Goal: Task Accomplishment & Management: Manage account settings

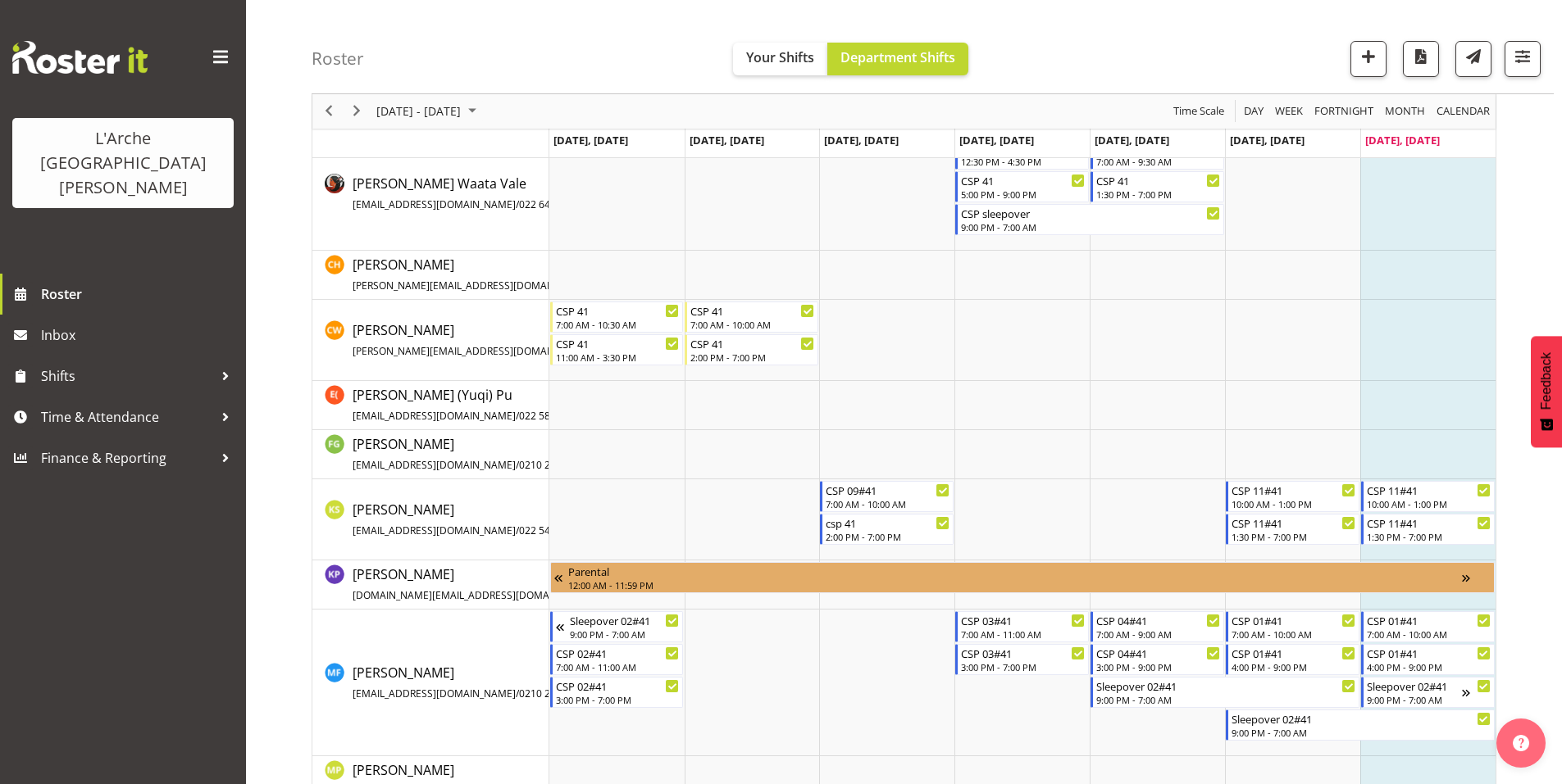
scroll to position [340, 0]
click at [1525, 68] on button "button" at bounding box center [1522, 59] width 36 height 36
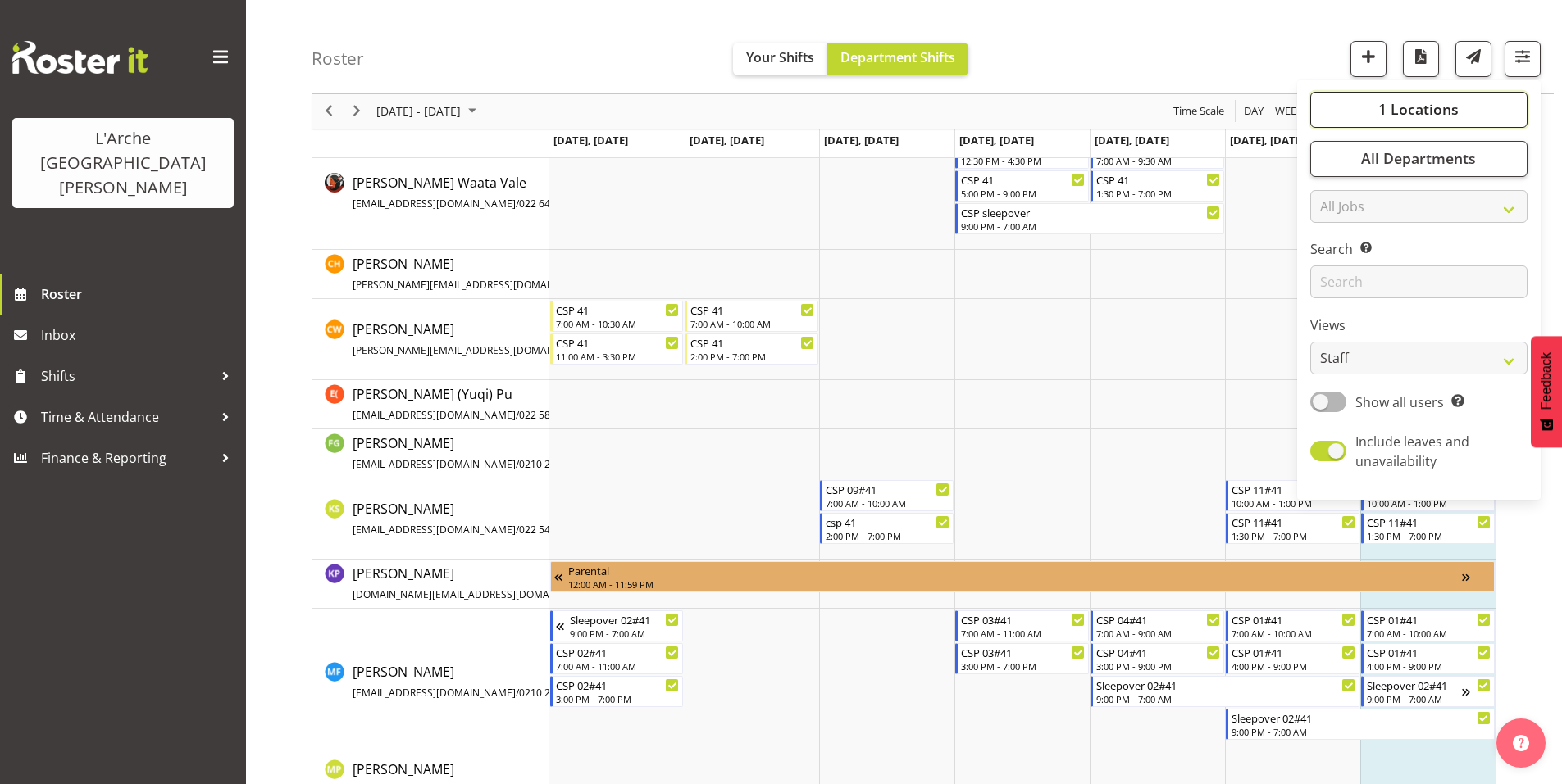
click at [1436, 101] on span "1 Locations" at bounding box center [1418, 110] width 80 height 19
click at [1347, 392] on span at bounding box center [1328, 401] width 36 height 20
click at [1321, 396] on input "Show all users Show only rostered employees" at bounding box center [1315, 401] width 11 height 11
checkbox input "true"
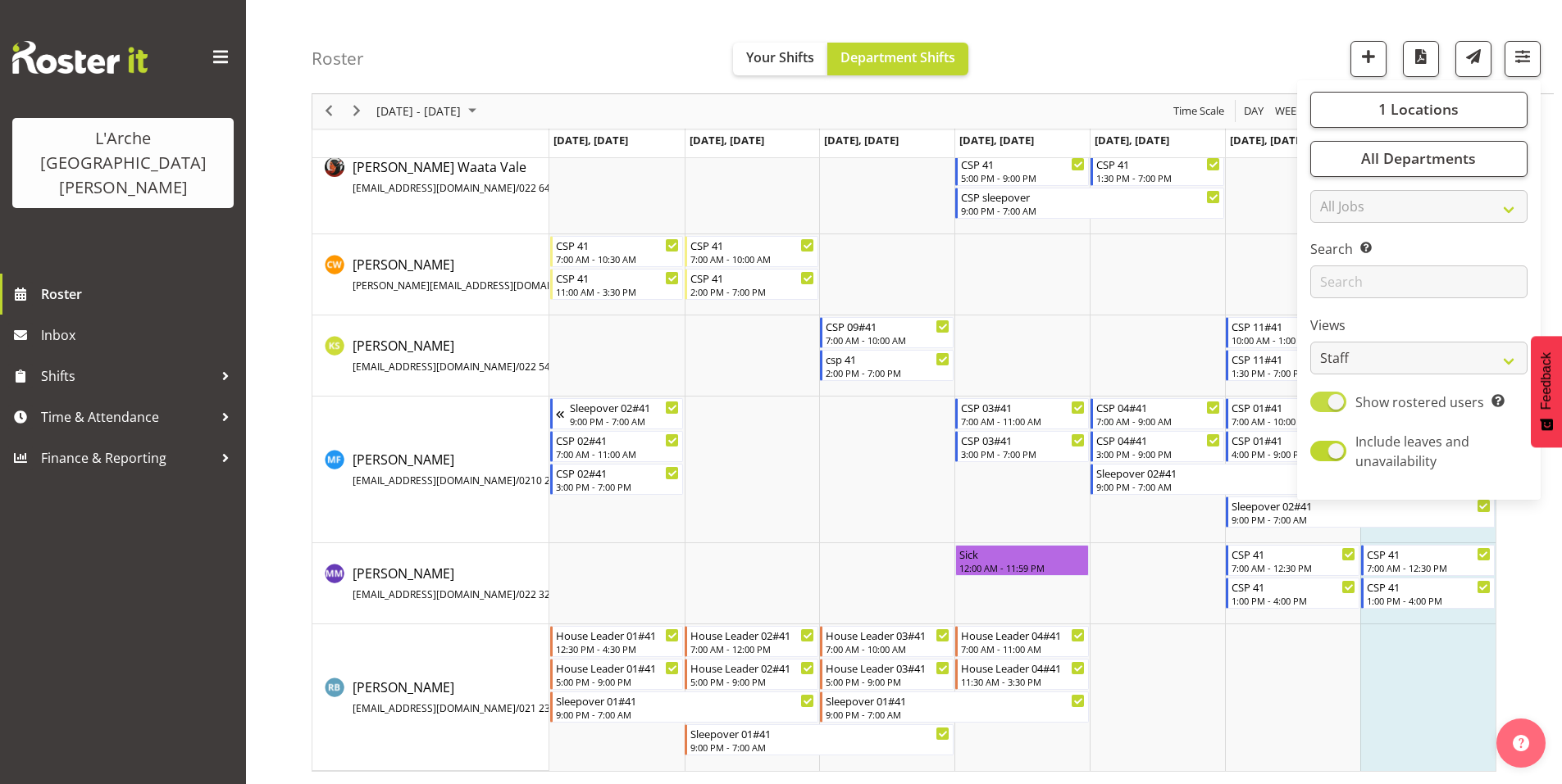
scroll to position [0, 0]
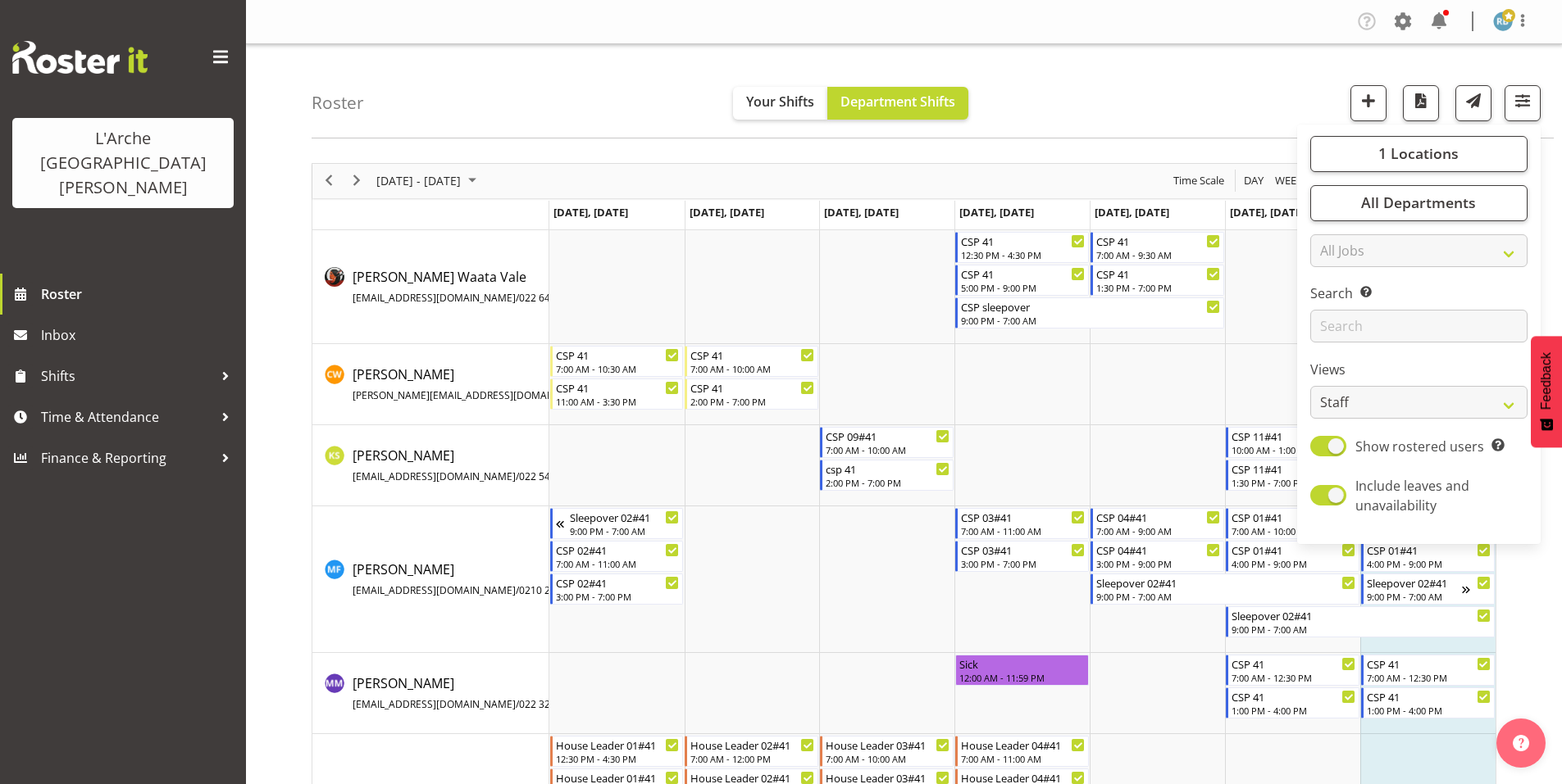
click at [1097, 66] on div "Roster Your Shifts Department Shifts 1 Locations Clear 20 30 41 5 56b 65a 73 Ar…" at bounding box center [933, 92] width 1243 height 95
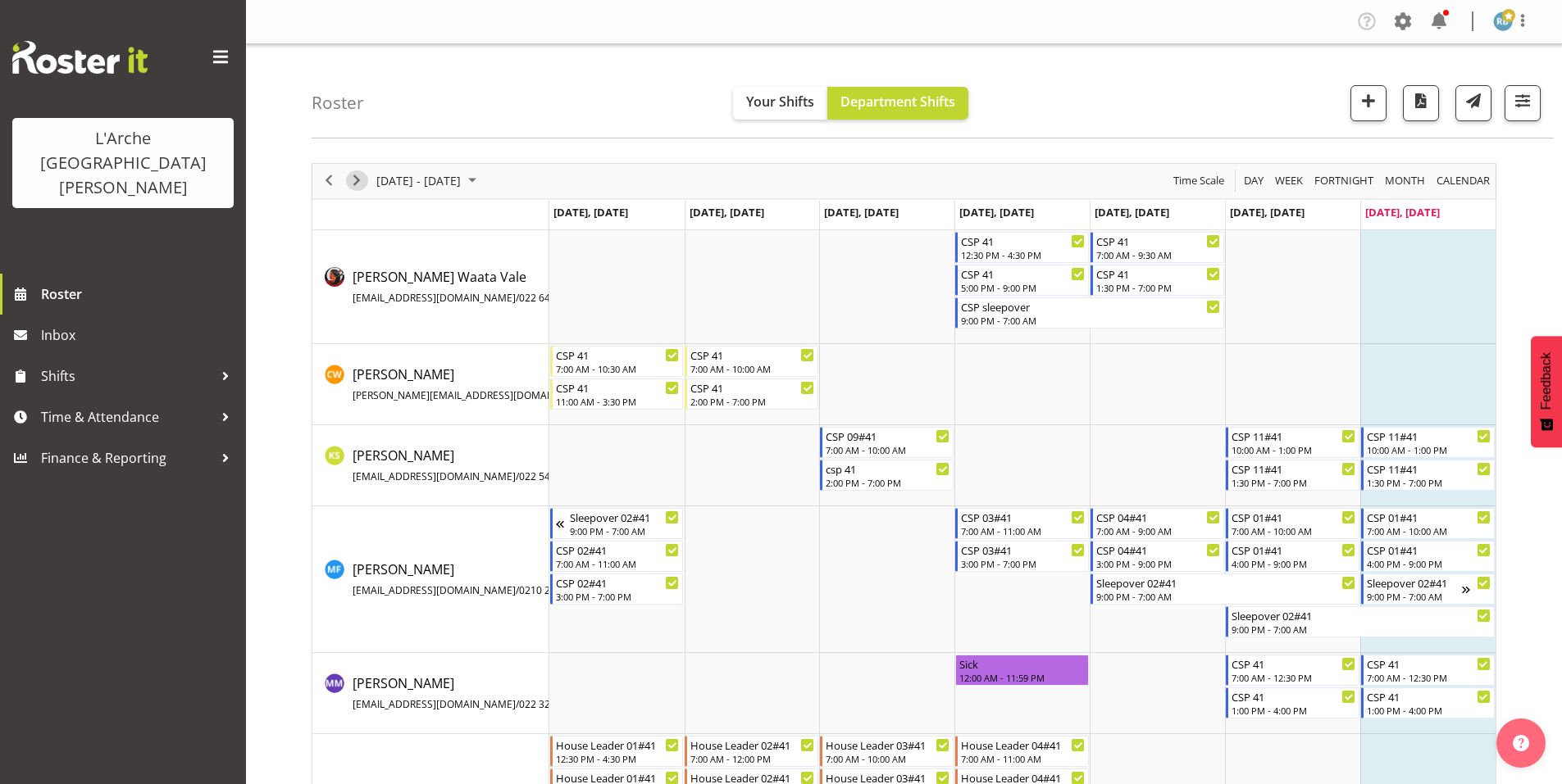
click at [360, 172] on span "Next" at bounding box center [357, 180] width 19 height 20
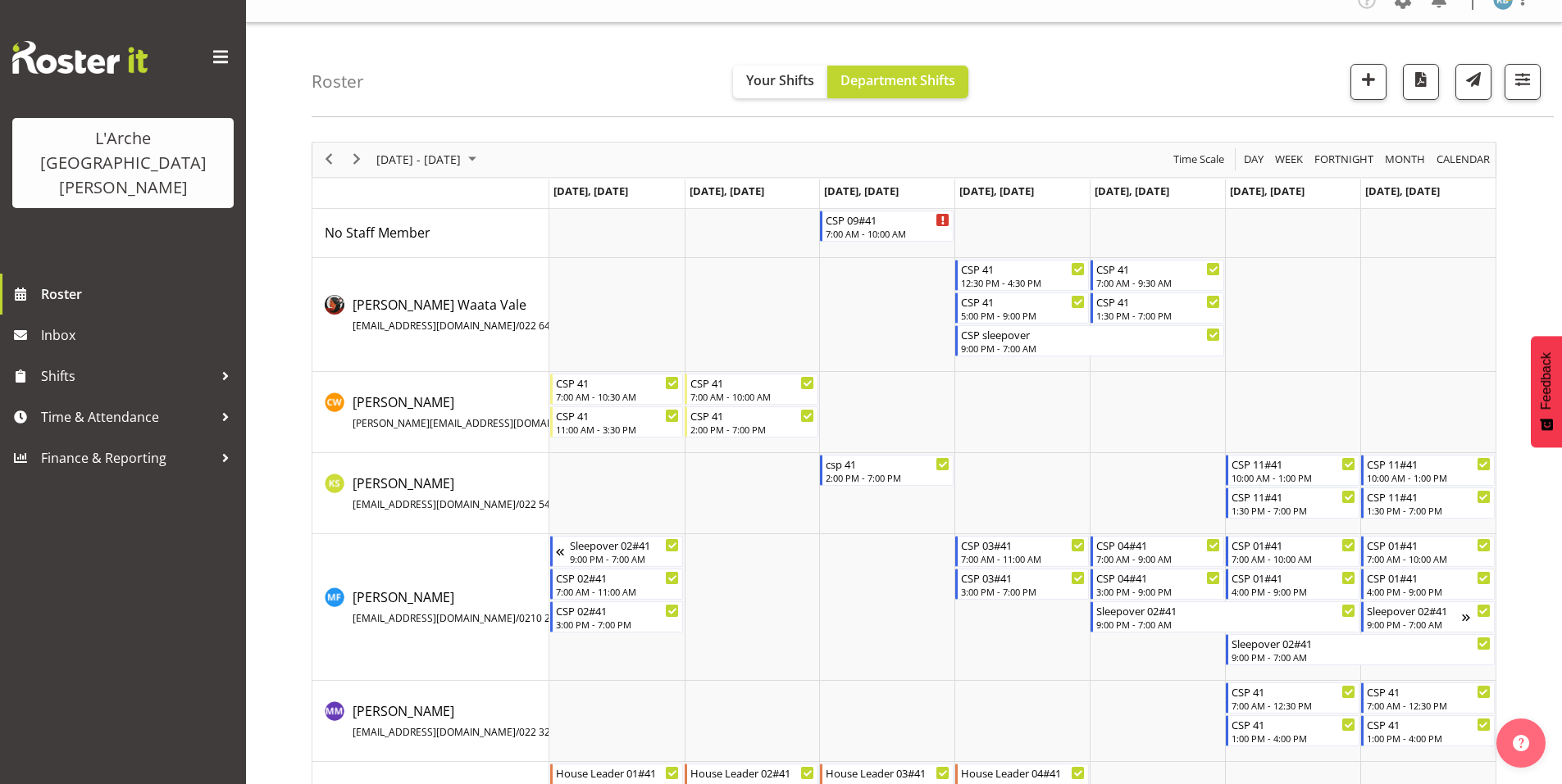
scroll to position [20, 0]
click at [870, 227] on div "7:00 AM - 10:00 AM" at bounding box center [888, 233] width 124 height 14
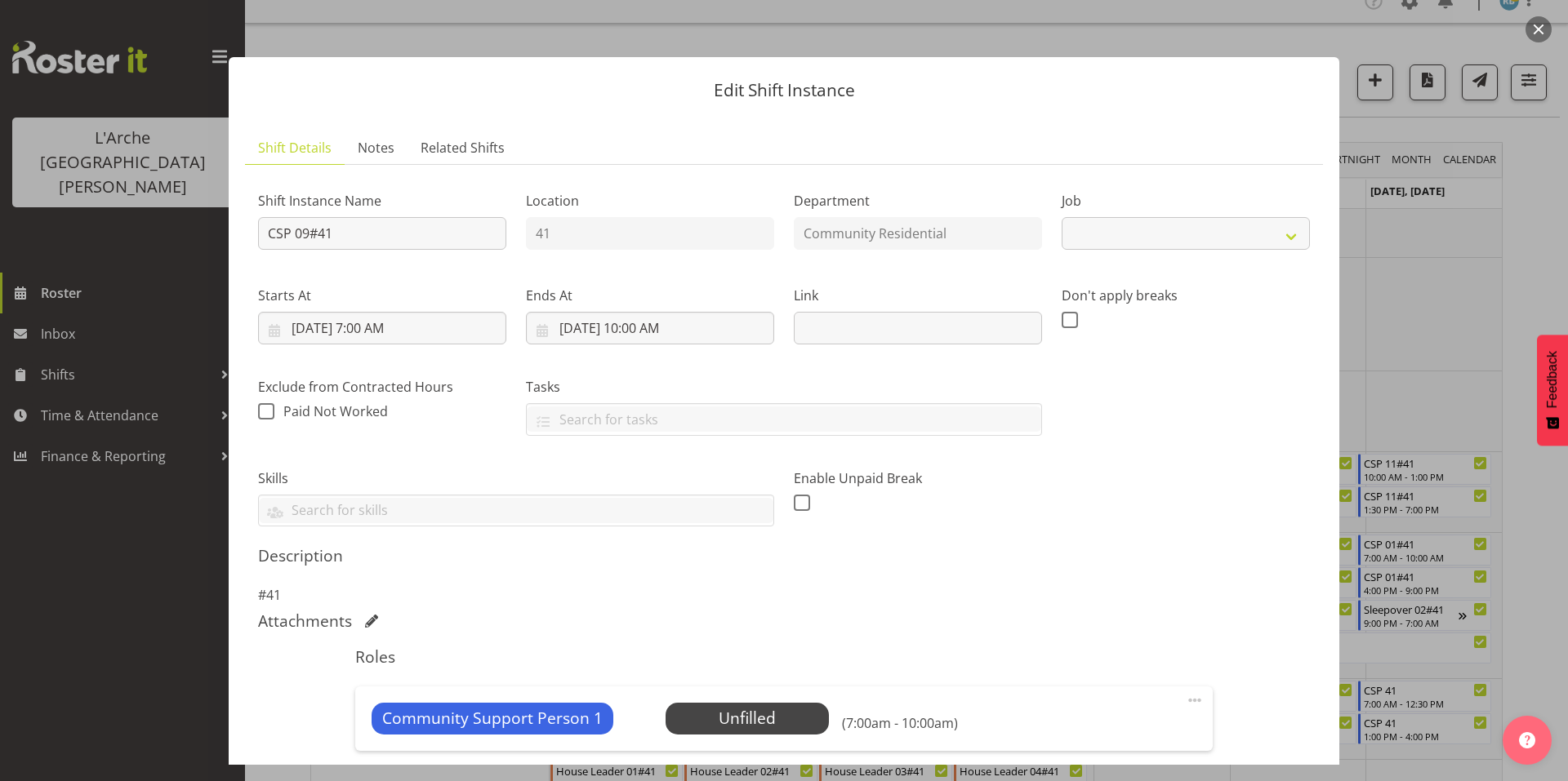
select select "2"
click at [705, 707] on span "Select Employee" at bounding box center [747, 719] width 122 height 24
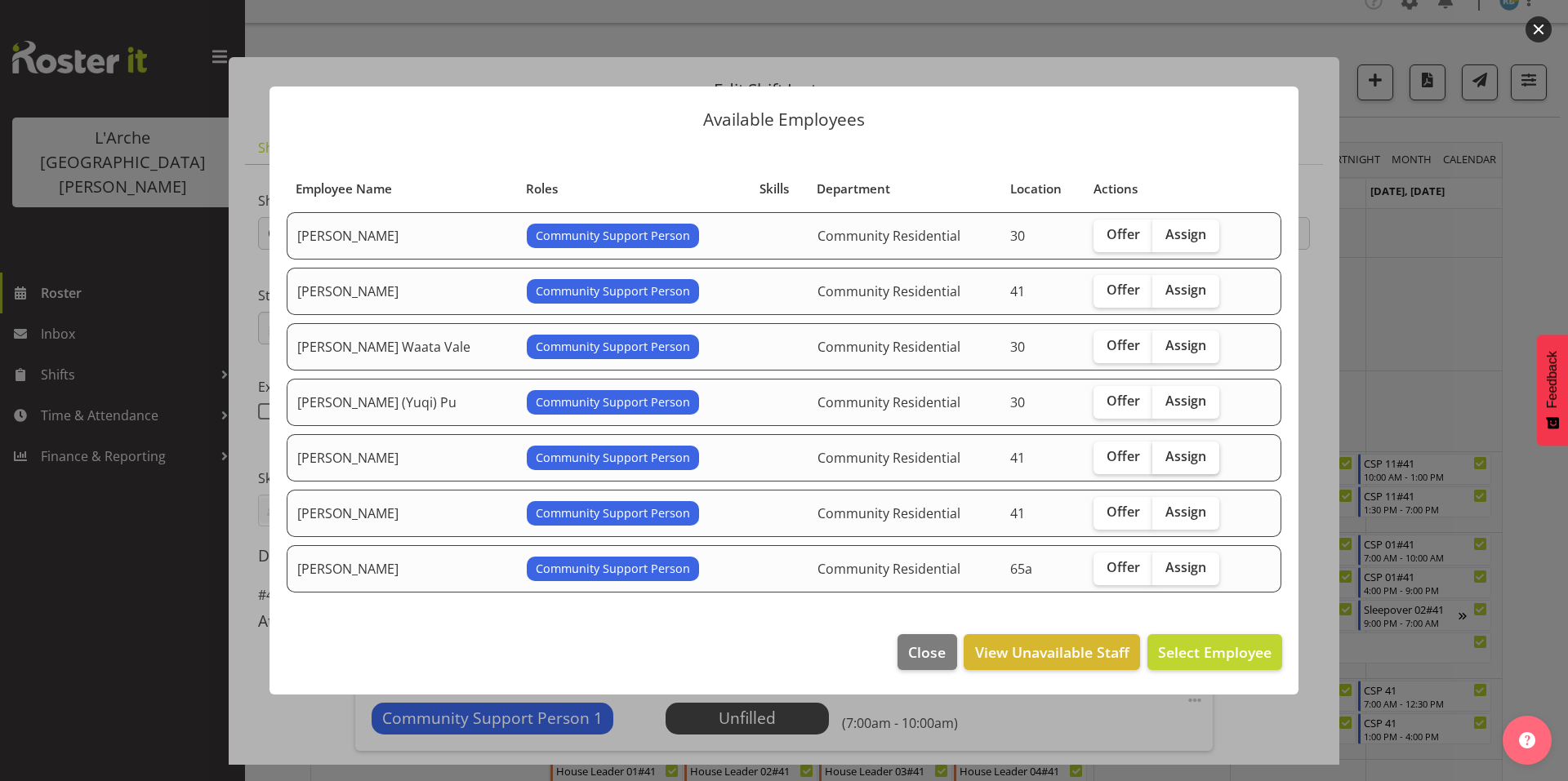
click at [1165, 449] on span "Assign" at bounding box center [1186, 456] width 41 height 16
click at [1160, 452] on input "Assign" at bounding box center [1157, 456] width 11 height 11
checkbox input "true"
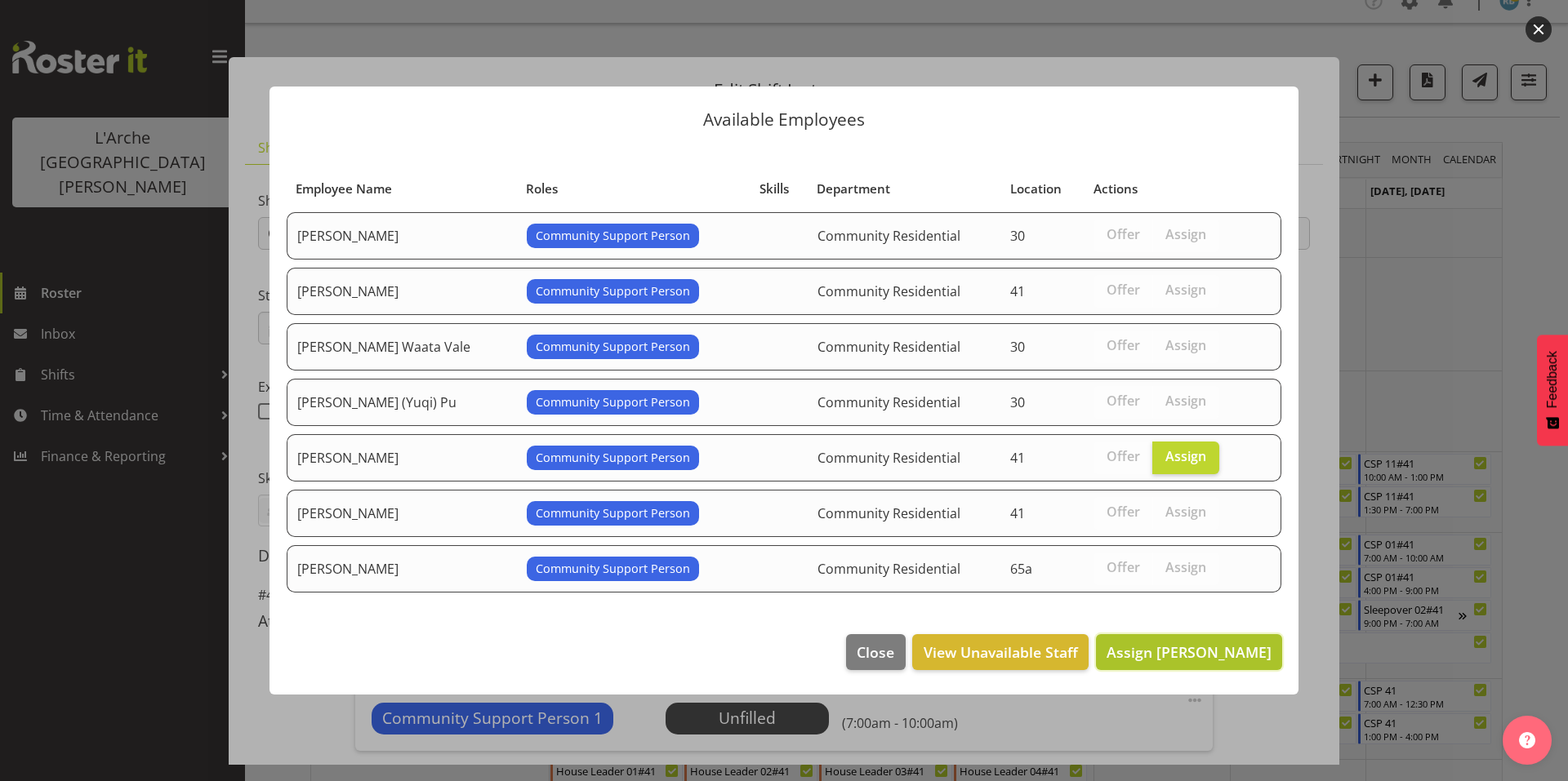
click at [1188, 643] on span "Assign [PERSON_NAME]" at bounding box center [1189, 652] width 165 height 19
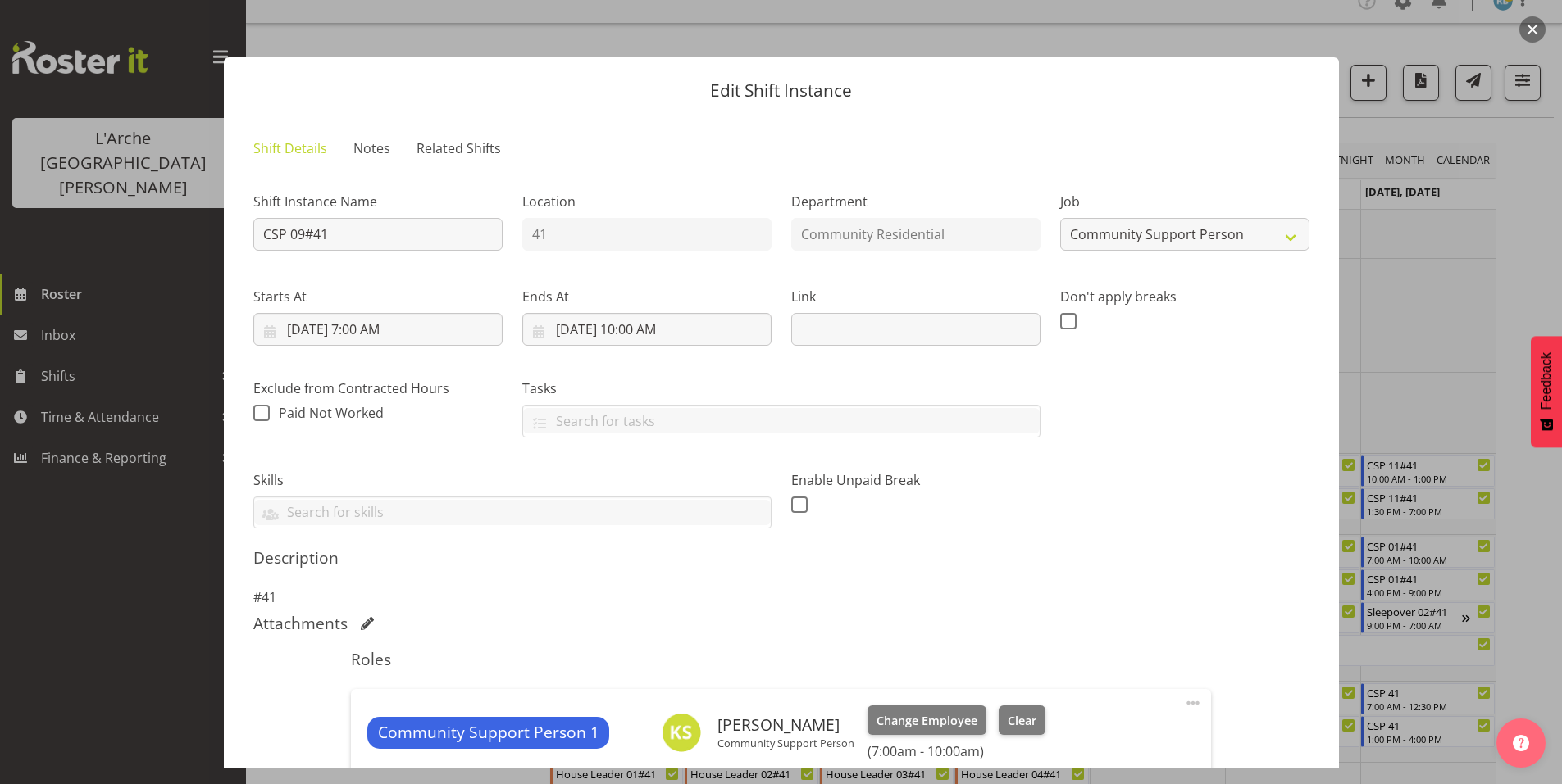
scroll to position [221, 0]
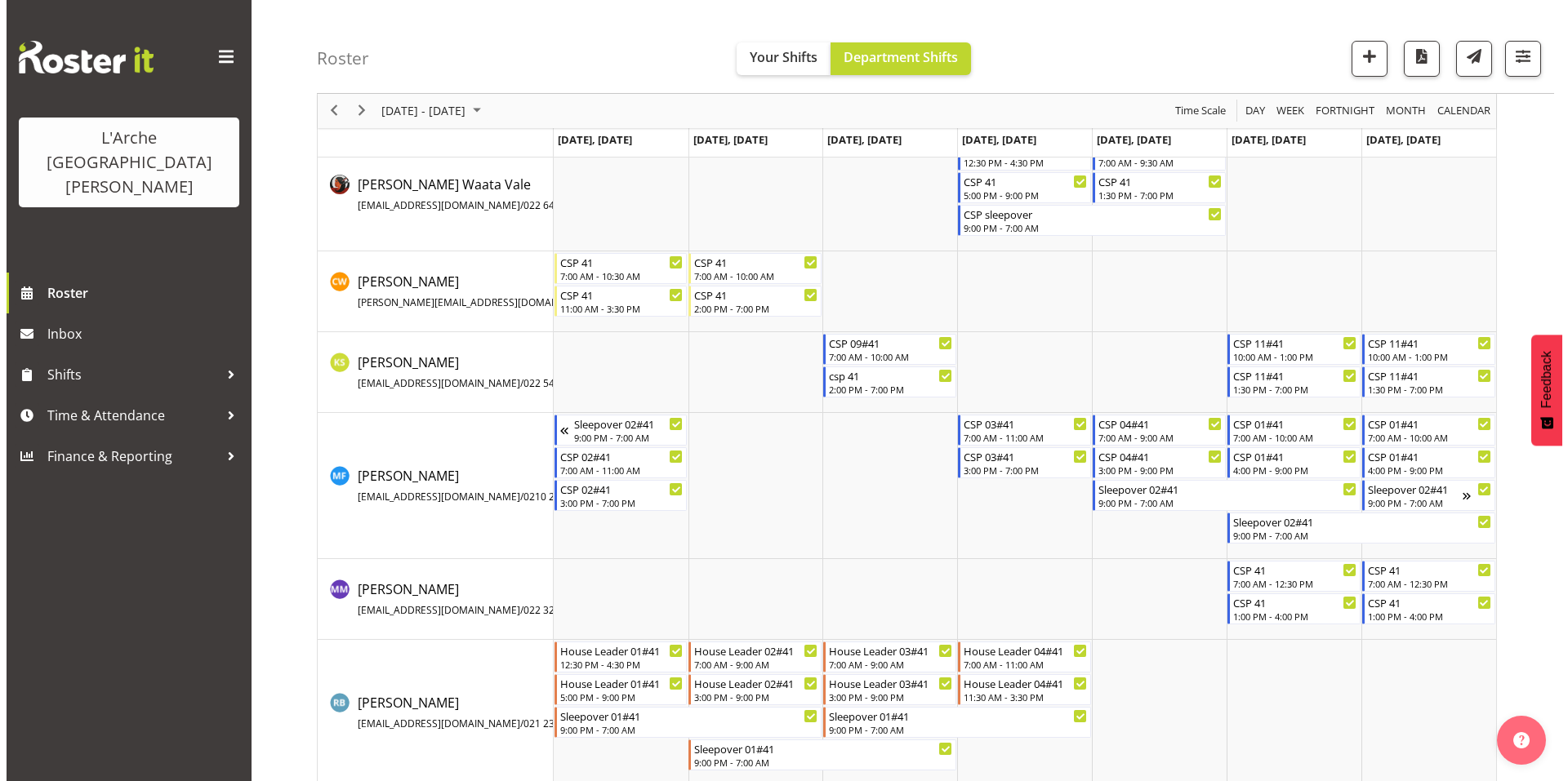
scroll to position [92, 0]
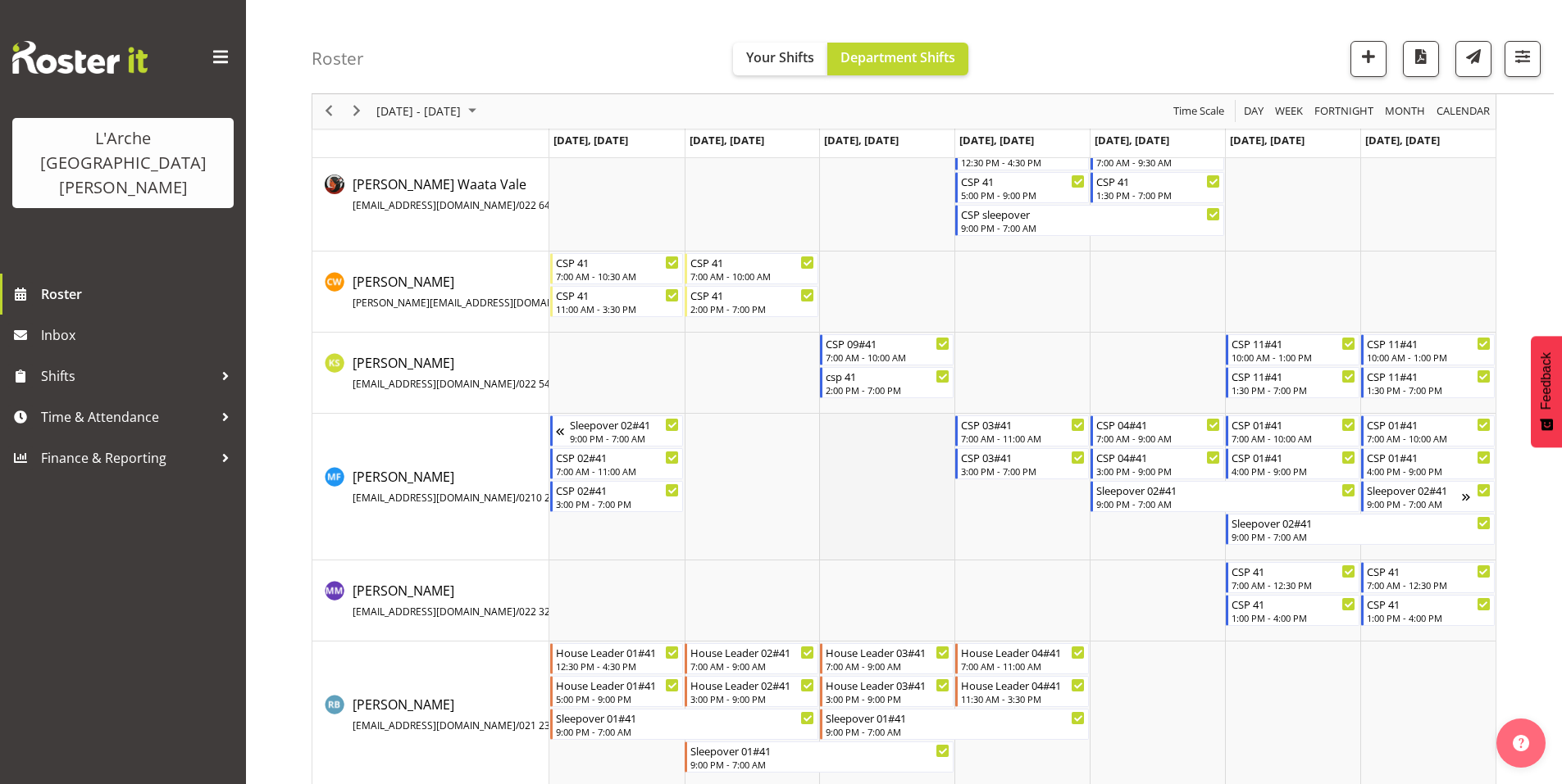
click at [878, 472] on td "Timeline Week of October 12, 2025" at bounding box center [887, 487] width 135 height 147
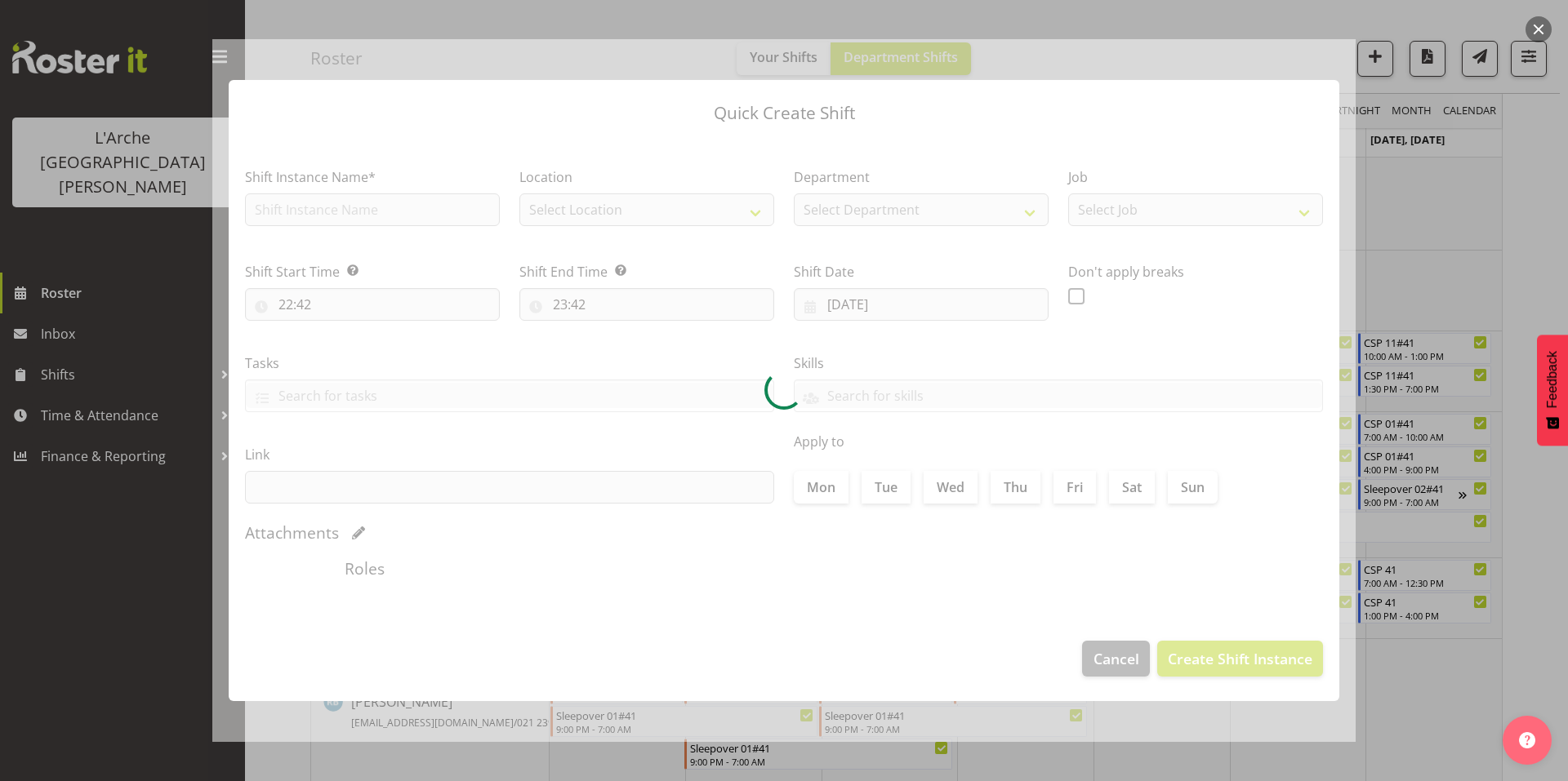
type input "[DATE]"
checkbox input "true"
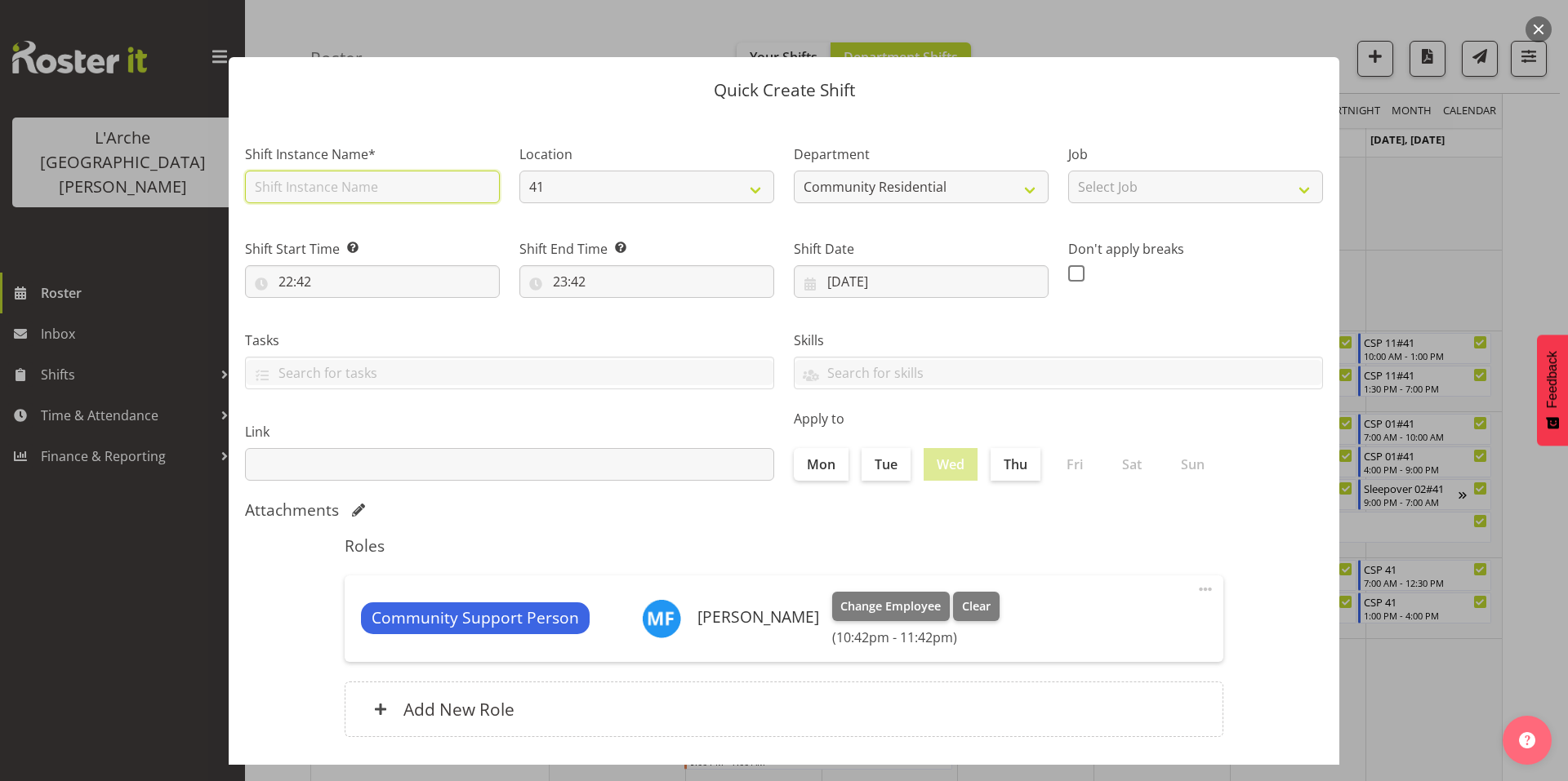
click at [362, 183] on input "text" at bounding box center [372, 187] width 255 height 33
type input "CSP 01#41"
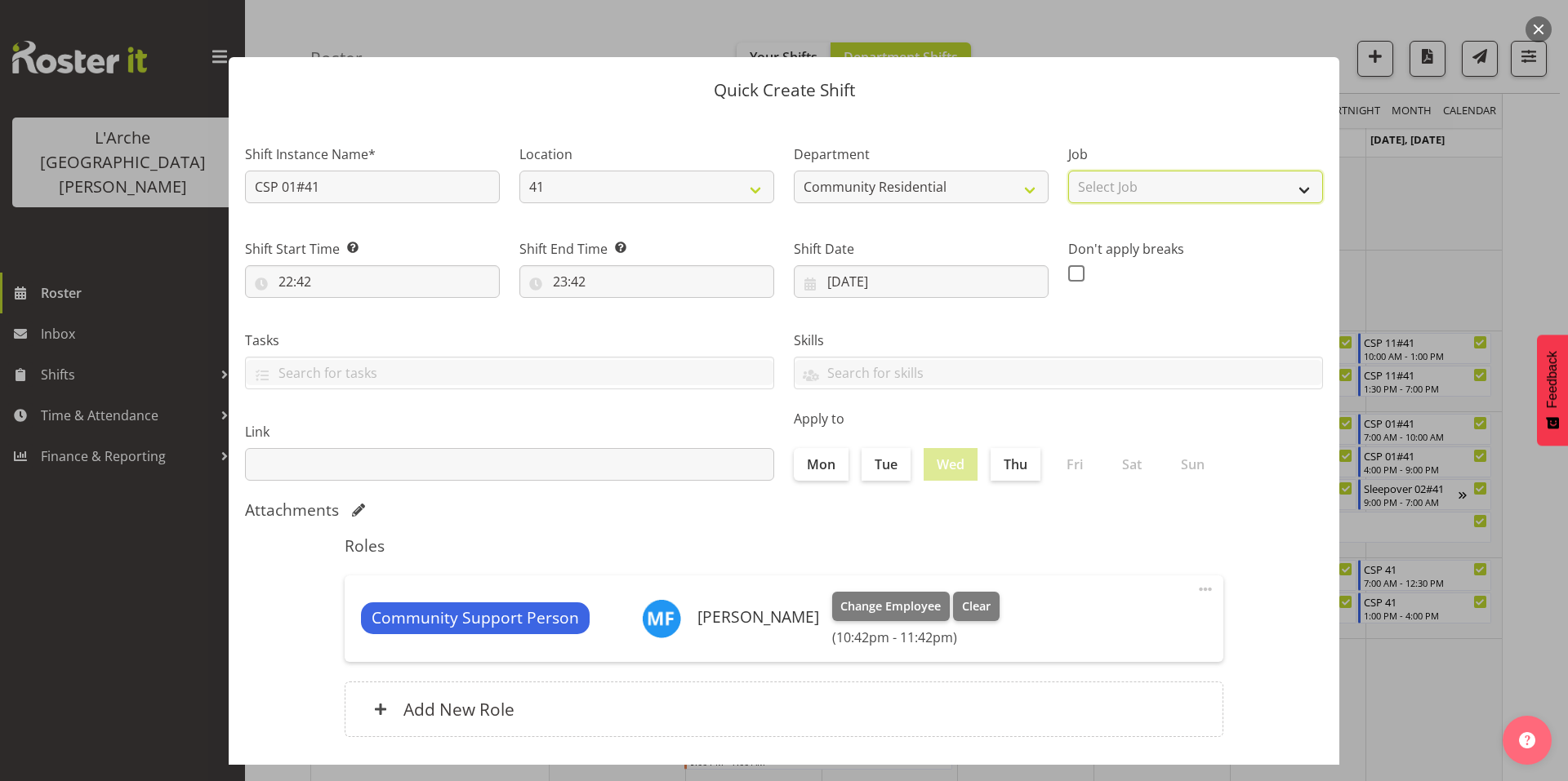
click at [1107, 178] on select "Select Job Accounts Admin Art Coordinator Community Leader Community Support Pe…" at bounding box center [1195, 187] width 255 height 33
select select "2"
click at [1068, 171] on select "Select Job Accounts Admin Art Coordinator Community Leader Community Support Pe…" at bounding box center [1195, 187] width 255 height 33
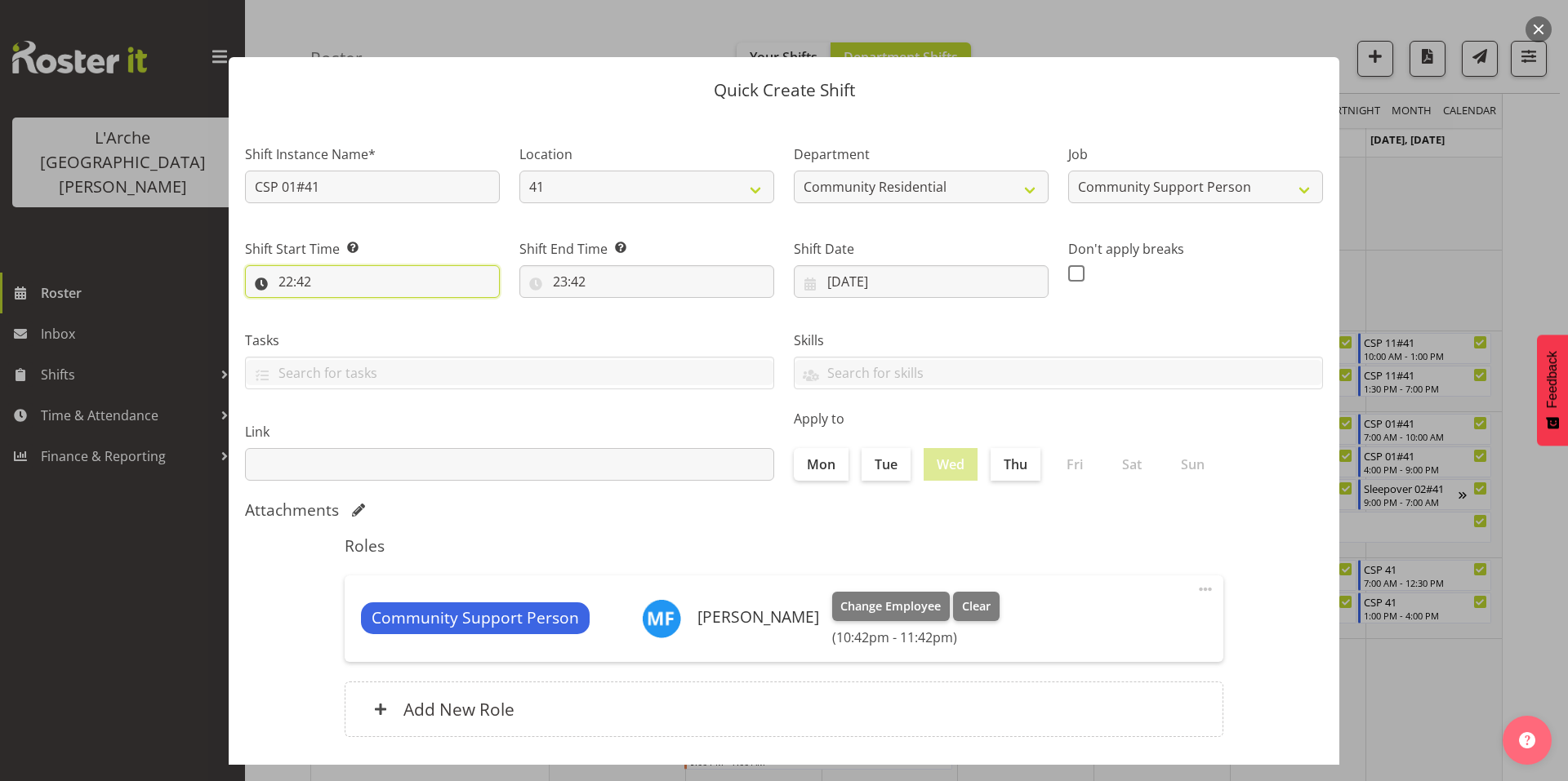
click at [330, 271] on input "22:42" at bounding box center [372, 281] width 255 height 33
click at [353, 307] on select "00 01 02 03 04 05 06 07 08 09 10 11 12 13 14 15 16 17 18 19 20 21 22 23" at bounding box center [356, 324] width 37 height 33
select select "10"
click at [341, 307] on select "00 01 02 03 04 05 06 07 08 09 10 11 12 13 14 15 16 17 18 19 20 21 22 23" at bounding box center [356, 324] width 37 height 33
type input "10:42"
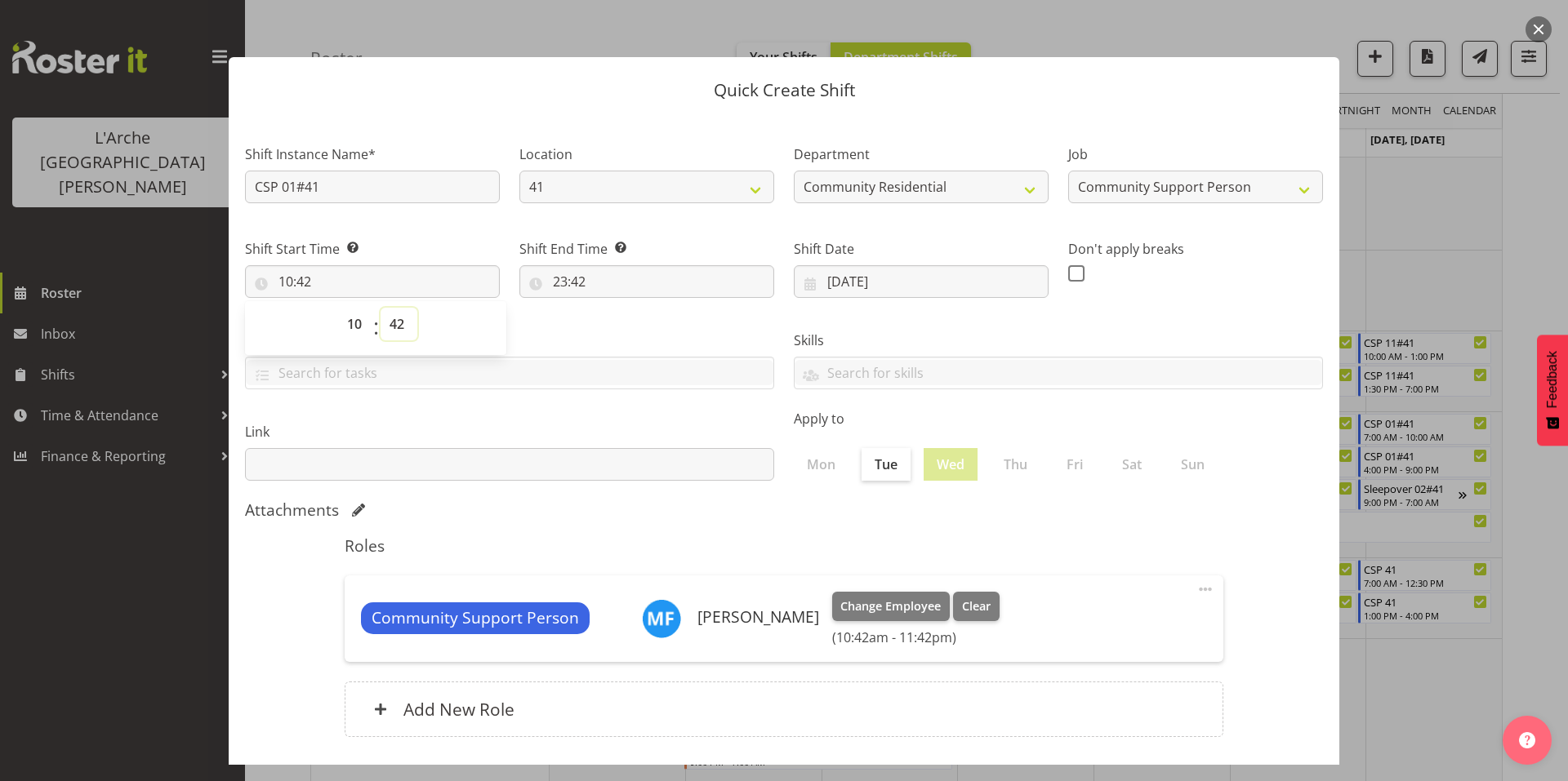
click at [396, 307] on select "00 01 02 03 04 05 06 07 08 09 10 11 12 13 14 15 16 17 18 19 20 21 22 23 24 25 2…" at bounding box center [399, 324] width 37 height 33
select select "0"
click at [380, 307] on select "00 01 02 03 04 05 06 07 08 09 10 11 12 13 14 15 16 17 18 19 20 21 22 23 24 25 2…" at bounding box center [399, 324] width 37 height 33
type input "10:00"
click at [552, 265] on input "23:42" at bounding box center [647, 281] width 255 height 33
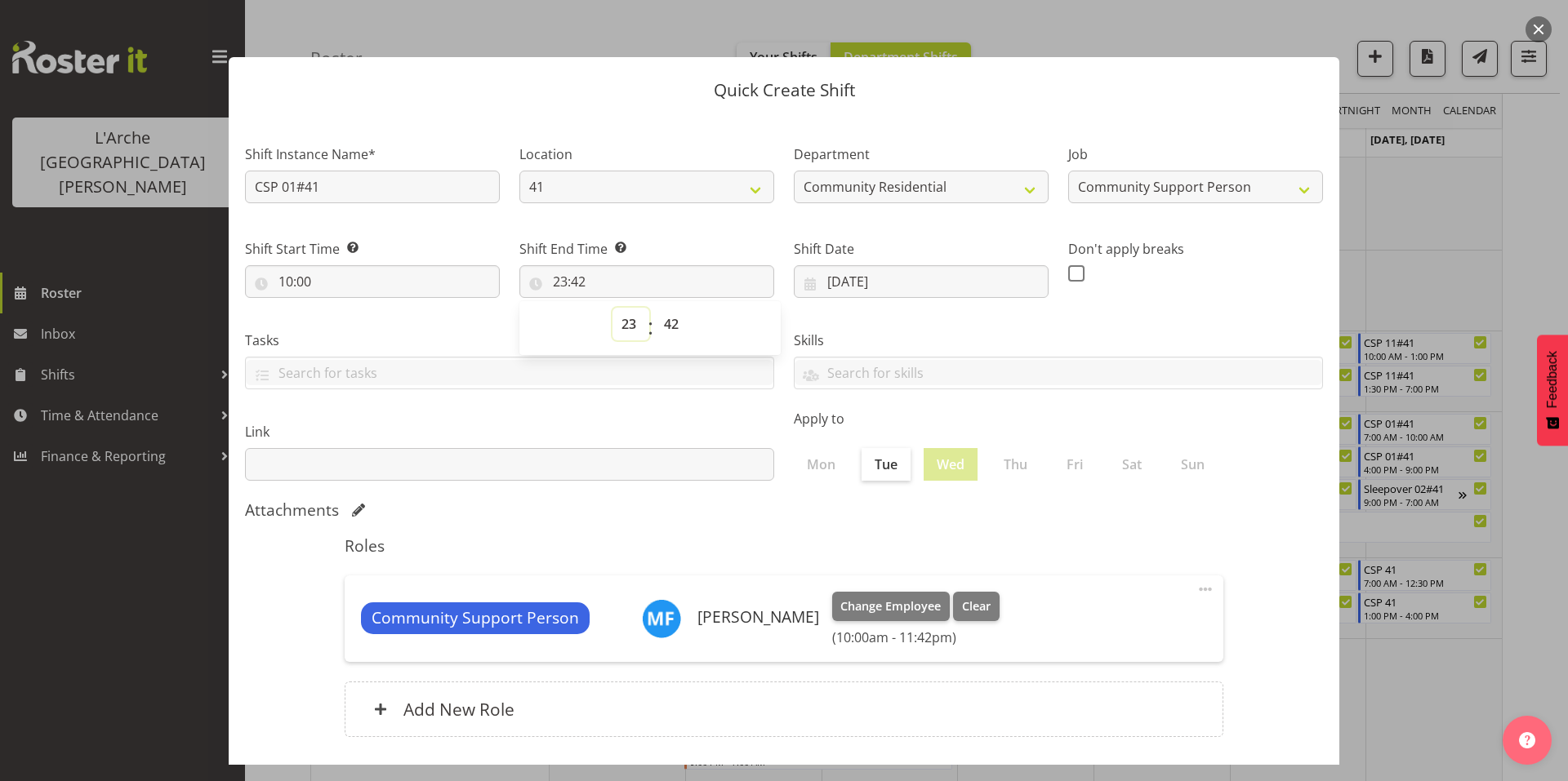
click at [624, 307] on select "00 01 02 03 04 05 06 07 08 09 10 11 12 13 14 15 16 17 18 19 20 21 22 23" at bounding box center [631, 324] width 37 height 33
select select "14"
click at [613, 307] on select "00 01 02 03 04 05 06 07 08 09 10 11 12 13 14 15 16 17 18 19 20 21 22 23" at bounding box center [631, 324] width 37 height 33
type input "14:42"
click at [668, 307] on select "00 01 02 03 04 05 06 07 08 09 10 11 12 13 14 15 16 17 18 19 20 21 22 23 24 25 2…" at bounding box center [674, 324] width 37 height 33
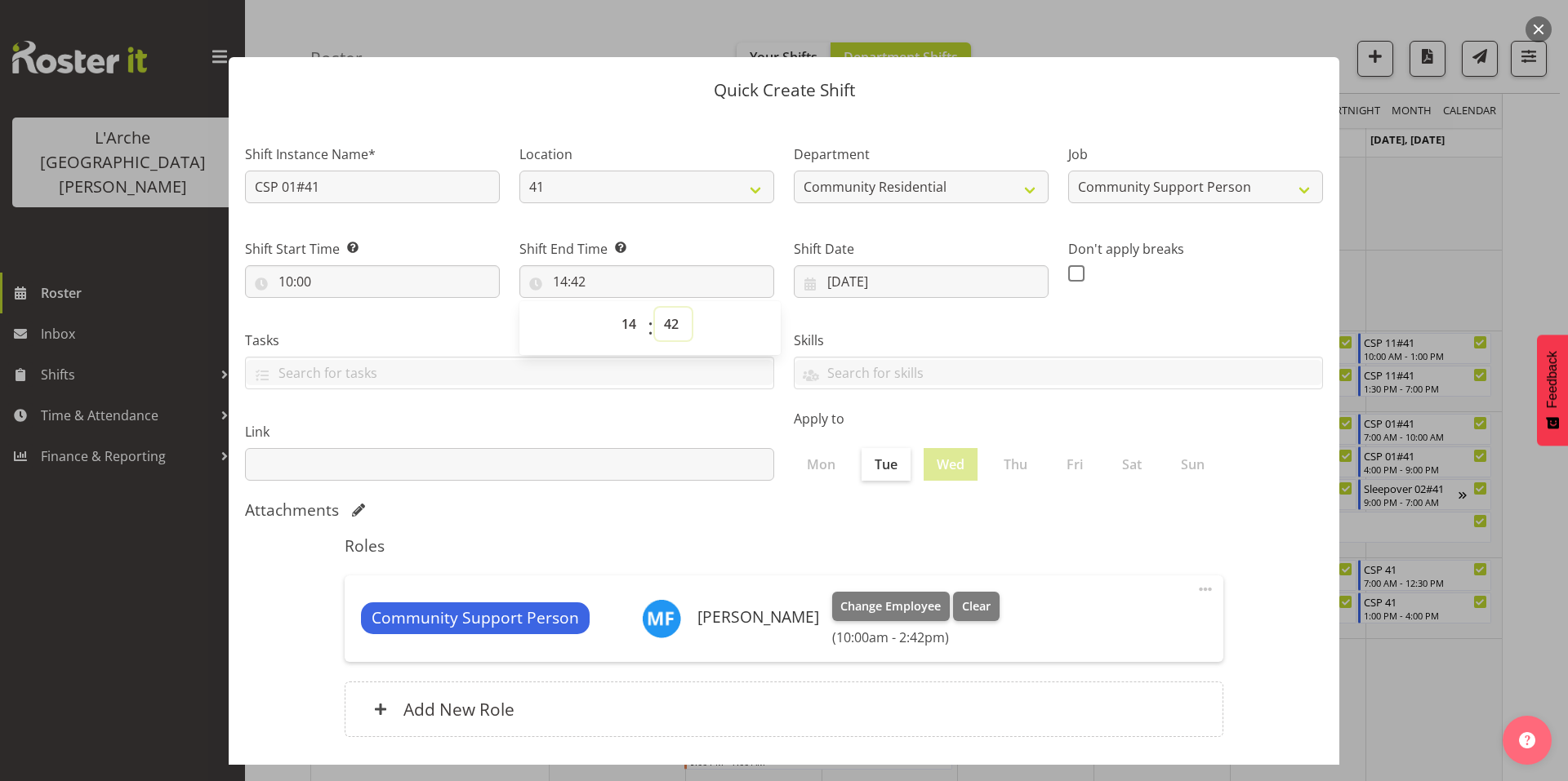
select select "0"
click at [655, 307] on select "00 01 02 03 04 05 06 07 08 09 10 11 12 13 14 15 16 17 18 19 20 21 22 23 24 25 2…" at bounding box center [674, 324] width 37 height 33
type input "14:00"
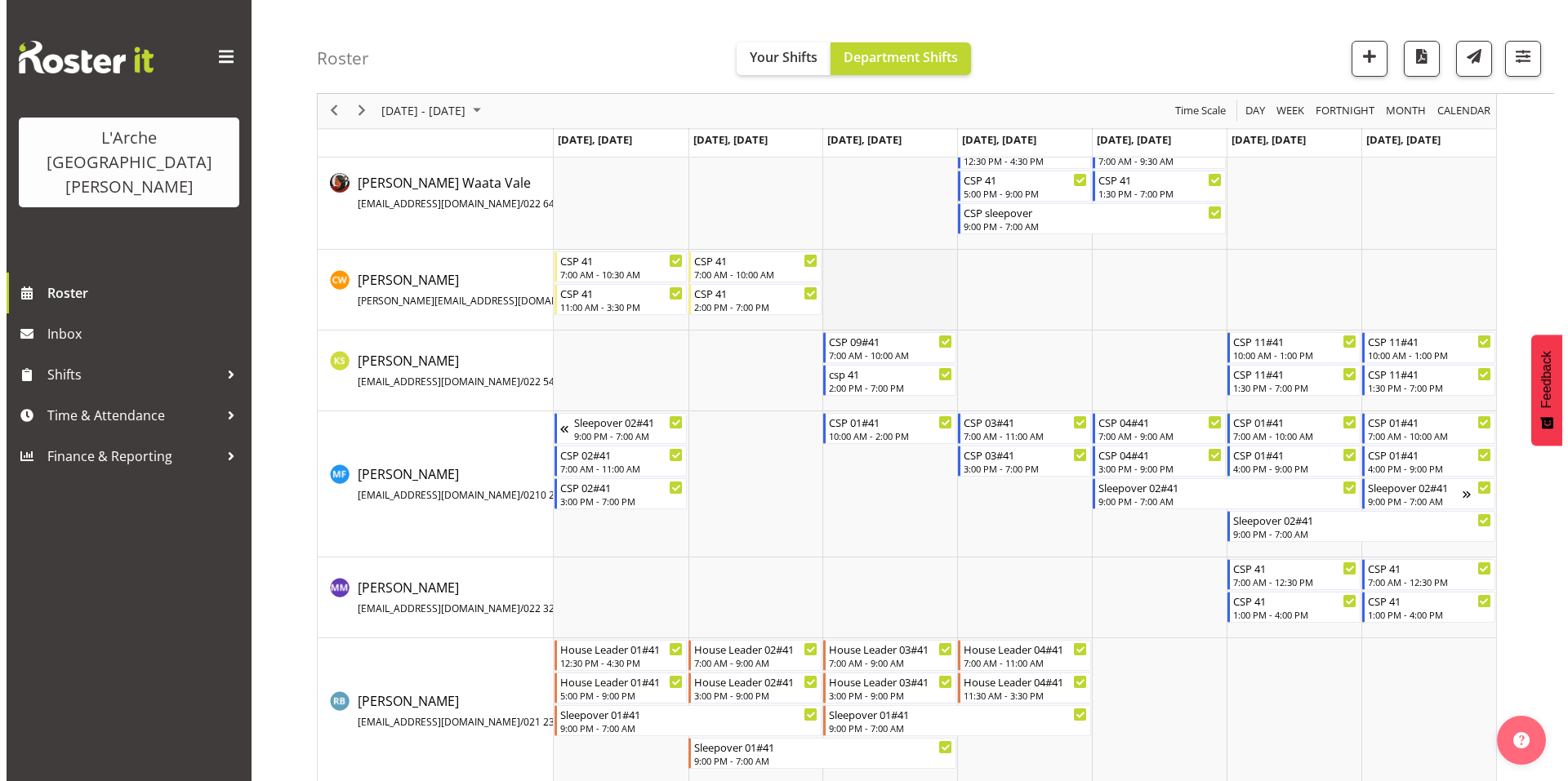
scroll to position [101, 0]
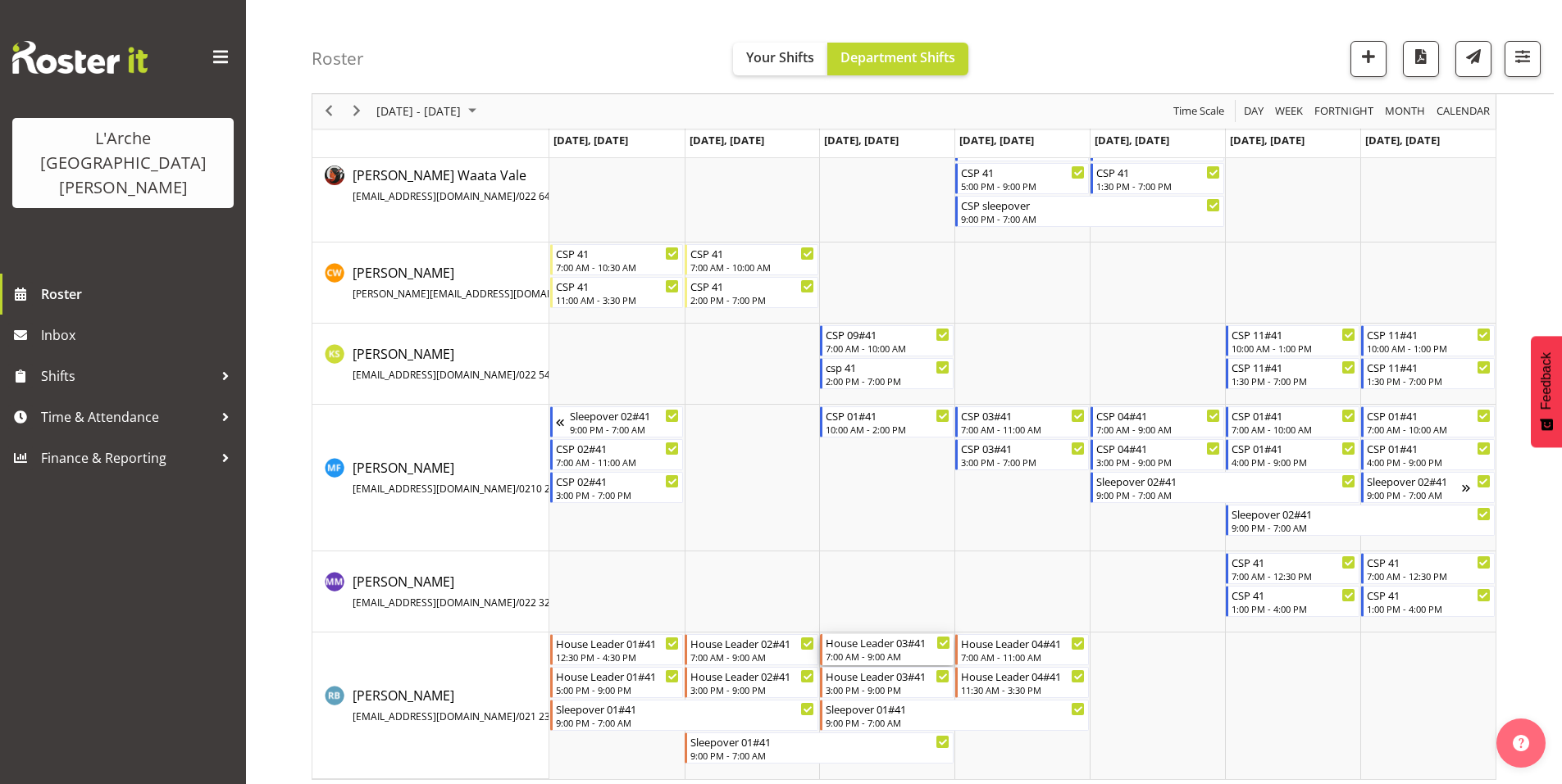
click at [863, 637] on div "House Leader 03#41" at bounding box center [888, 642] width 124 height 16
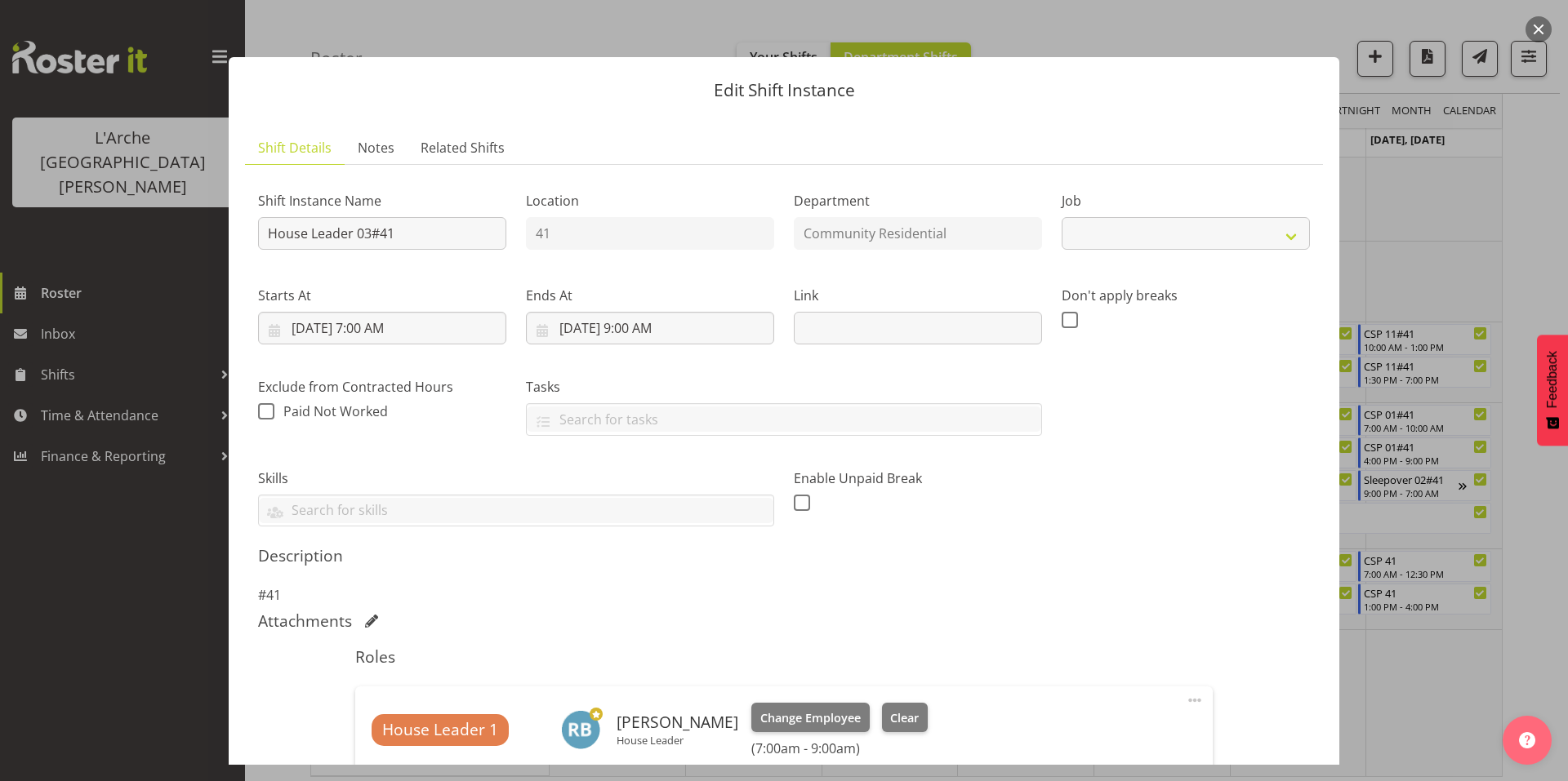
select select "1"
click at [389, 312] on input "[DATE] 7:00 AM" at bounding box center [382, 329] width 248 height 33
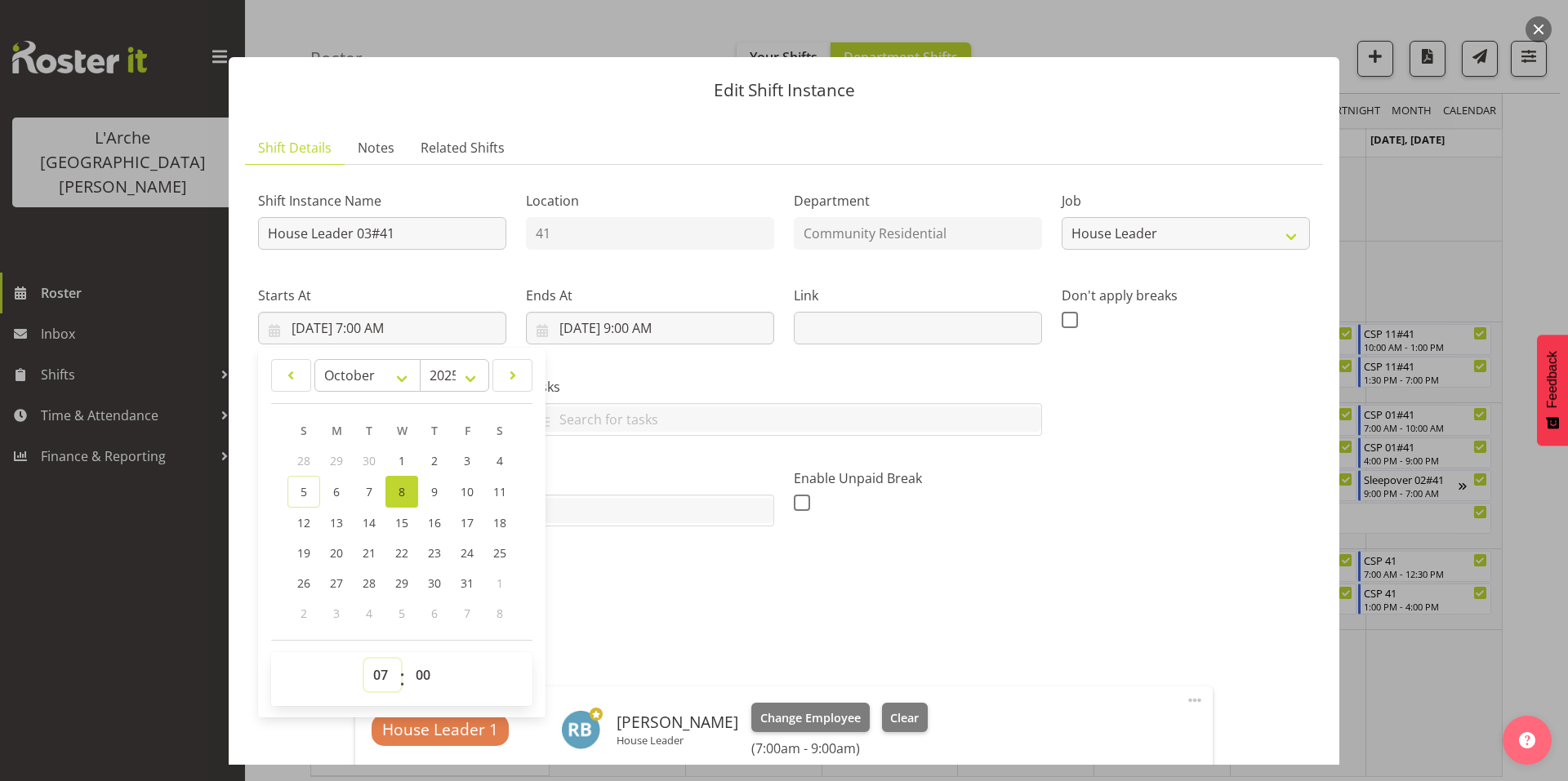
click at [379, 659] on select "00 01 02 03 04 05 06 07 08 09 10 11 12 13 14 15 16 17 18 19 20 21 22 23" at bounding box center [382, 675] width 37 height 33
select select "9"
click at [364, 659] on select "00 01 02 03 04 05 06 07 08 09 10 11 12 13 14 15 16 17 18 19 20 21 22 23" at bounding box center [382, 675] width 37 height 33
type input "[DATE] 9:00 AM"
click at [647, 312] on input "[DATE] 9:00 AM" at bounding box center [649, 329] width 248 height 33
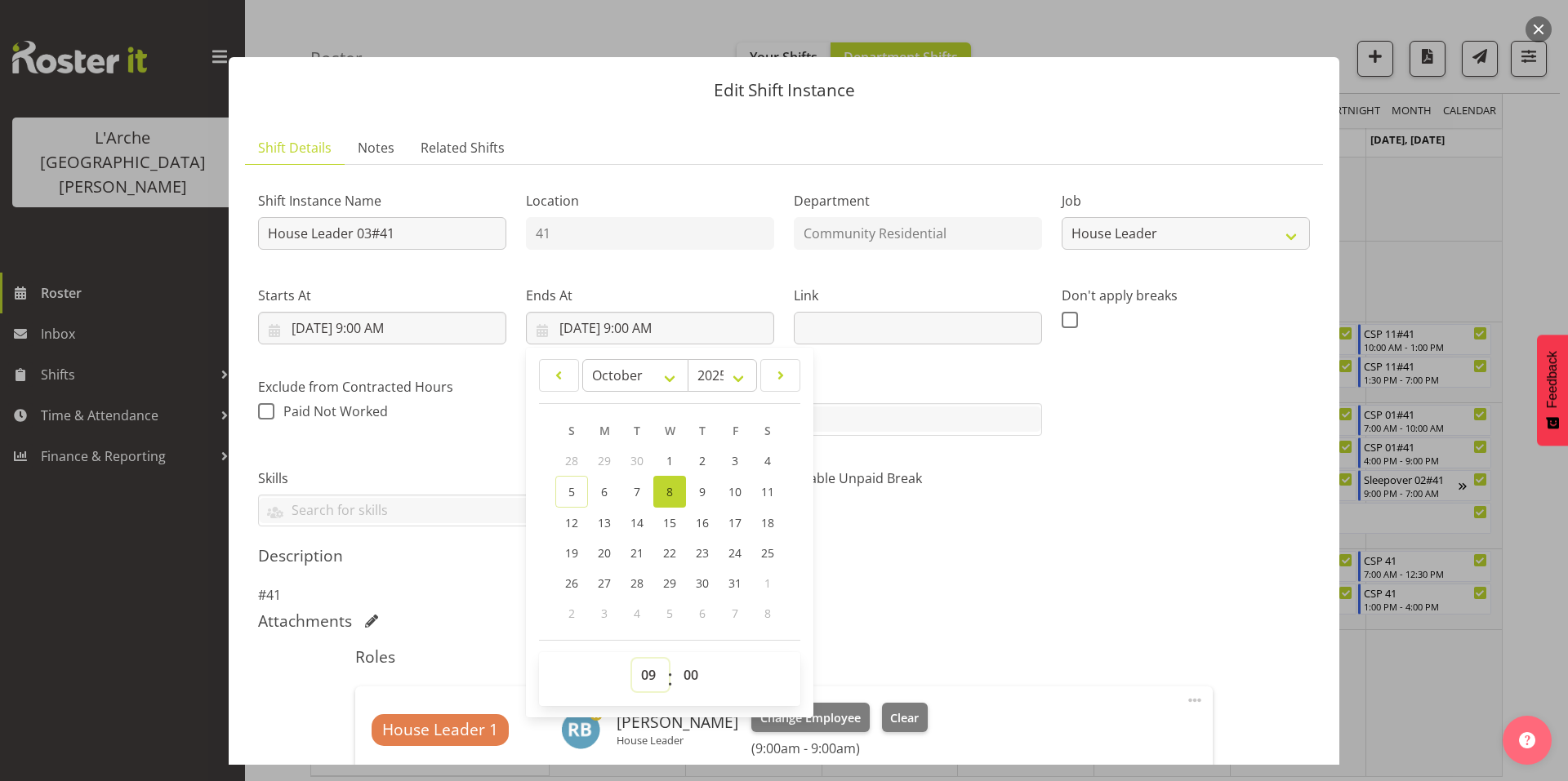
click at [646, 659] on select "00 01 02 03 04 05 06 07 08 09 10 11 12 13 14 15 16 17 18 19 20 21 22 23" at bounding box center [650, 675] width 37 height 33
select select "12"
click at [632, 659] on select "00 01 02 03 04 05 06 07 08 09 10 11 12 13 14 15 16 17 18 19 20 21 22 23" at bounding box center [650, 675] width 37 height 33
type input "[DATE] 12:00 PM"
click at [684, 659] on select "00 01 02 03 04 05 06 07 08 09 10 11 12 13 14 15 16 17 18 19 20 21 22 23 24 25 2…" at bounding box center [693, 675] width 37 height 33
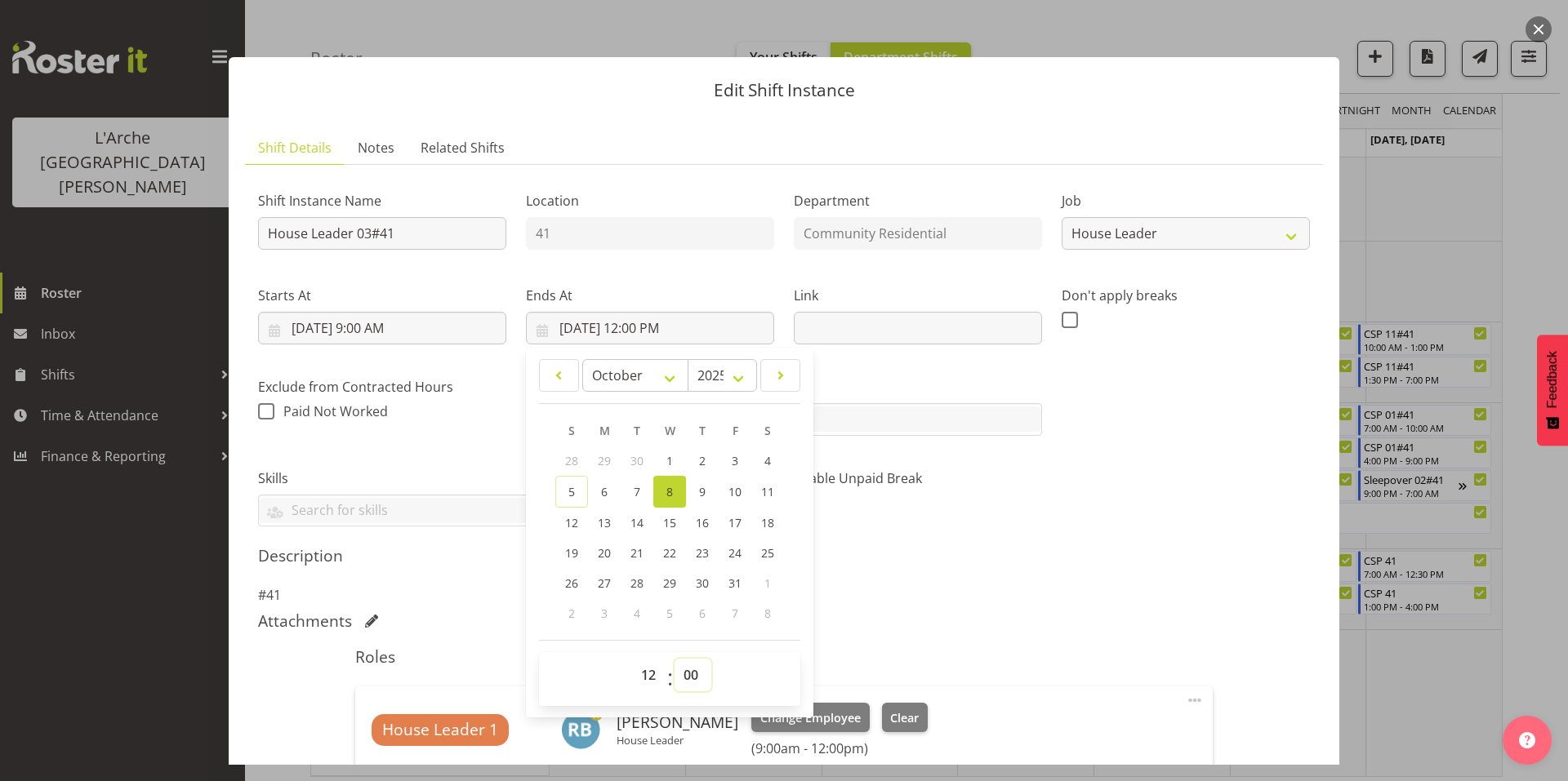
select select "30"
click at [674, 659] on select "00 01 02 03 04 05 06 07 08 09 10 11 12 13 14 15 16 17 18 19 20 21 22 23 24 25 2…" at bounding box center [693, 675] width 37 height 33
type input "[DATE] 12:30 PM"
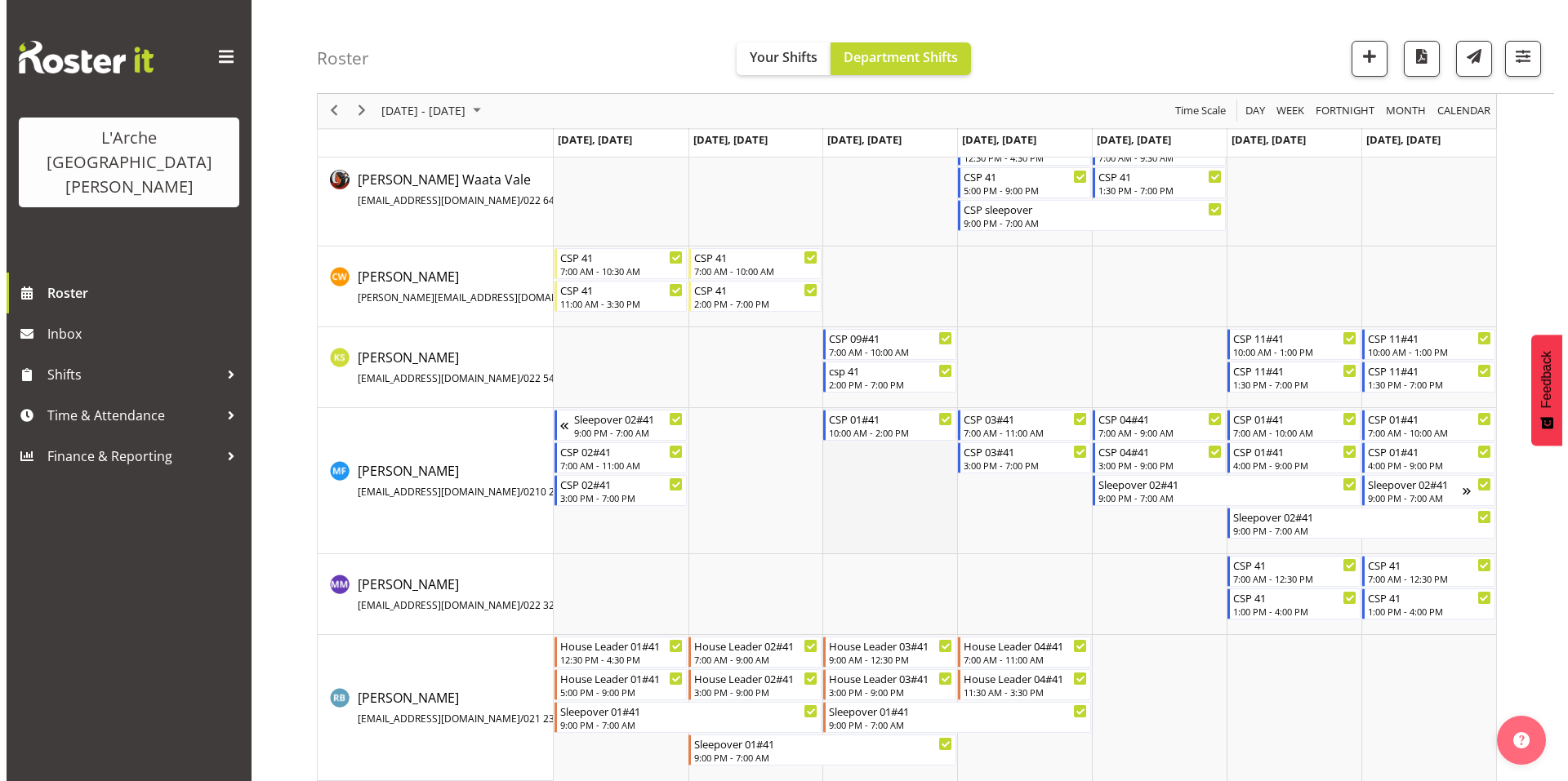
scroll to position [100, 0]
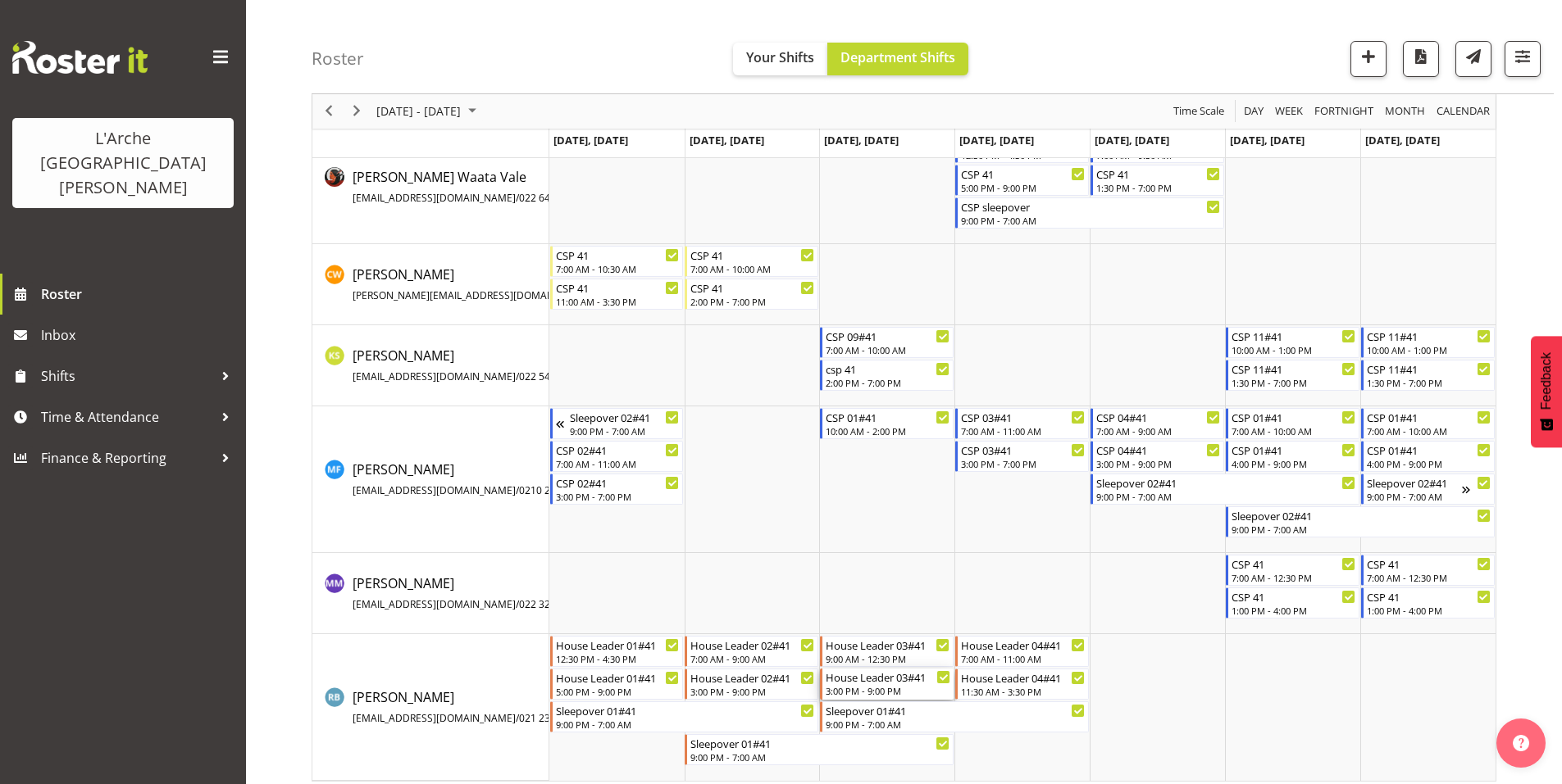
click at [871, 671] on div "House Leader 03#41" at bounding box center [888, 677] width 124 height 16
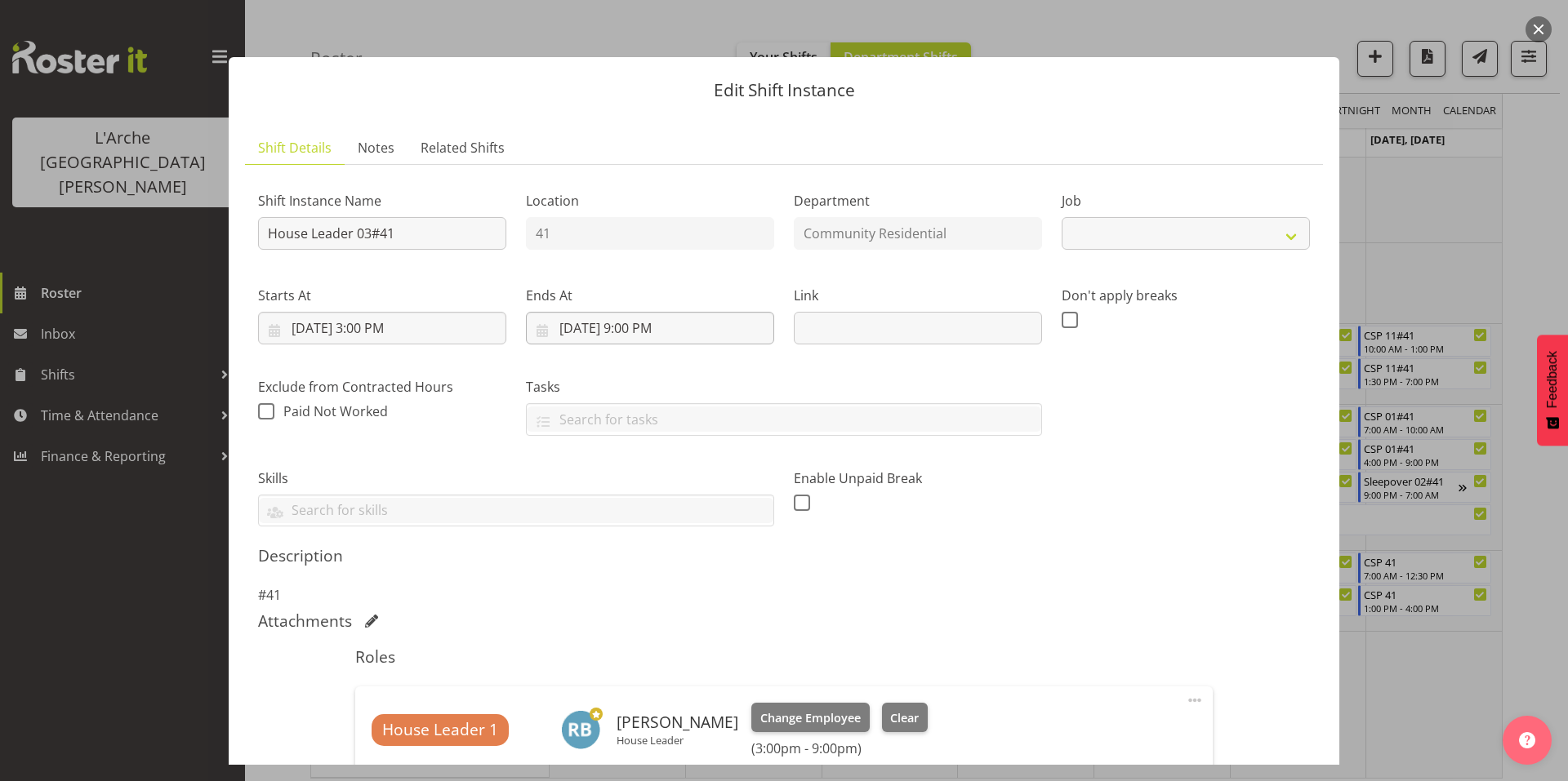
select select "1"
click at [380, 312] on input "[DATE] 3:00 PM" at bounding box center [382, 329] width 248 height 33
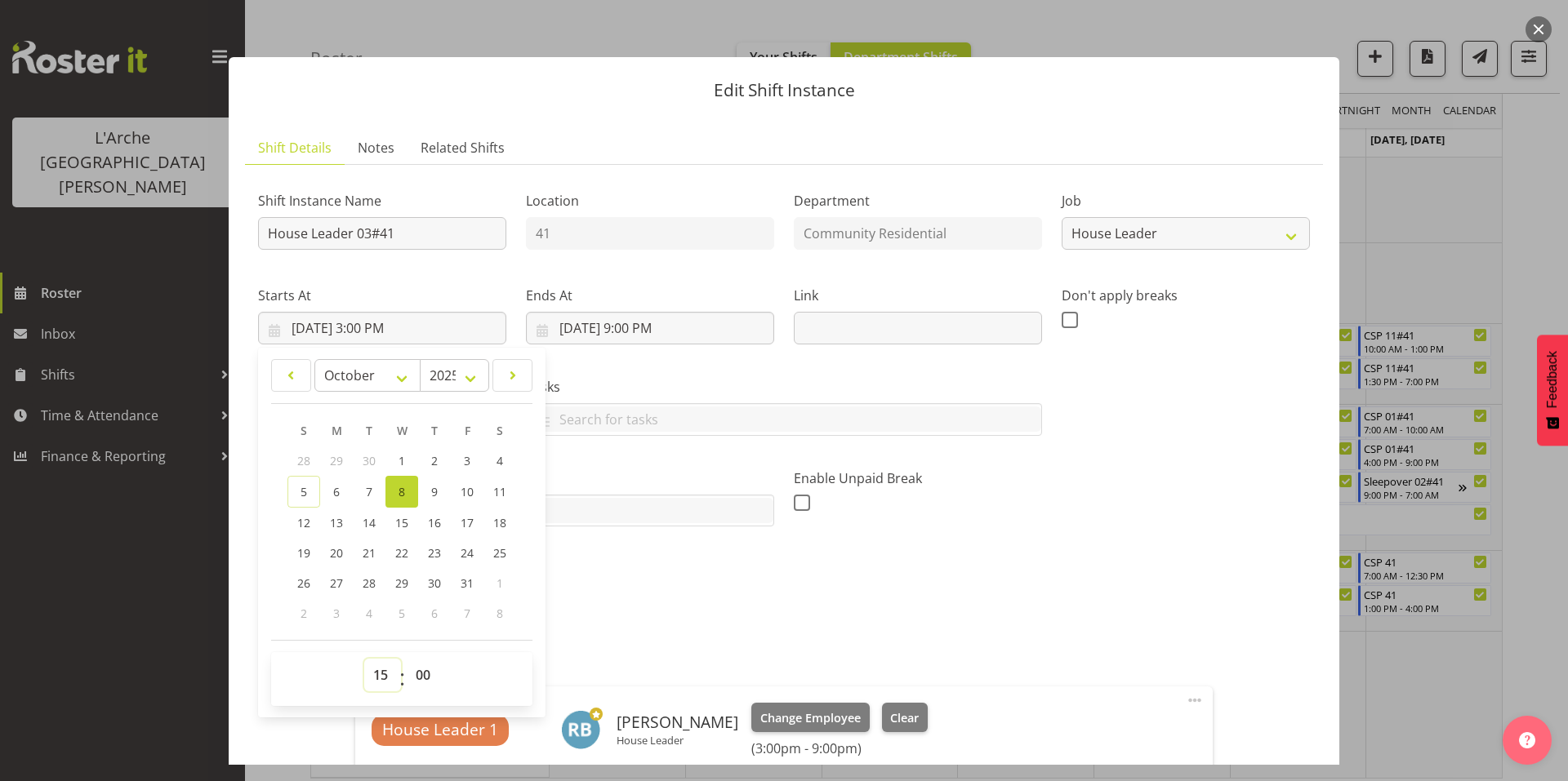
click at [382, 659] on select "00 01 02 03 04 05 06 07 08 09 10 11 12 13 14 15 16 17 18 19 20 21 22 23" at bounding box center [382, 675] width 37 height 33
select select "13"
click at [364, 659] on select "00 01 02 03 04 05 06 07 08 09 10 11 12 13 14 15 16 17 18 19 20 21 22 23" at bounding box center [382, 675] width 37 height 33
type input "[DATE] 1:00 PM"
click at [418, 659] on select "00 01 02 03 04 05 06 07 08 09 10 11 12 13 14 15 16 17 18 19 20 21 22 23 24 25 2…" at bounding box center [425, 675] width 37 height 33
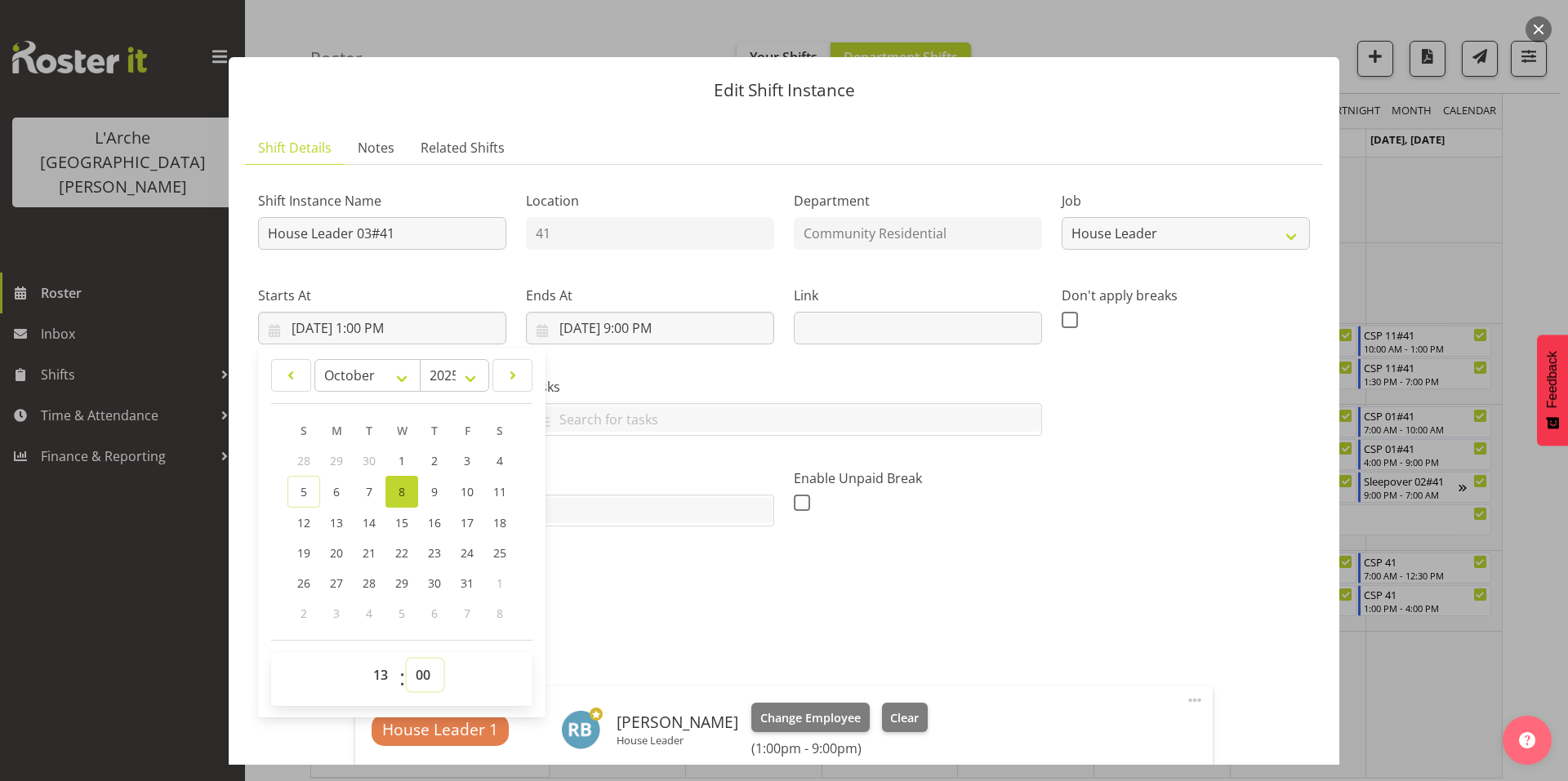
select select "30"
click at [406, 659] on select "00 01 02 03 04 05 06 07 08 09 10 11 12 13 14 15 16 17 18 19 20 21 22 23 24 25 2…" at bounding box center [425, 675] width 37 height 33
type input "[DATE] 1:30 PM"
click at [632, 312] on input "[DATE] 9:00 PM" at bounding box center [649, 329] width 248 height 33
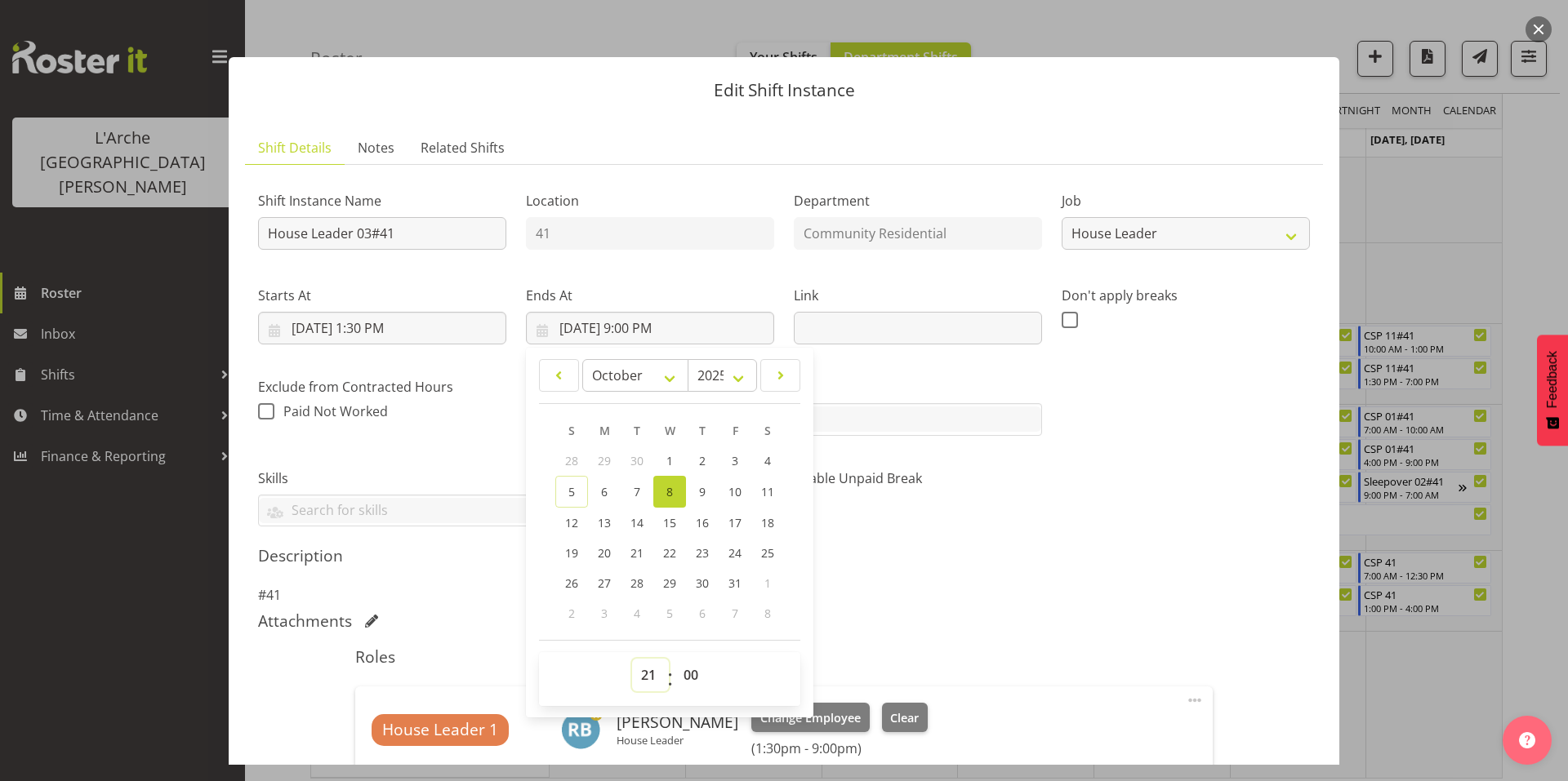
click at [639, 659] on select "00 01 02 03 04 05 06 07 08 09 10 11 12 13 14 15 16 17 18 19 20 21 22 23" at bounding box center [650, 675] width 37 height 33
select select "17"
click at [632, 659] on select "00 01 02 03 04 05 06 07 08 09 10 11 12 13 14 15 16 17 18 19 20 21 22 23" at bounding box center [650, 675] width 37 height 33
type input "[DATE] 5:00 PM"
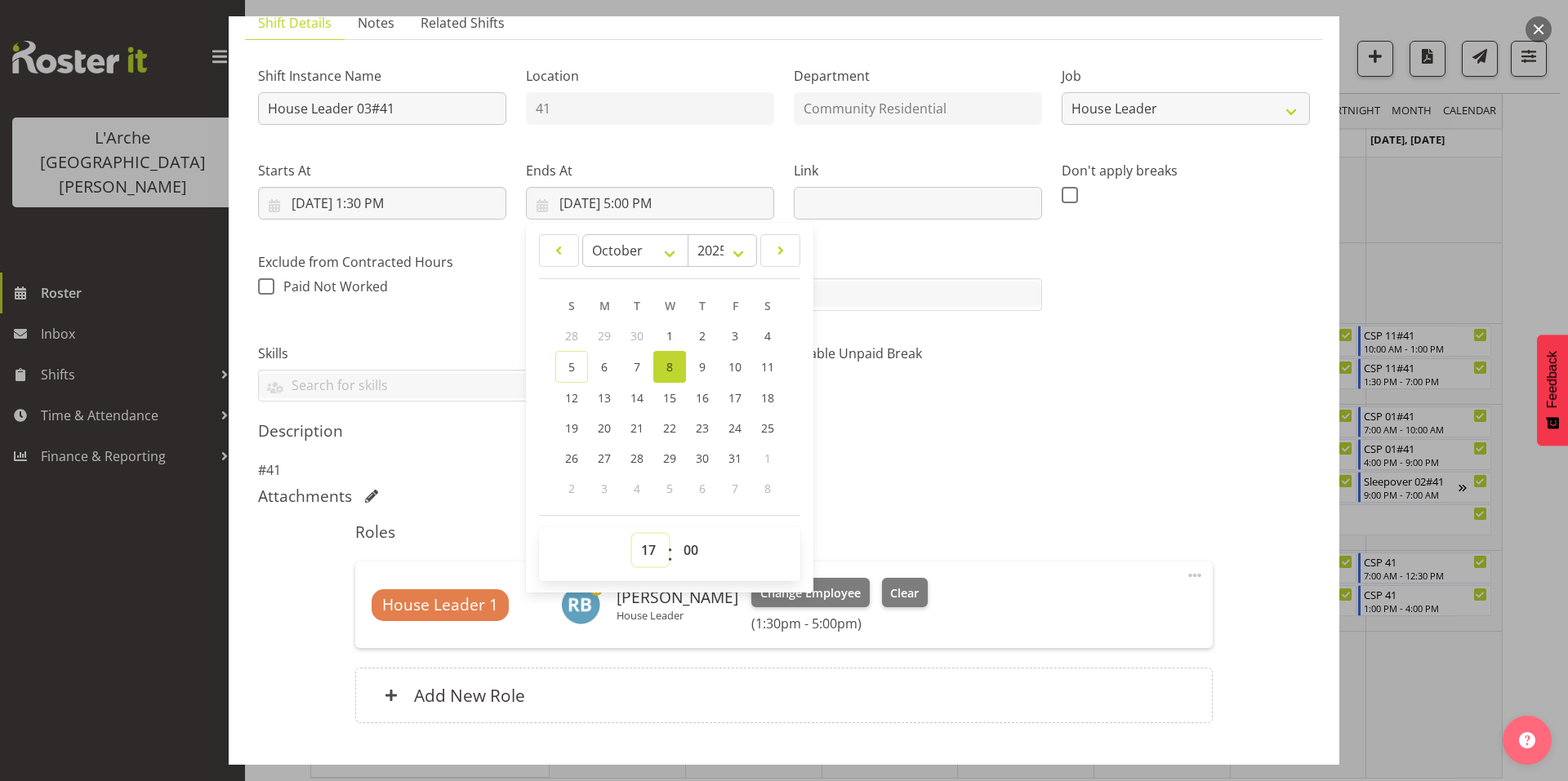
scroll to position [134, 0]
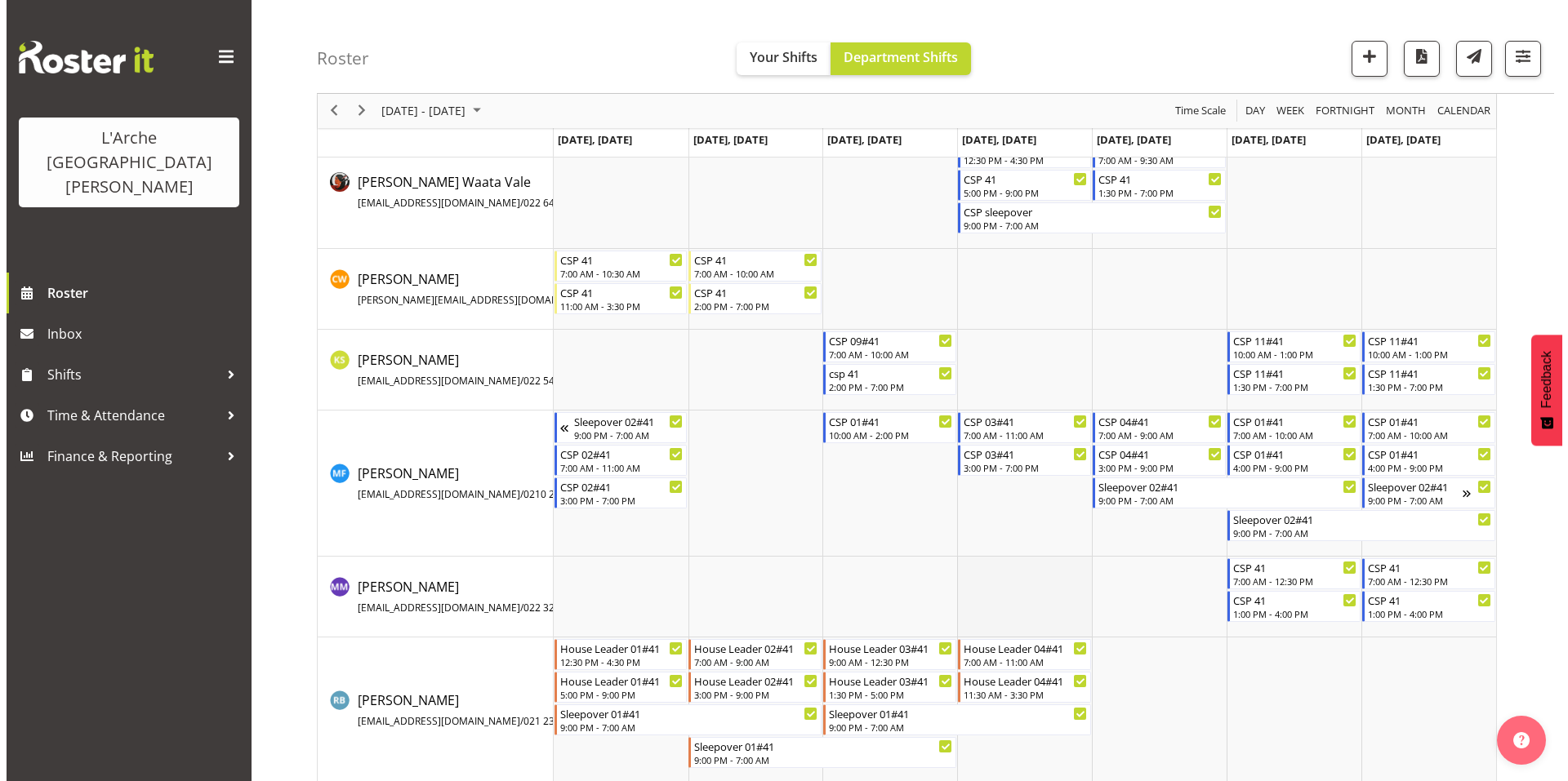
scroll to position [101, 0]
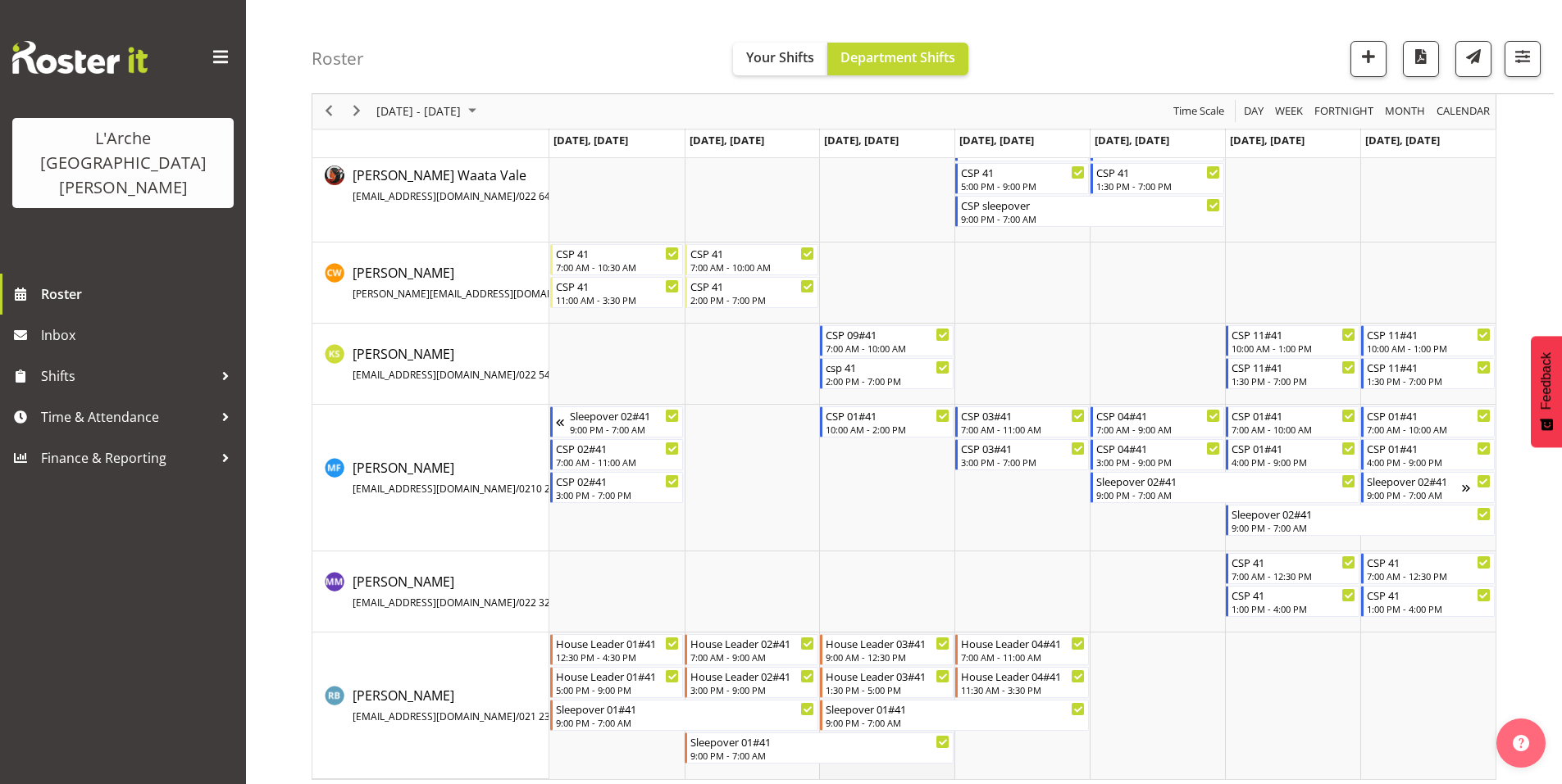
click at [916, 766] on td "Timeline Week of October 12, 2025" at bounding box center [887, 706] width 135 height 147
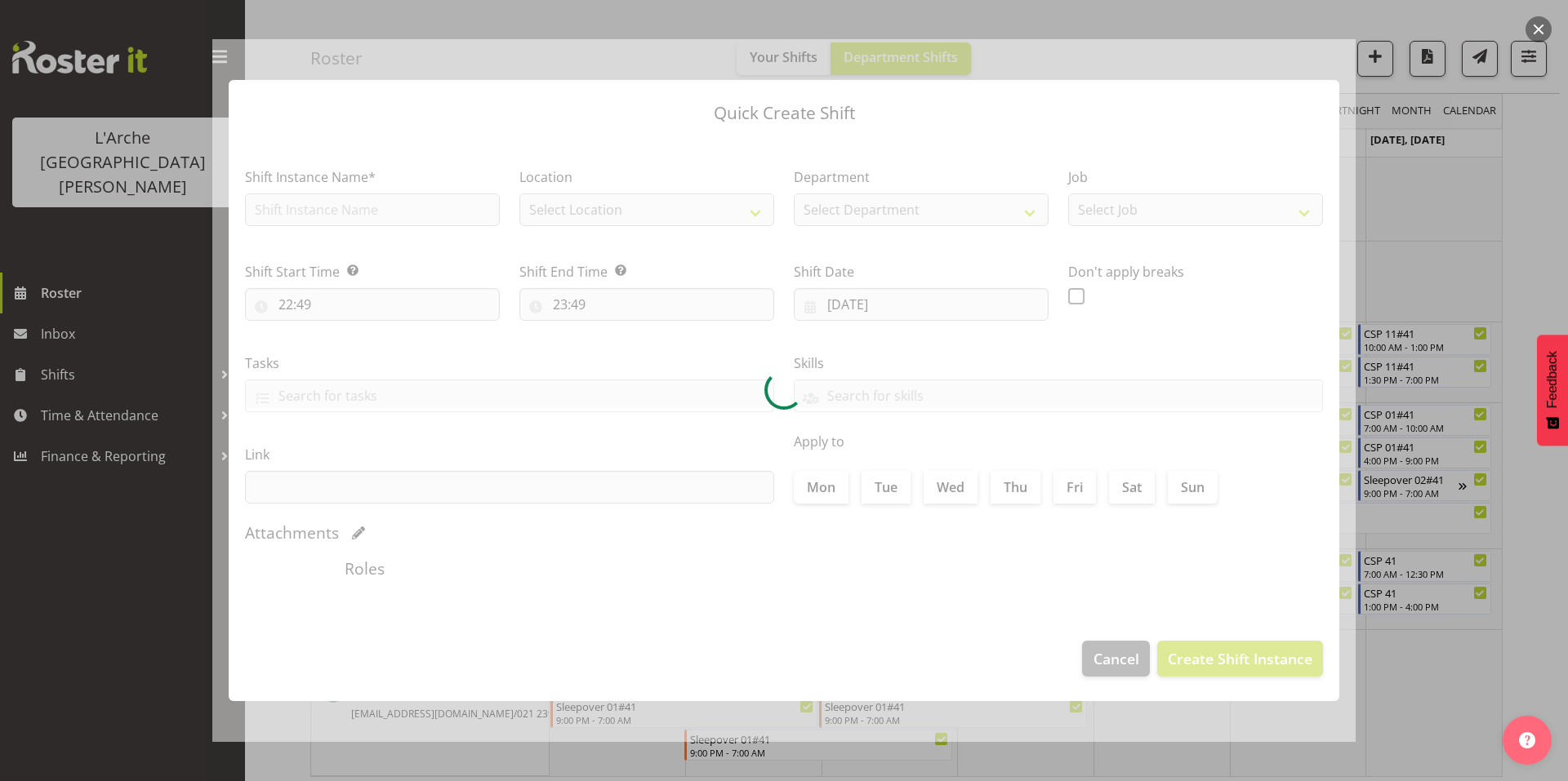
type input "[DATE]"
checkbox input "true"
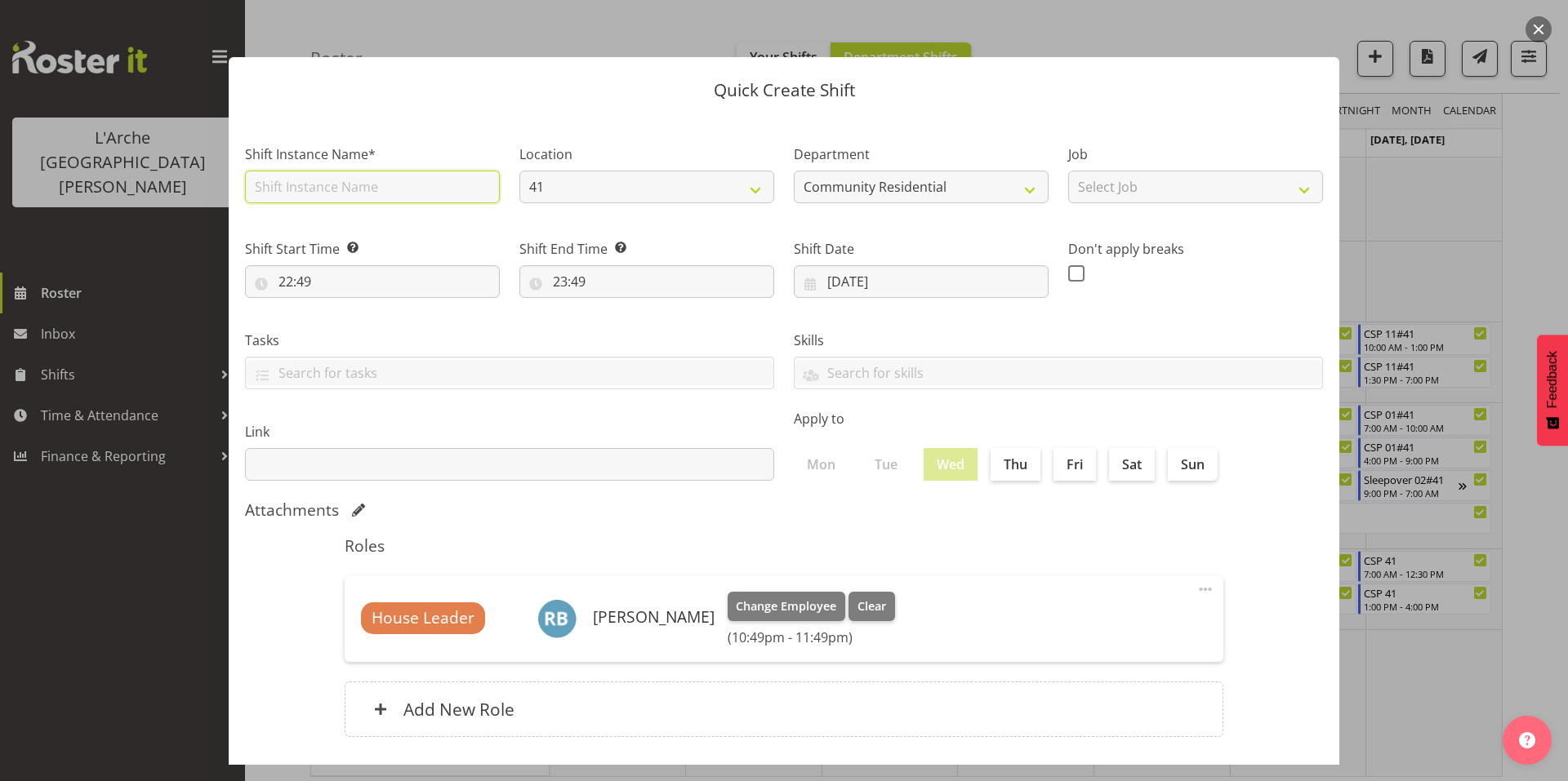
click at [416, 180] on input "text" at bounding box center [372, 187] width 255 height 33
type input "House Leader 02#41"
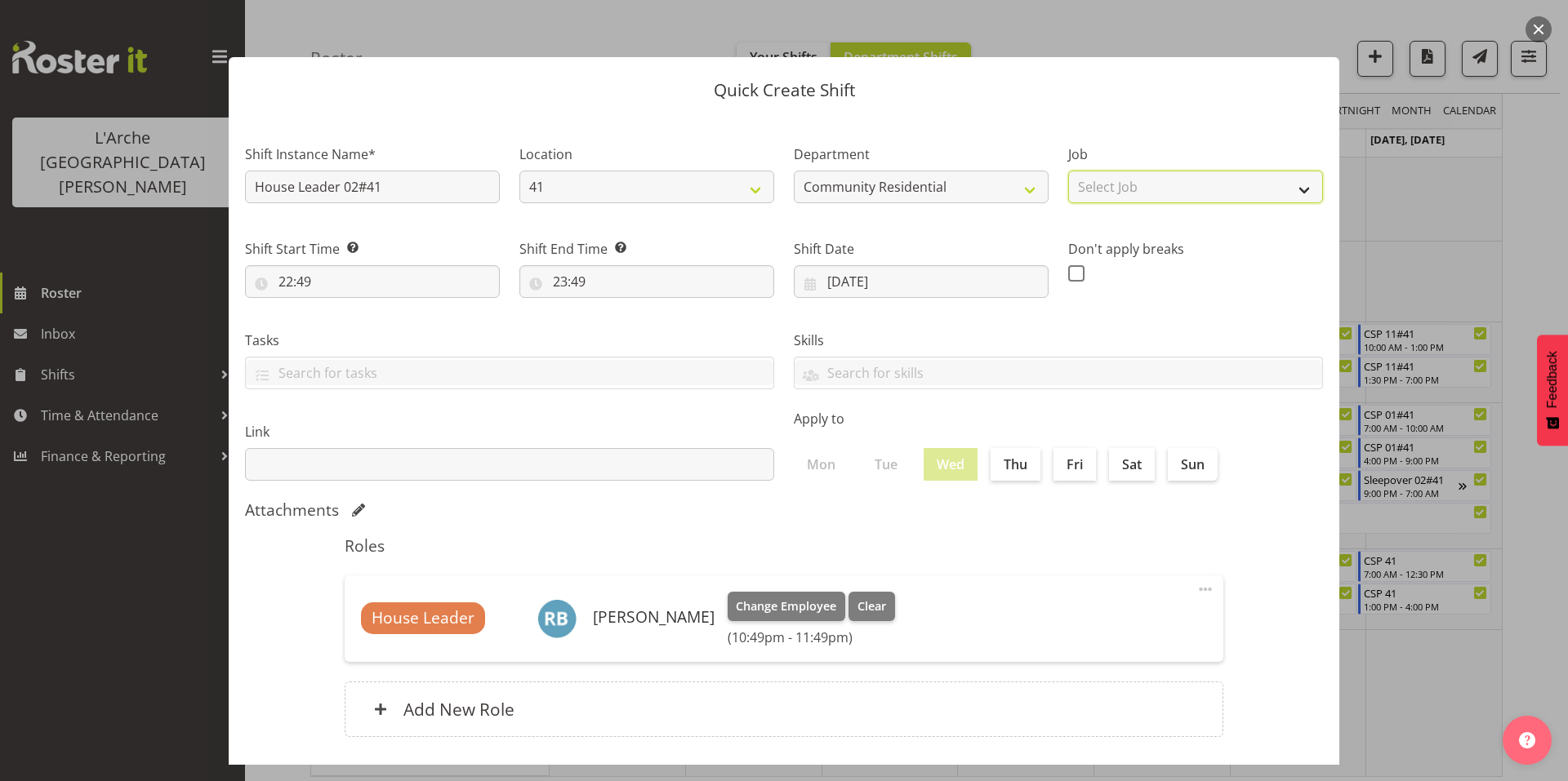
click at [1130, 176] on select "Select Job Accounts Admin Art Coordinator Community Leader Community Support Pe…" at bounding box center [1195, 187] width 255 height 33
select select "1"
click at [1068, 171] on select "Select Job Accounts Admin Art Coordinator Community Leader Community Support Pe…" at bounding box center [1195, 187] width 255 height 33
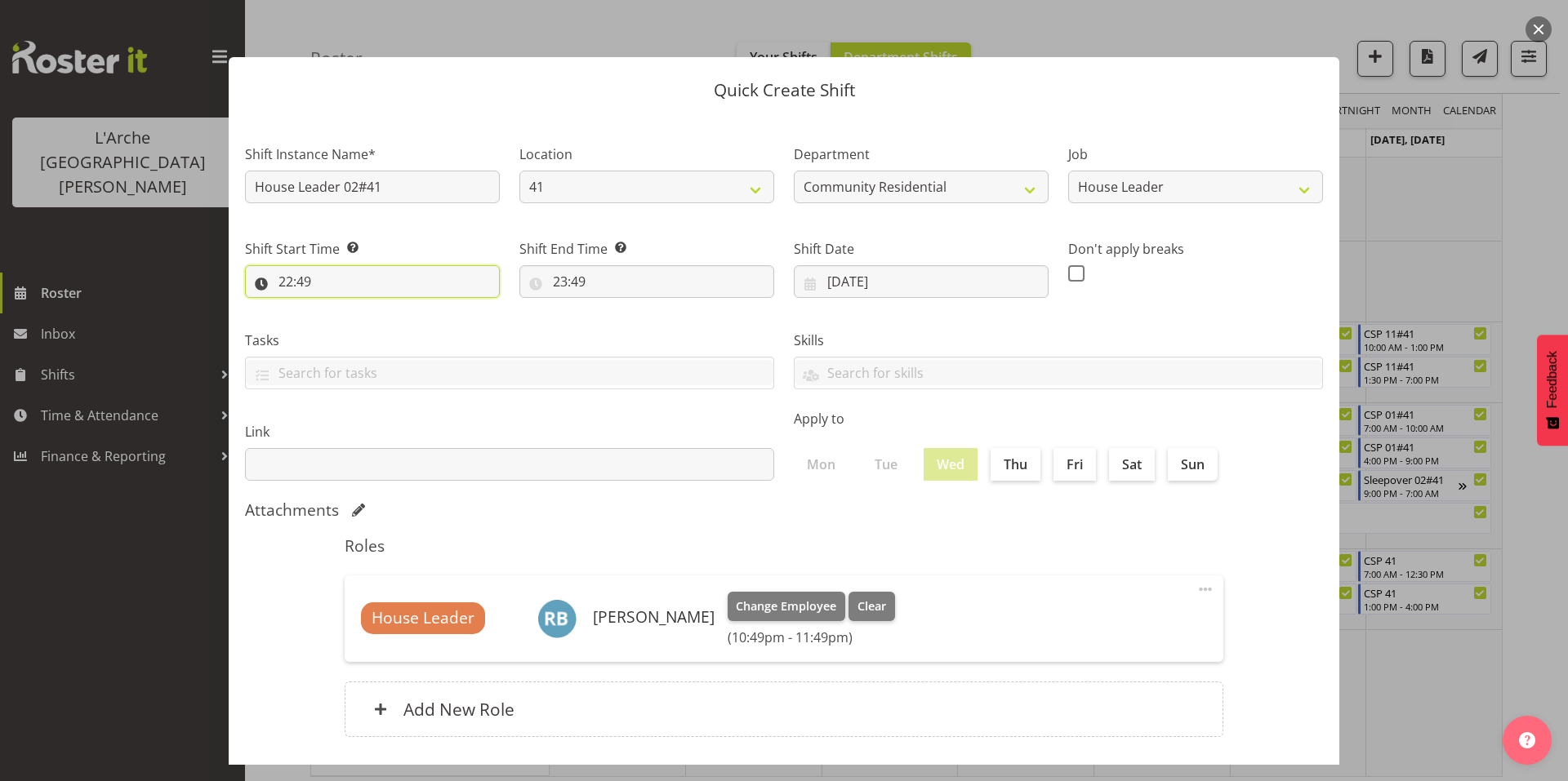
click at [373, 266] on input "22:49" at bounding box center [372, 281] width 255 height 33
click at [358, 311] on select "00 01 02 03 04 05 06 07 08 09 10 11 12 13 14 15 16 17 18 19 20 21 22 23" at bounding box center [356, 324] width 37 height 33
select select "19"
click at [341, 307] on select "00 01 02 03 04 05 06 07 08 09 10 11 12 13 14 15 16 17 18 19 20 21 22 23" at bounding box center [356, 324] width 37 height 33
type input "19:49"
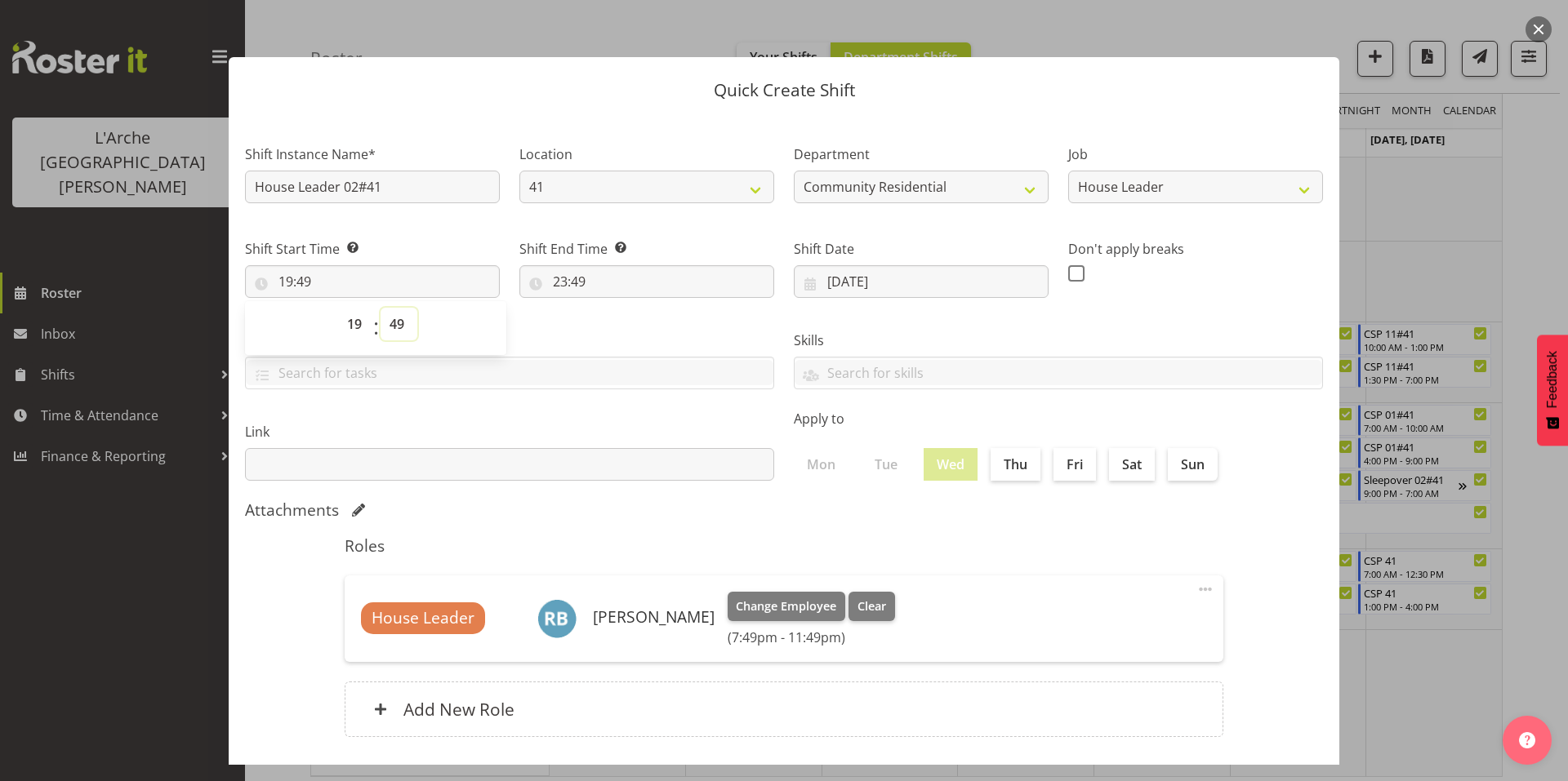
click at [398, 307] on select "00 01 02 03 04 05 06 07 08 09 10 11 12 13 14 15 16 17 18 19 20 21 22 23 24 25 2…" at bounding box center [399, 324] width 37 height 33
select select "0"
click at [380, 307] on select "00 01 02 03 04 05 06 07 08 09 10 11 12 13 14 15 16 17 18 19 20 21 22 23 24 25 2…" at bounding box center [399, 324] width 37 height 33
type input "19:00"
click at [355, 307] on select "00 01 02 03 04 05 06 07 08 09 10 11 12 13 14 15 16 17 18 19 20 21 22 23" at bounding box center [356, 324] width 37 height 33
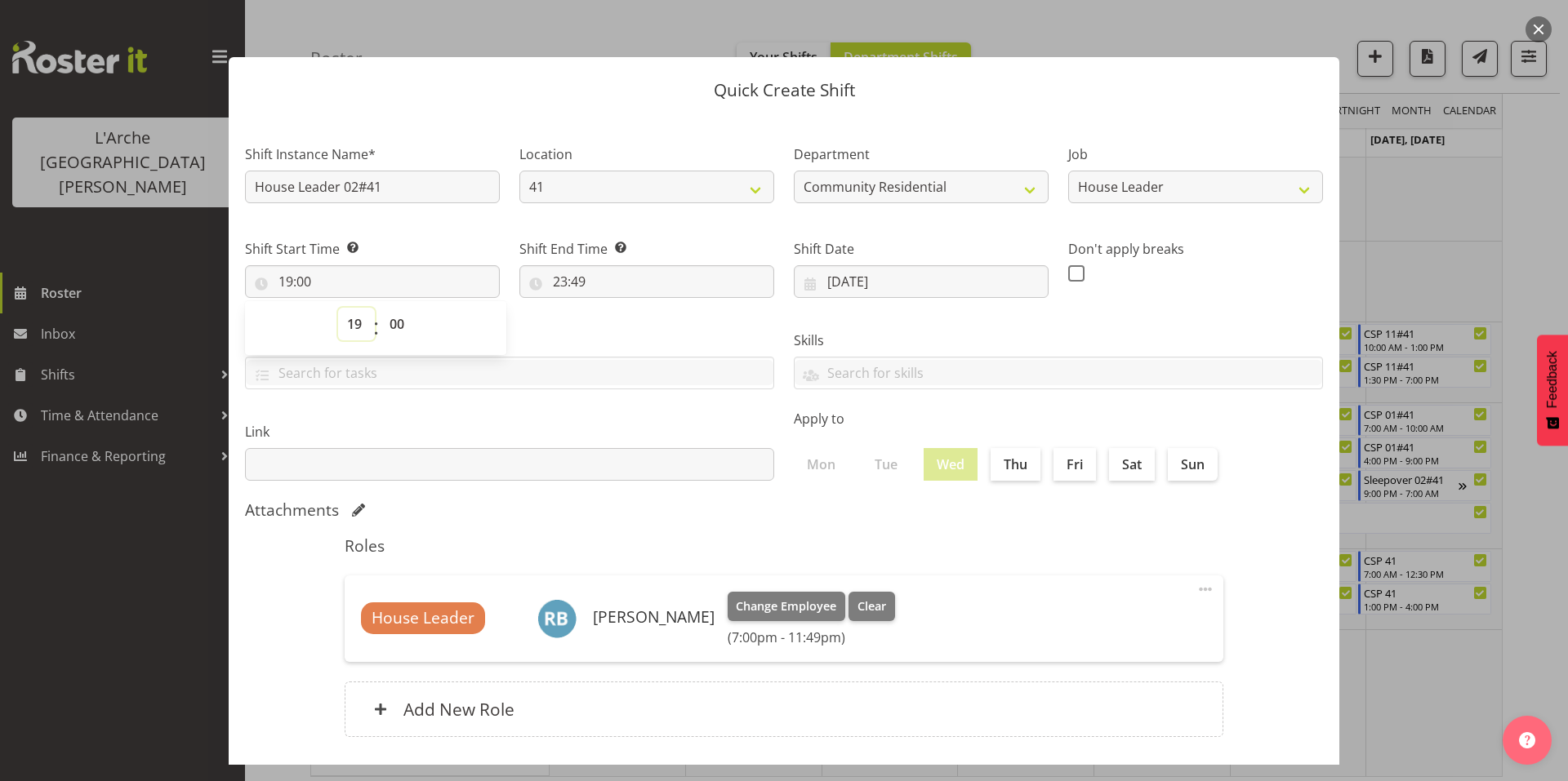
select select "18"
click at [341, 307] on select "00 01 02 03 04 05 06 07 08 09 10 11 12 13 14 15 16 17 18 19 20 21 22 23" at bounding box center [356, 324] width 37 height 33
type input "18:00"
click at [577, 265] on input "23:49" at bounding box center [647, 281] width 255 height 33
click at [624, 307] on select "00 01 02 03 04 05 06 07 08 09 10 11 12 13 14 15 16 17 18 19 20 21 22 23" at bounding box center [631, 324] width 37 height 33
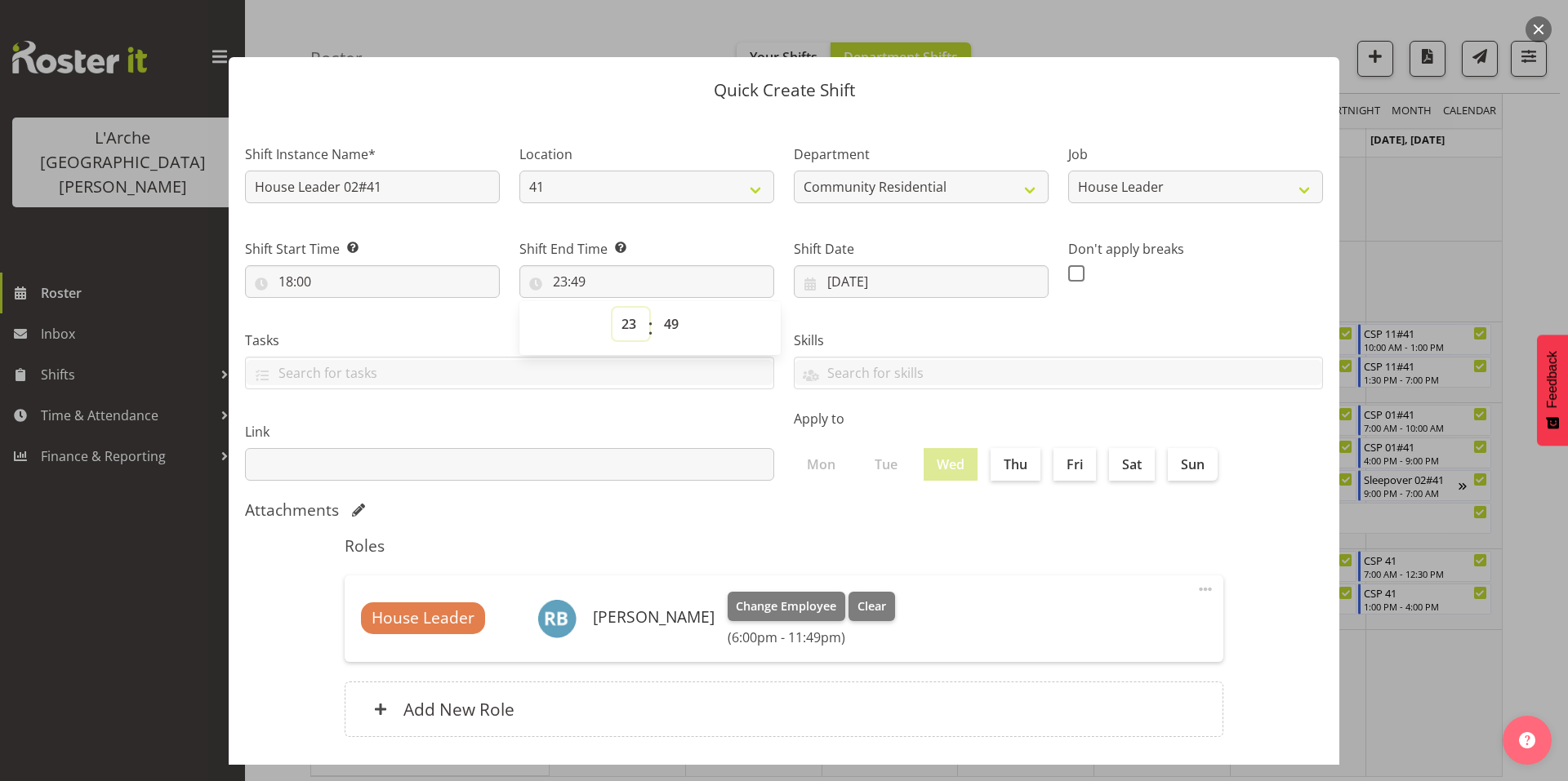
select select "21"
click at [613, 307] on select "00 01 02 03 04 05 06 07 08 09 10 11 12 13 14 15 16 17 18 19 20 21 22 23" at bounding box center [631, 324] width 37 height 33
type input "21:49"
click at [663, 307] on select "00 01 02 03 04 05 06 07 08 09 10 11 12 13 14 15 16 17 18 19 20 21 22 23 24 25 2…" at bounding box center [674, 324] width 37 height 33
select select "0"
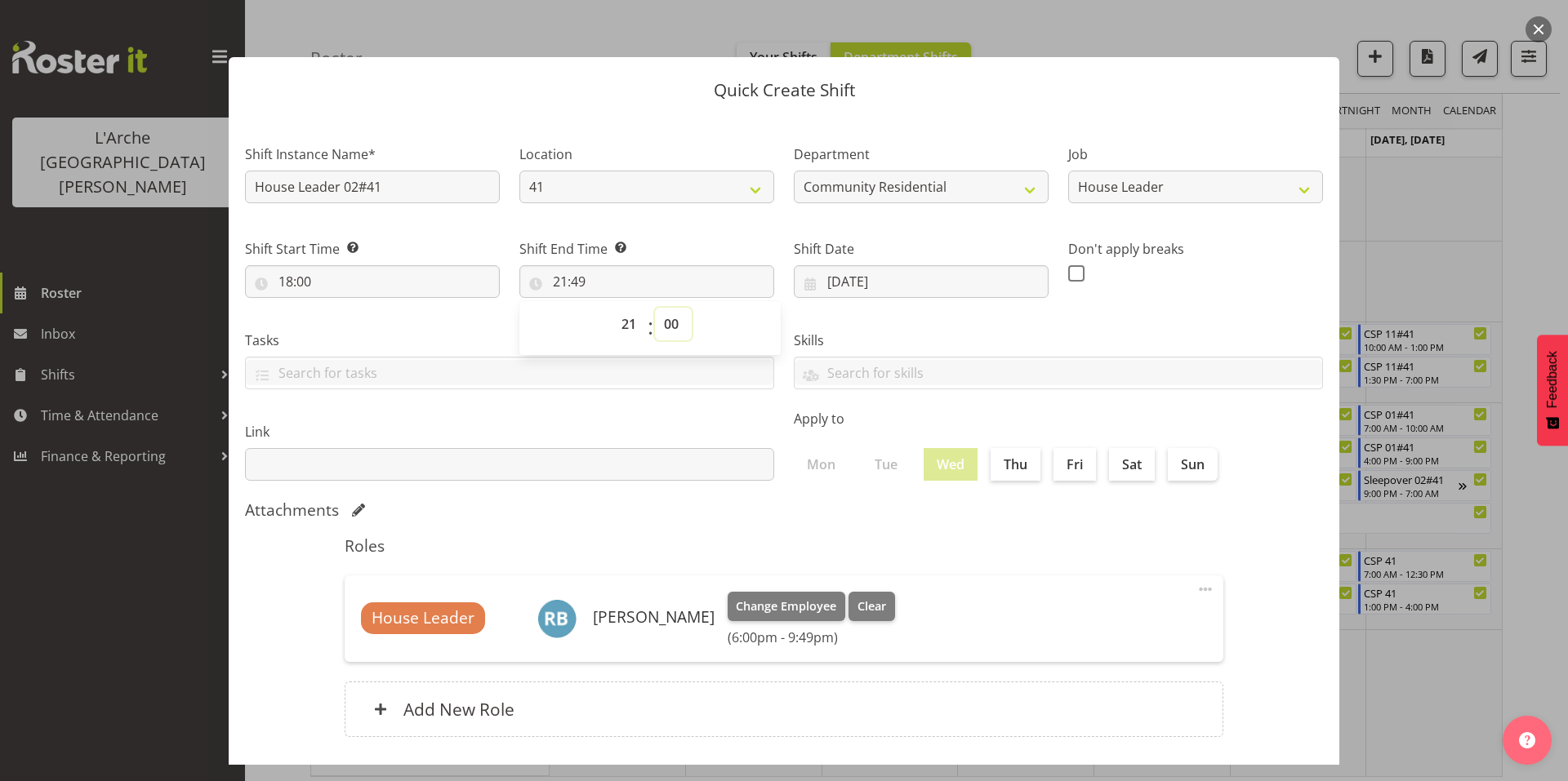
click at [655, 307] on select "00 01 02 03 04 05 06 07 08 09 10 11 12 13 14 15 16 17 18 19 20 21 22 23 24 25 2…" at bounding box center [674, 324] width 37 height 33
type input "21:00"
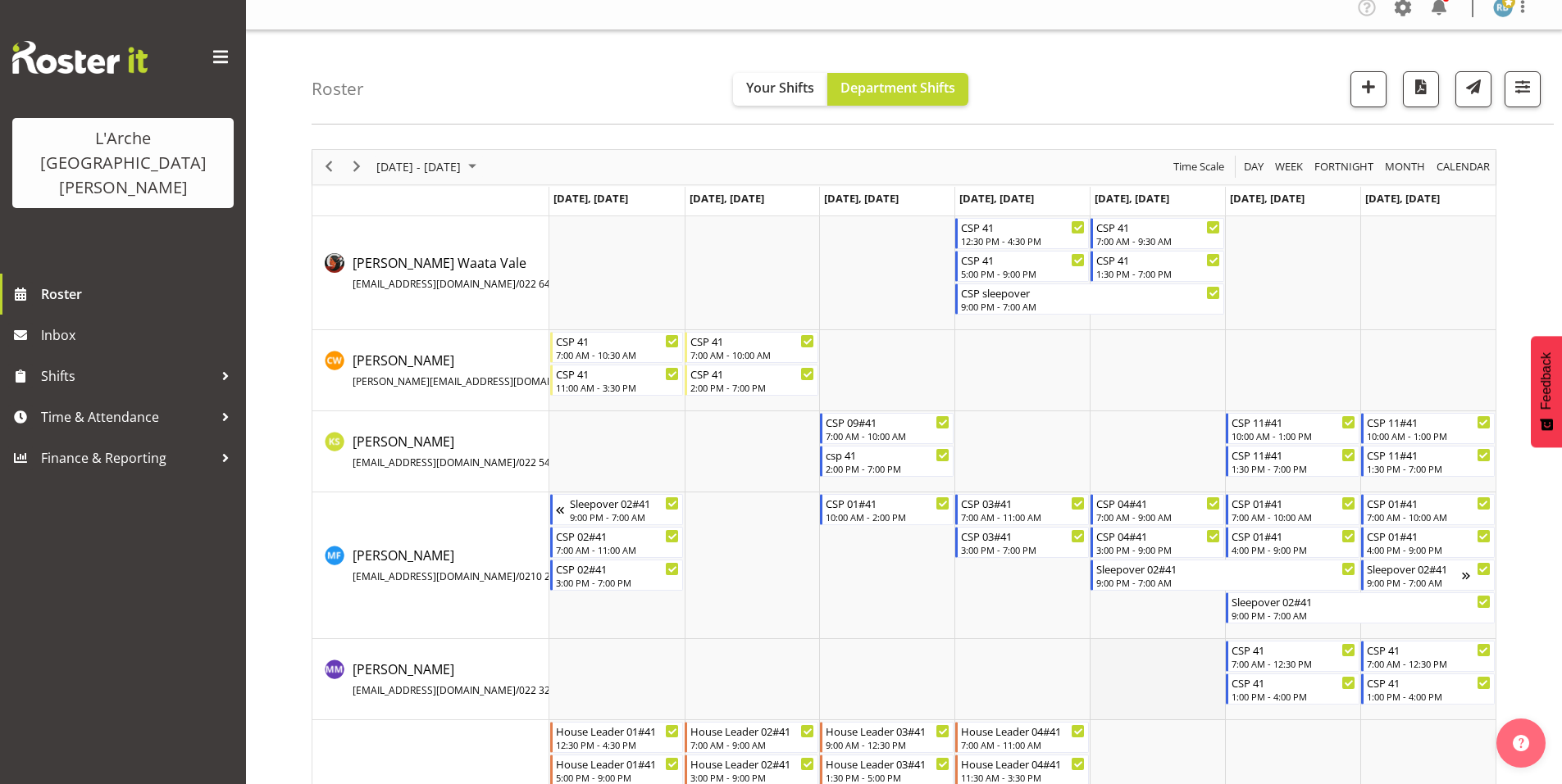
scroll to position [134, 0]
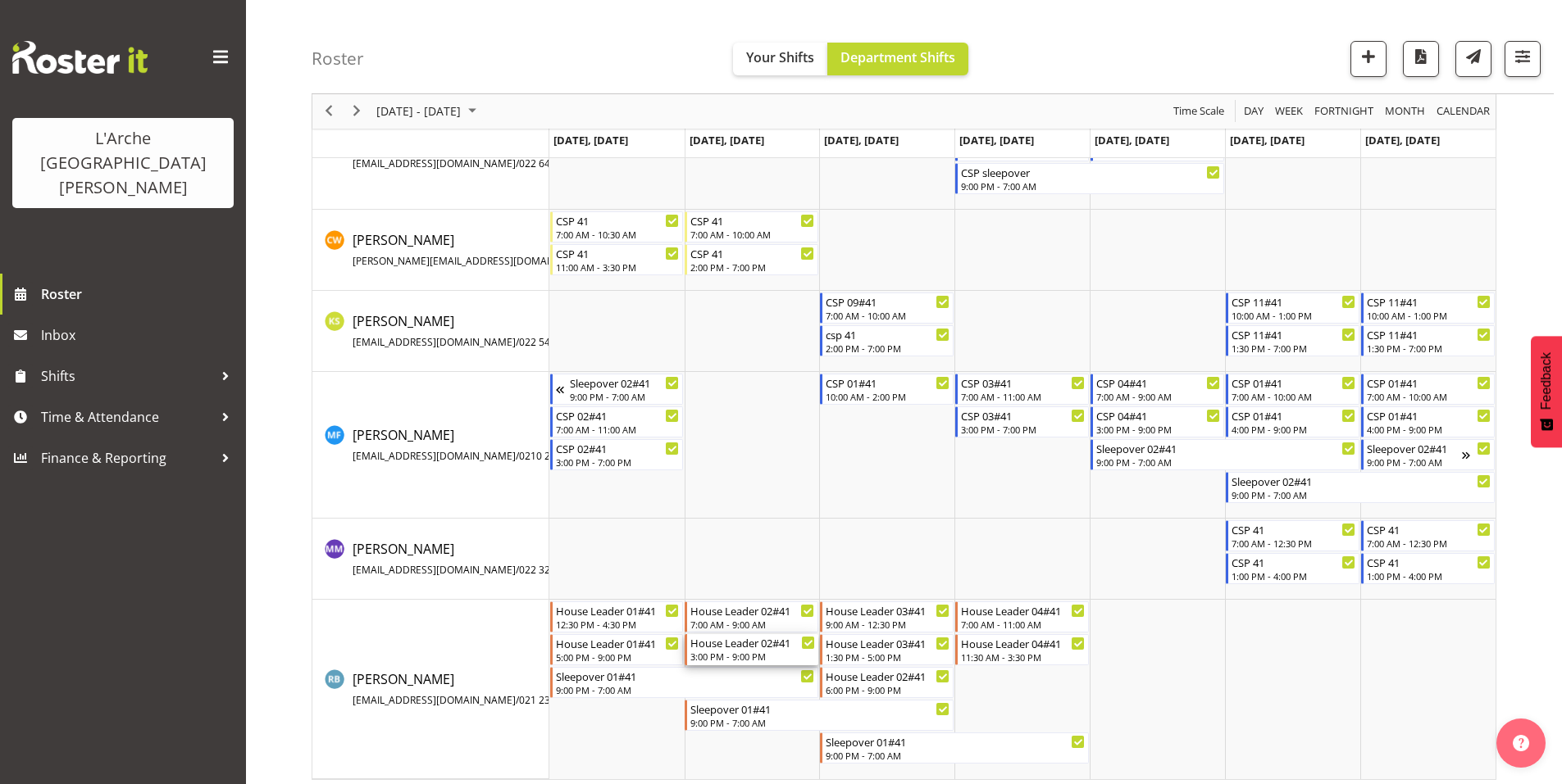
click at [734, 650] on div "3:00 PM - 9:00 PM" at bounding box center [753, 657] width 124 height 14
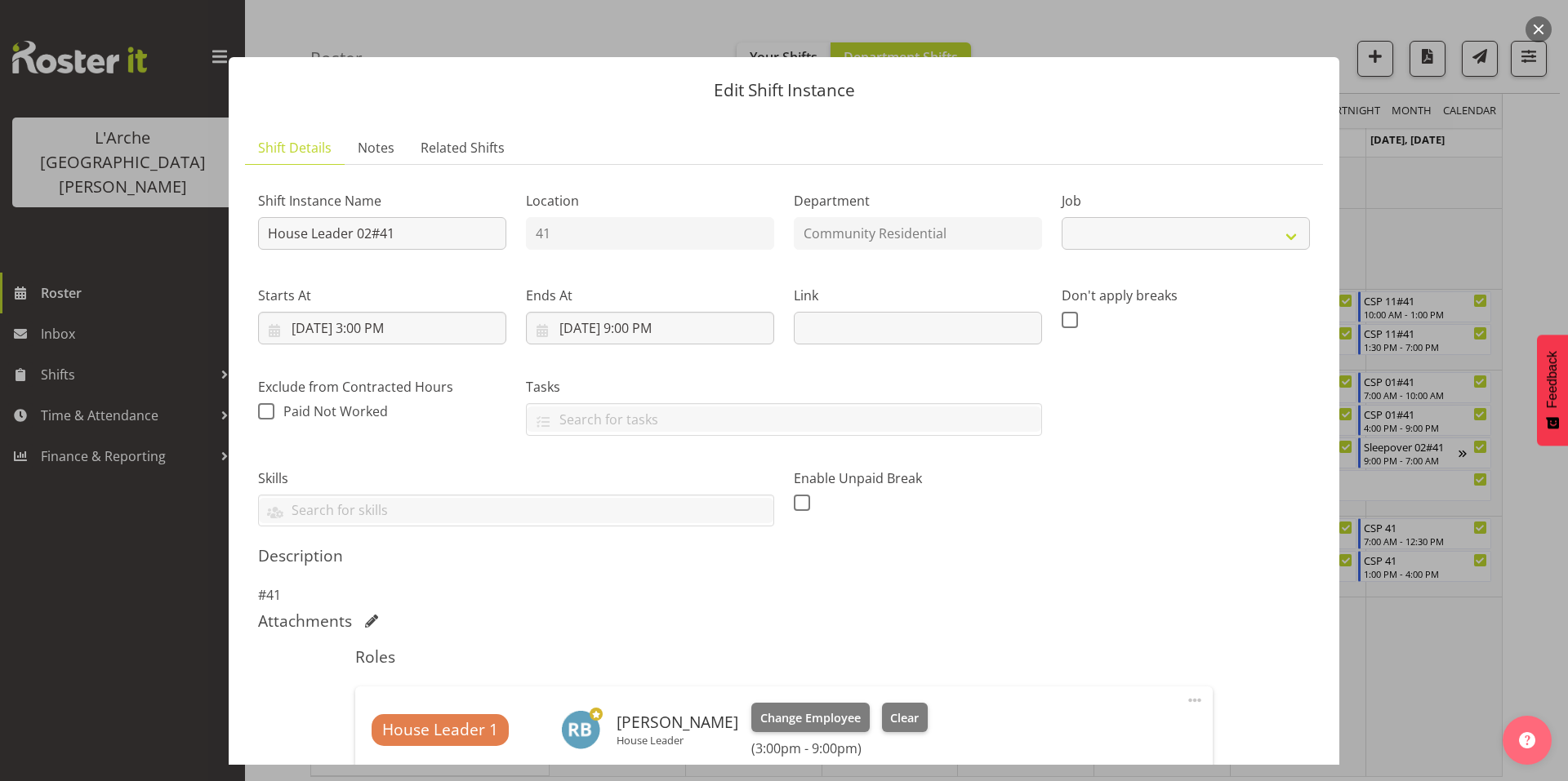
select select "1"
click at [760, 710] on span "Change Employee" at bounding box center [810, 719] width 101 height 18
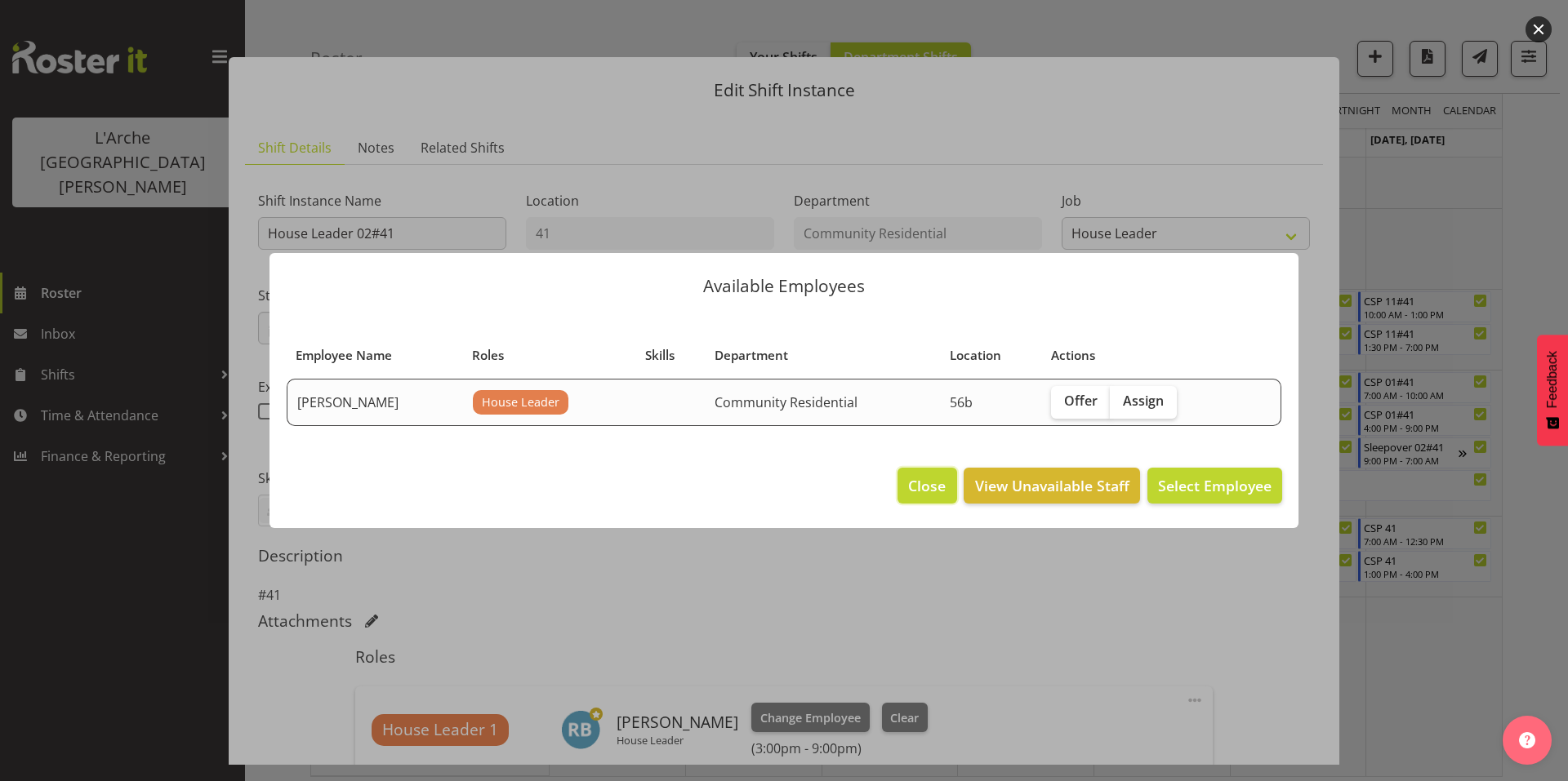
click at [945, 482] on span "Close" at bounding box center [926, 486] width 37 height 21
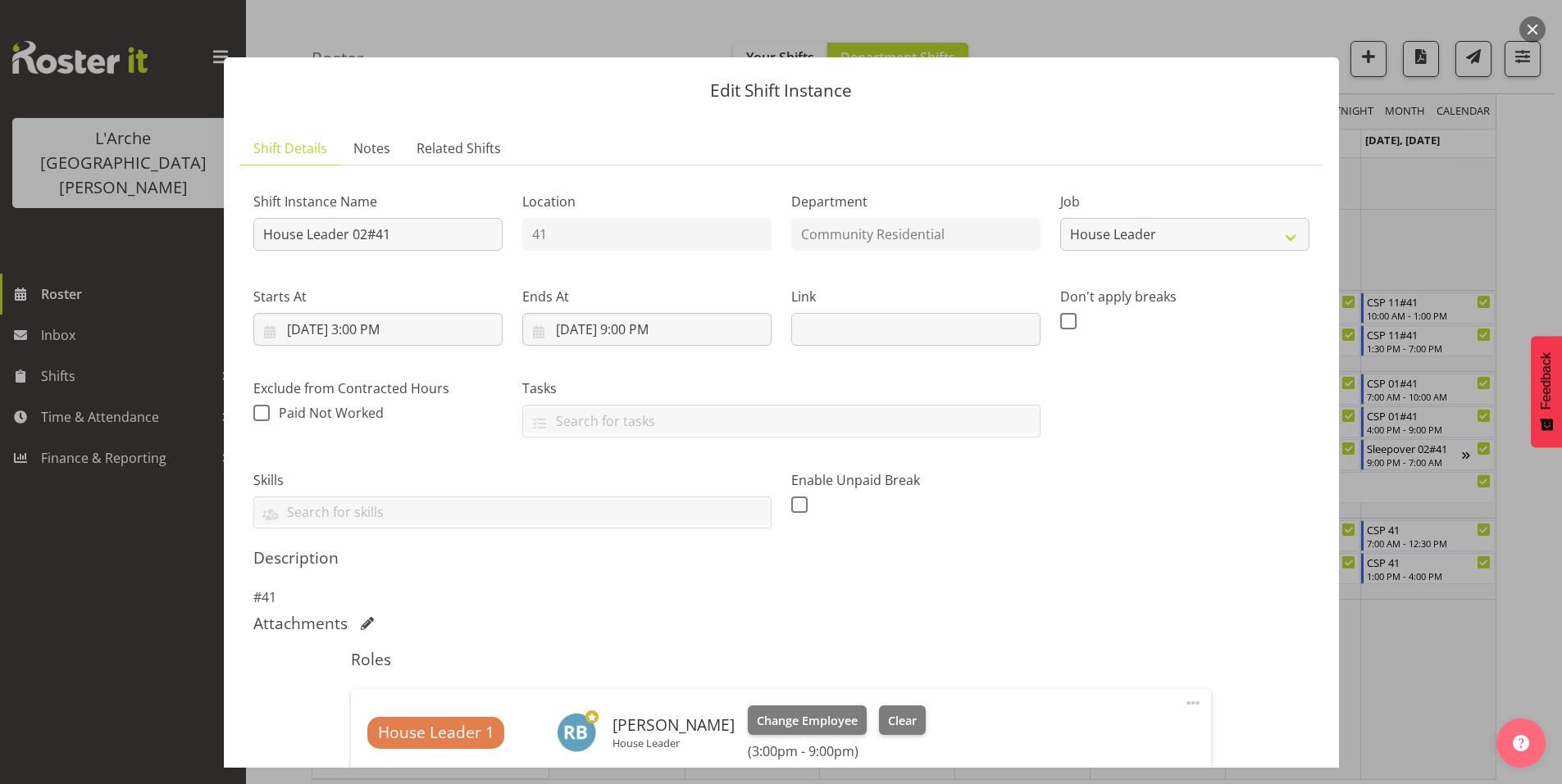
scroll to position [135, 0]
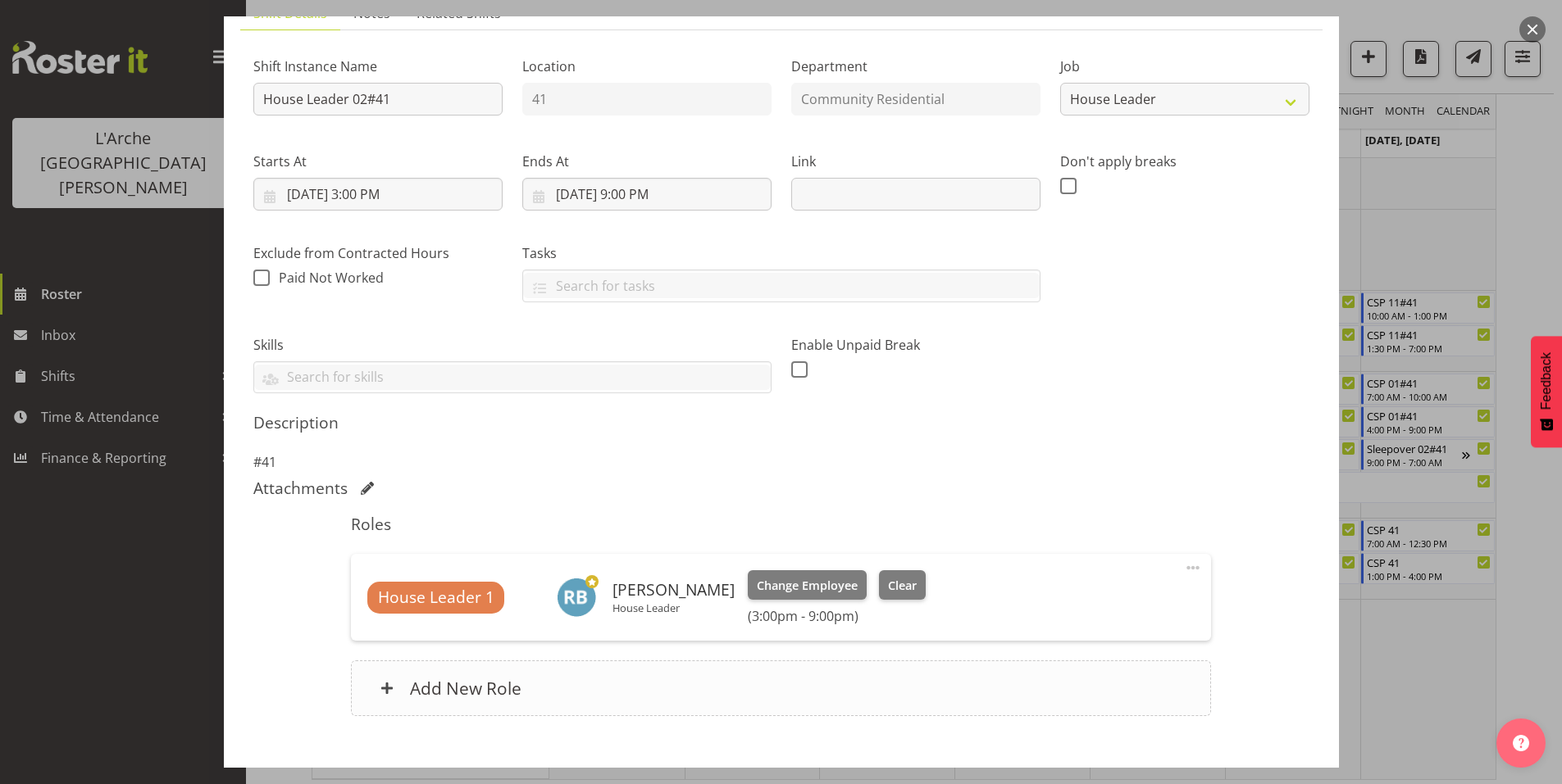
click at [894, 661] on div "Add New Role" at bounding box center [781, 689] width 861 height 56
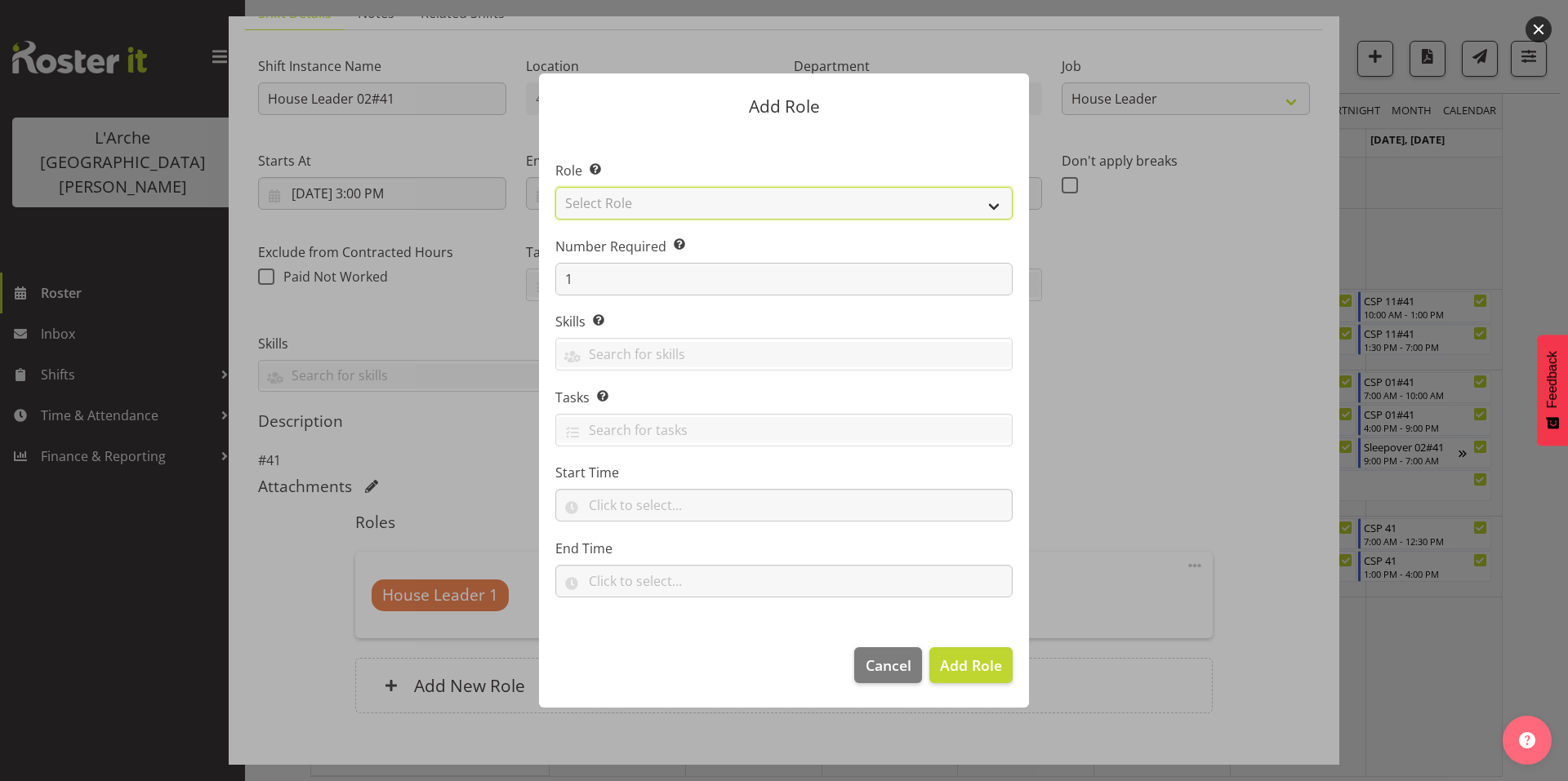
click at [783, 220] on select "Select Role Area Manager Art Coordination Community - SIL Community Leader Comm…" at bounding box center [784, 204] width 457 height 33
select select "13"
click at [555, 210] on select "Select Role Area Manager Art Coordination Community - SIL Community Leader Comm…" at bounding box center [784, 204] width 457 height 33
click at [968, 656] on span "Add Role" at bounding box center [970, 666] width 62 height 19
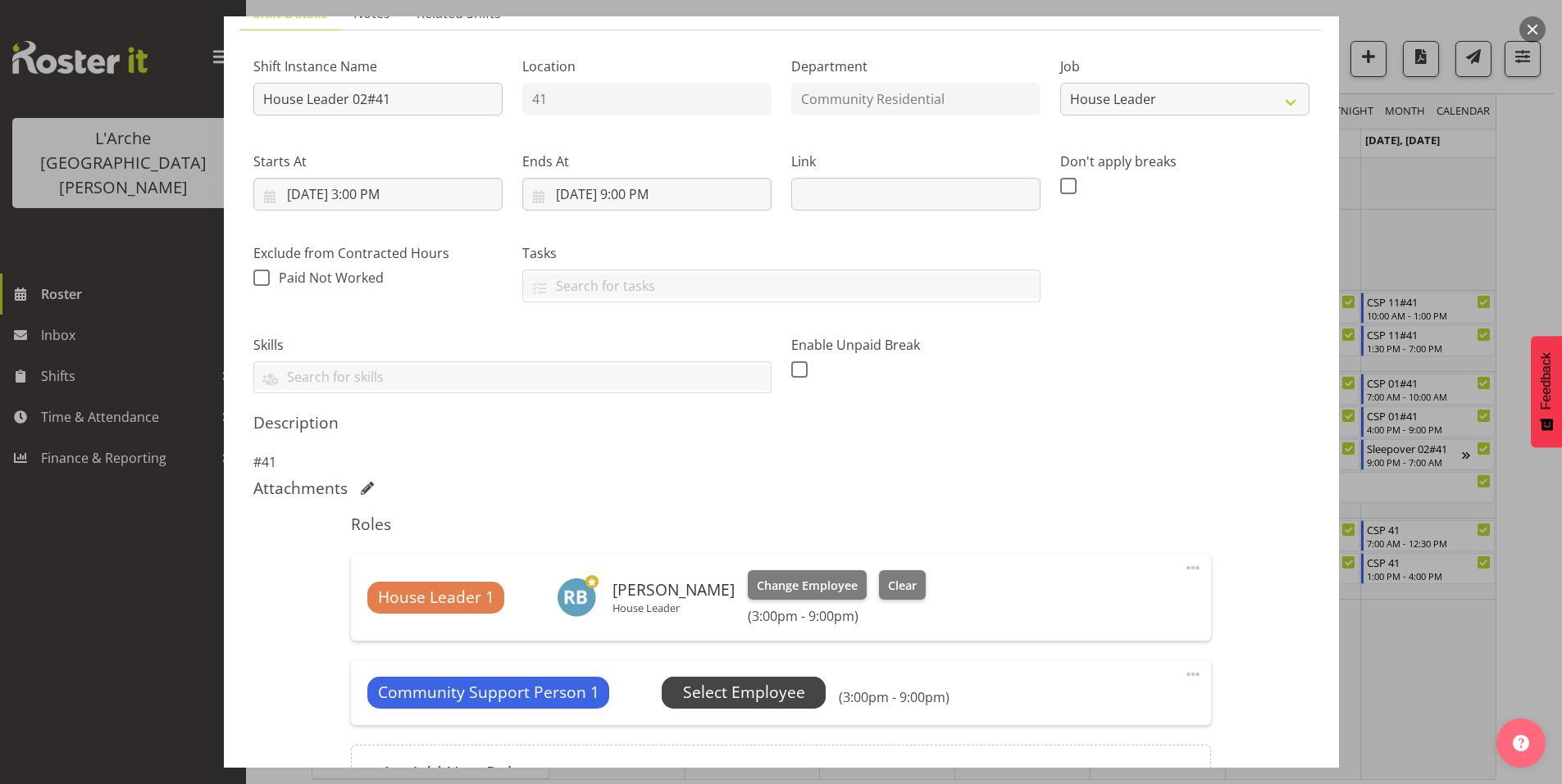
click at [728, 681] on span "Select Employee" at bounding box center [744, 692] width 123 height 24
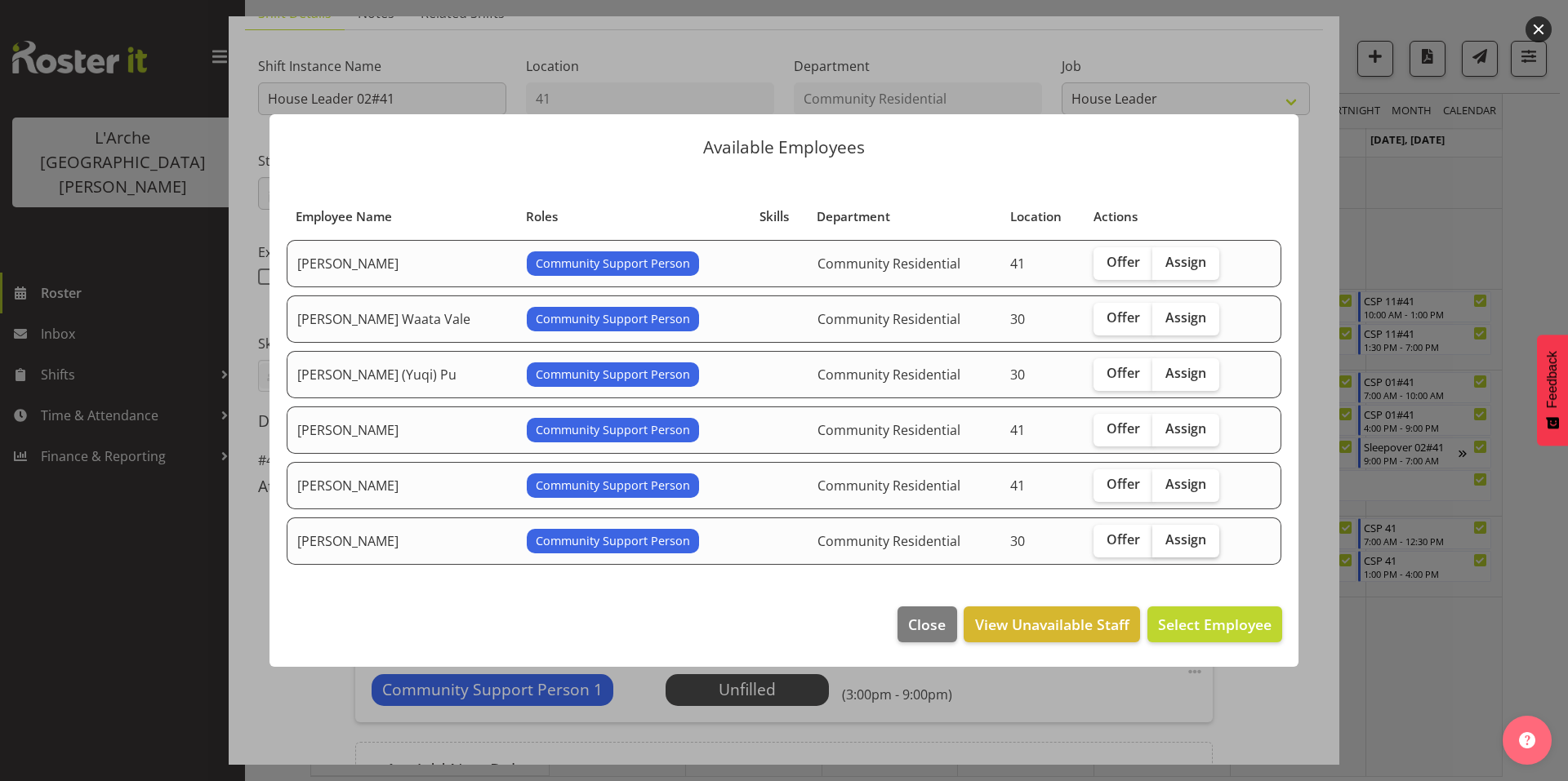
click at [1165, 531] on span "Assign" at bounding box center [1186, 539] width 41 height 16
click at [1152, 535] on input "Assign" at bounding box center [1157, 540] width 11 height 11
checkbox input "true"
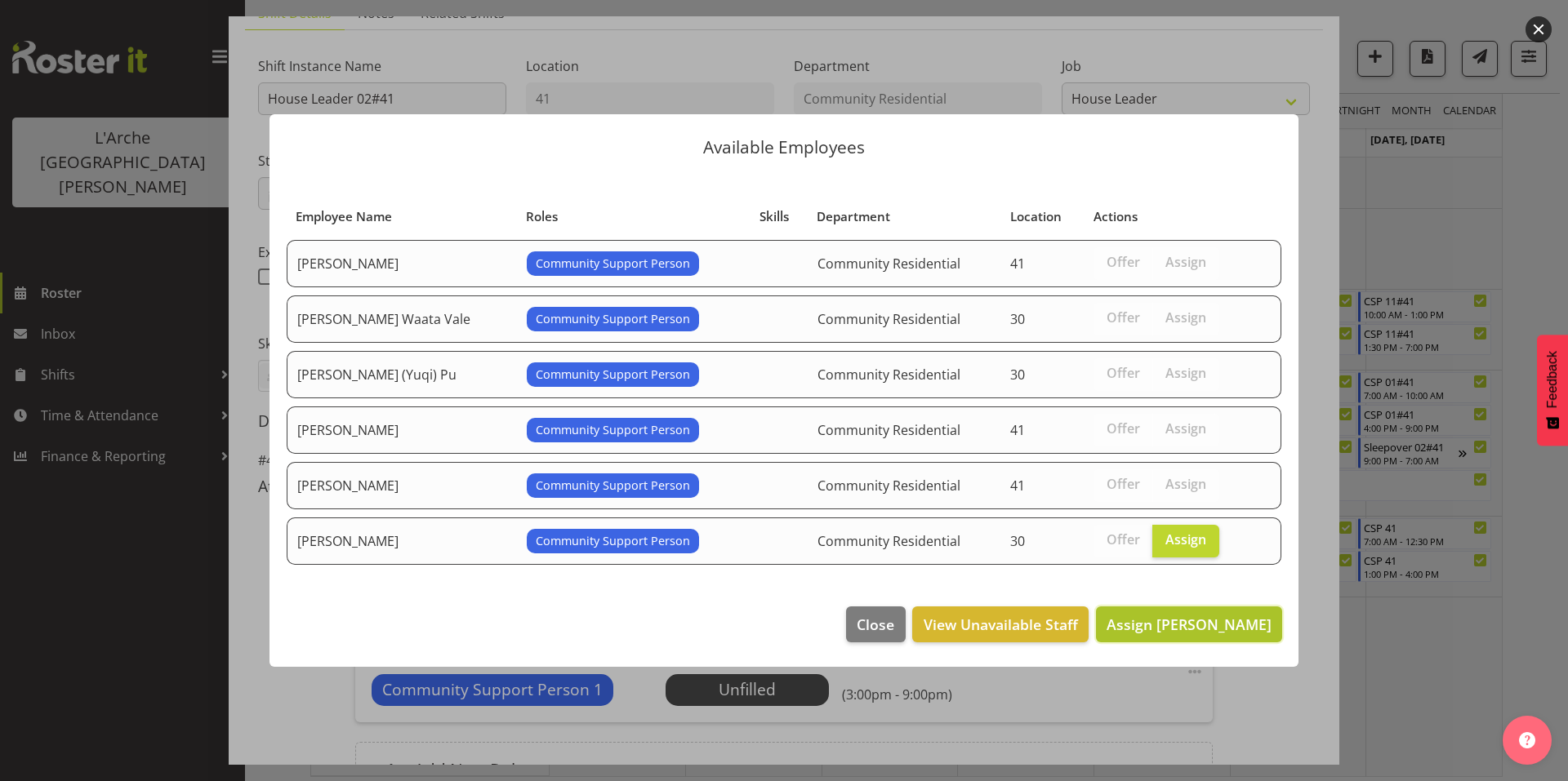
click at [1203, 615] on span "Assign [PERSON_NAME]" at bounding box center [1189, 624] width 165 height 19
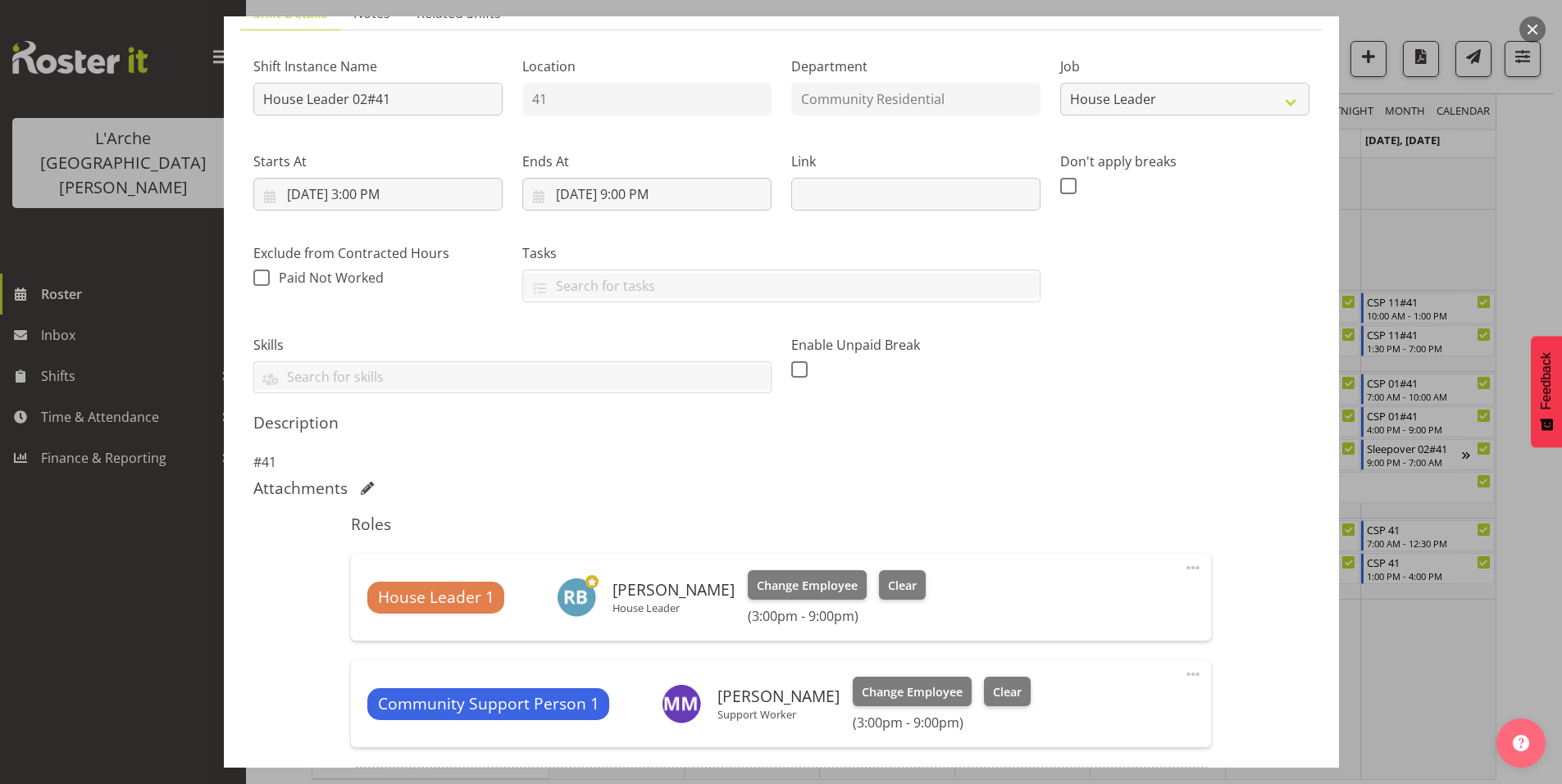
scroll to position [230, 0]
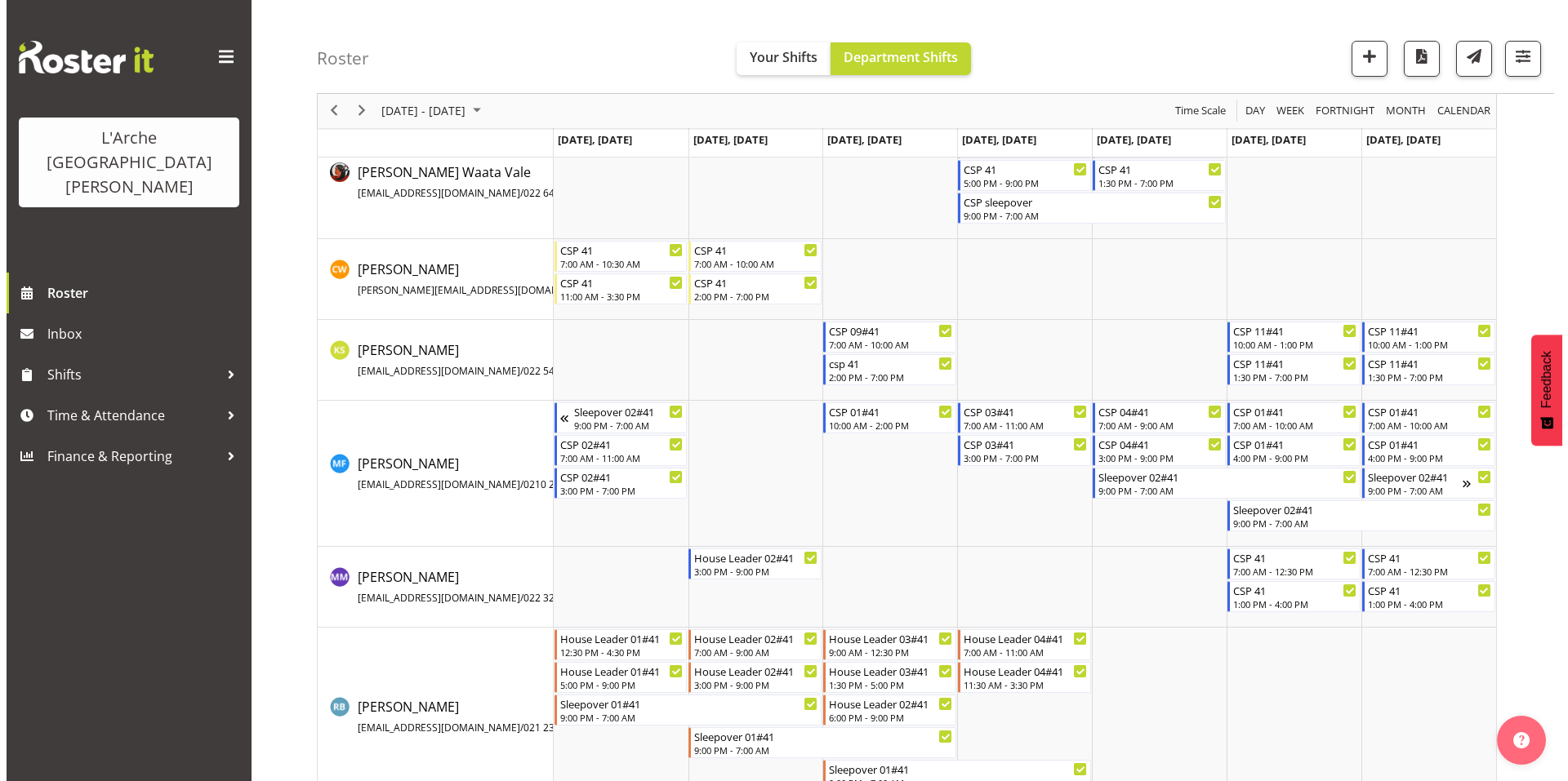
scroll to position [134, 0]
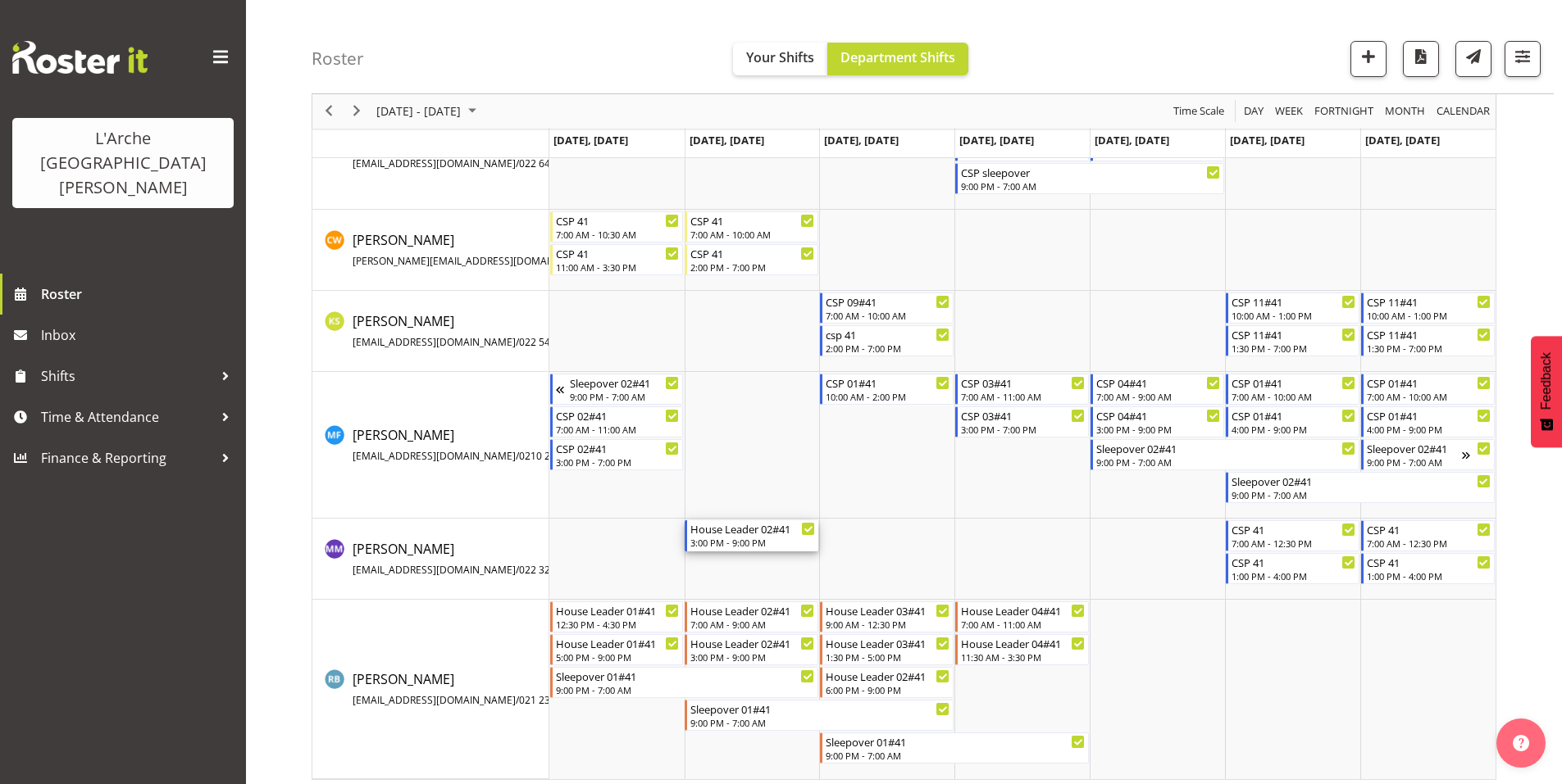
click at [741, 523] on div "House Leader 02#41" at bounding box center [753, 528] width 124 height 16
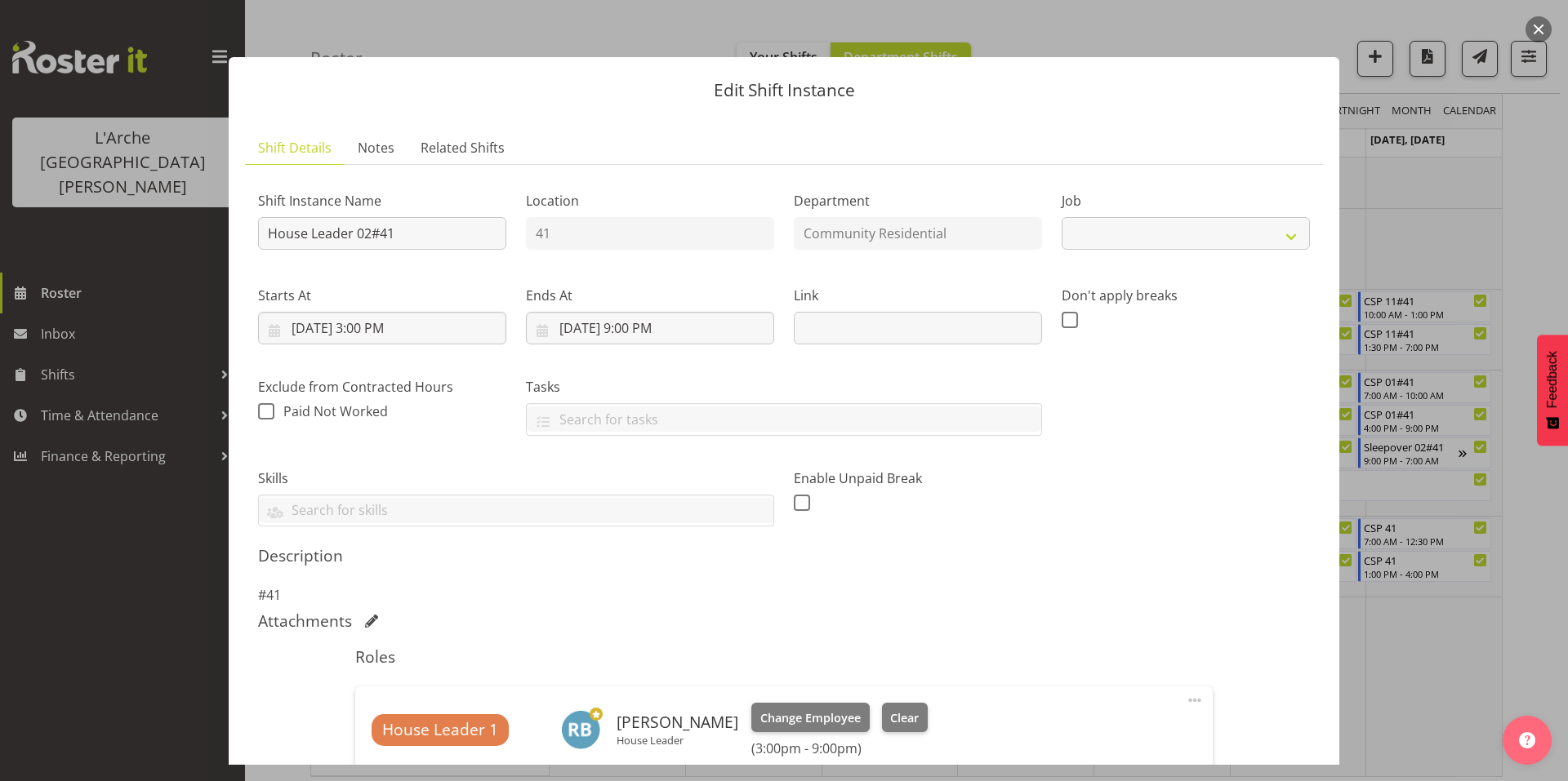
select select "1"
click at [383, 217] on input "House Leader 02#41" at bounding box center [382, 233] width 248 height 33
type input "H"
type input "CSP 01#41"
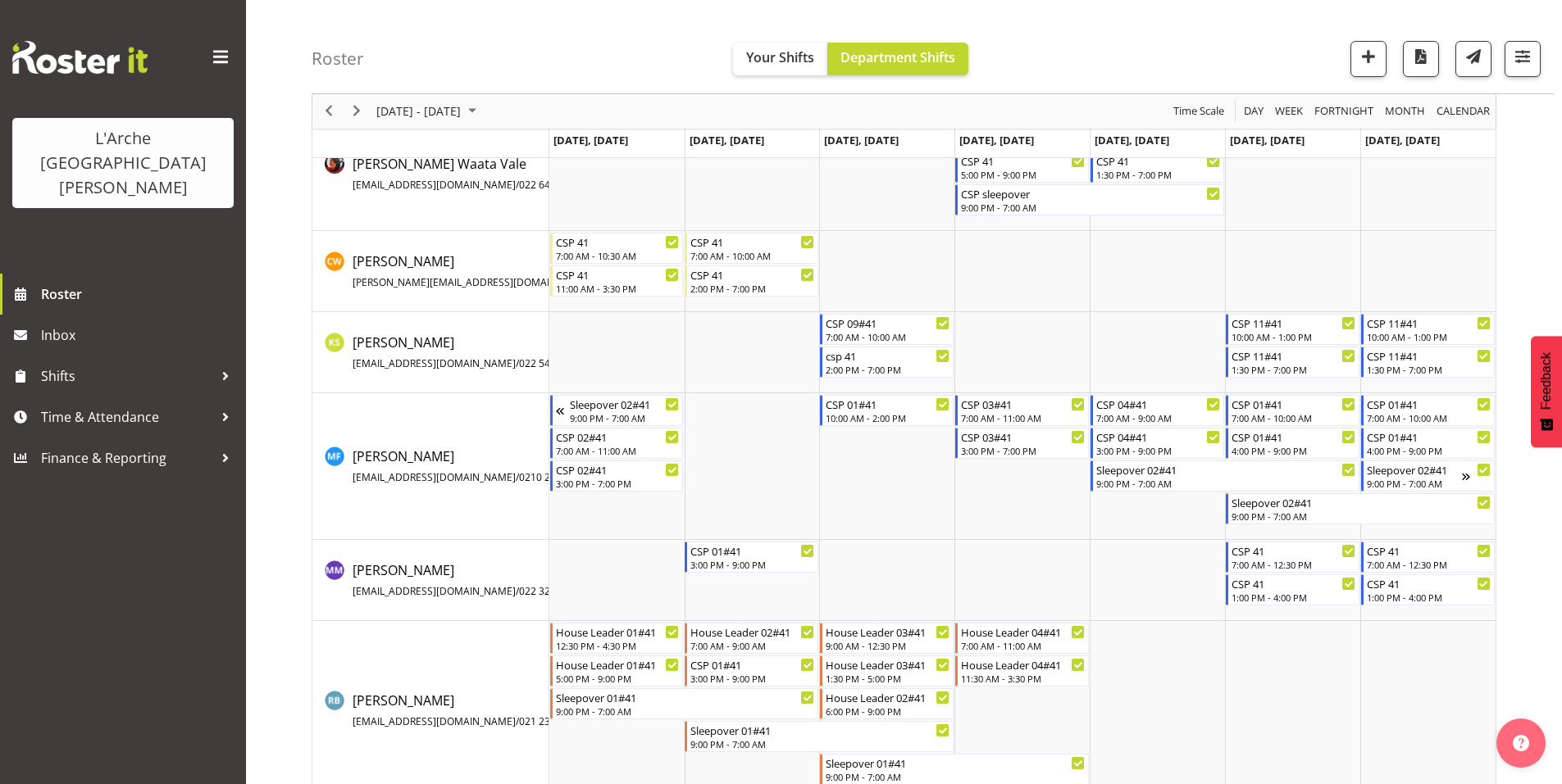
scroll to position [134, 0]
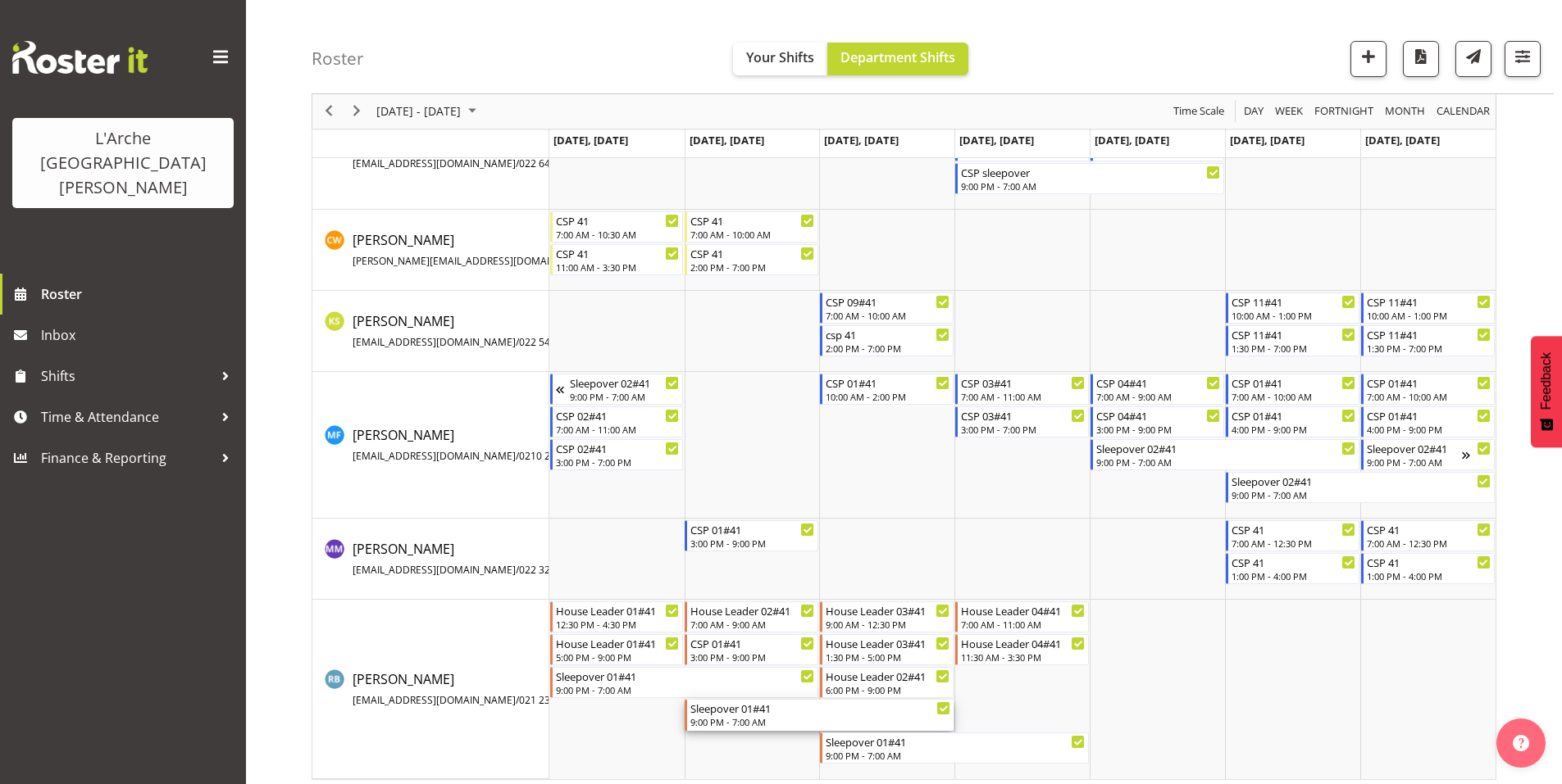
click at [730, 716] on div "9:00 PM - 7:00 AM" at bounding box center [820, 722] width 260 height 14
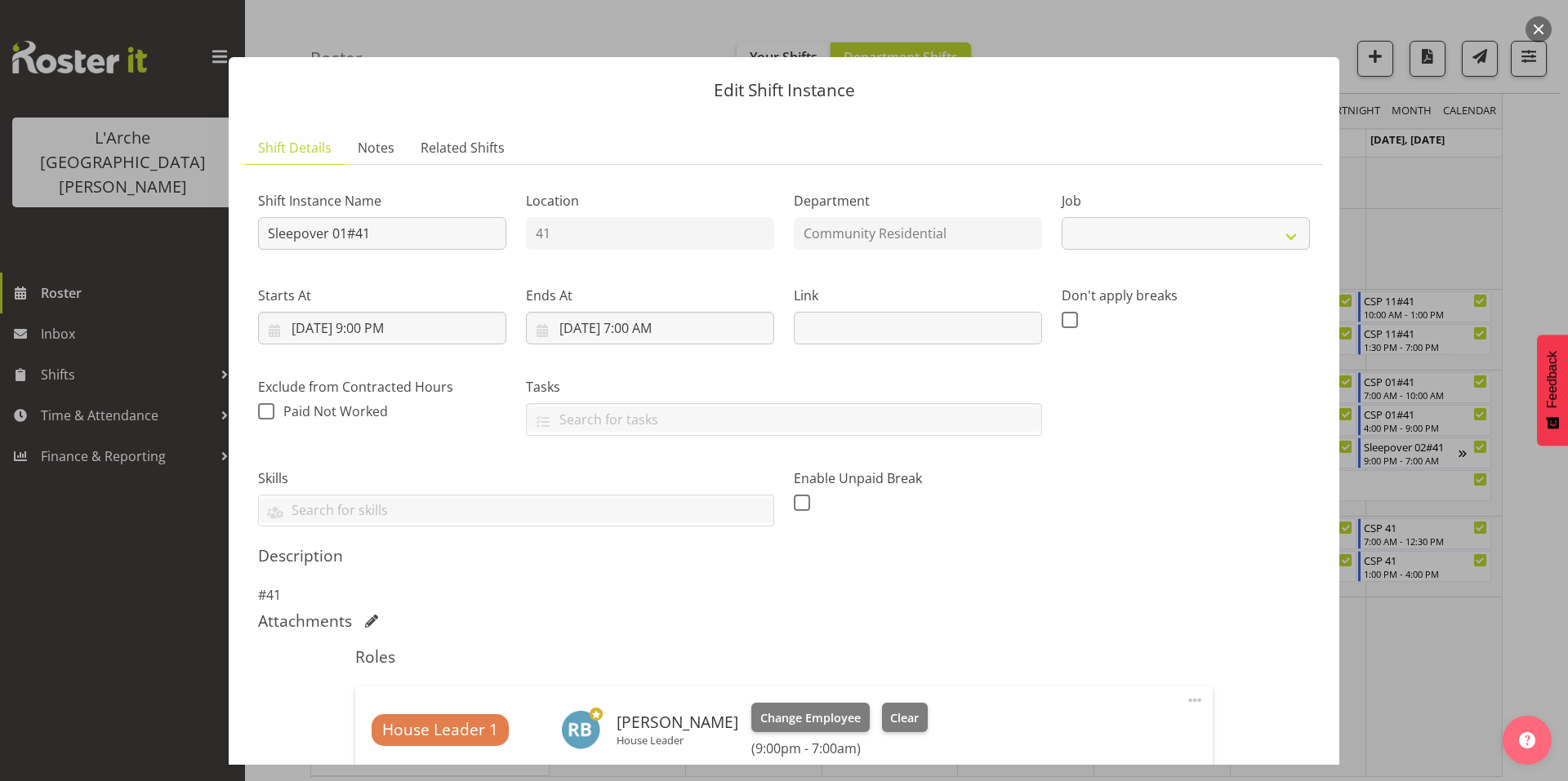
select select "1"
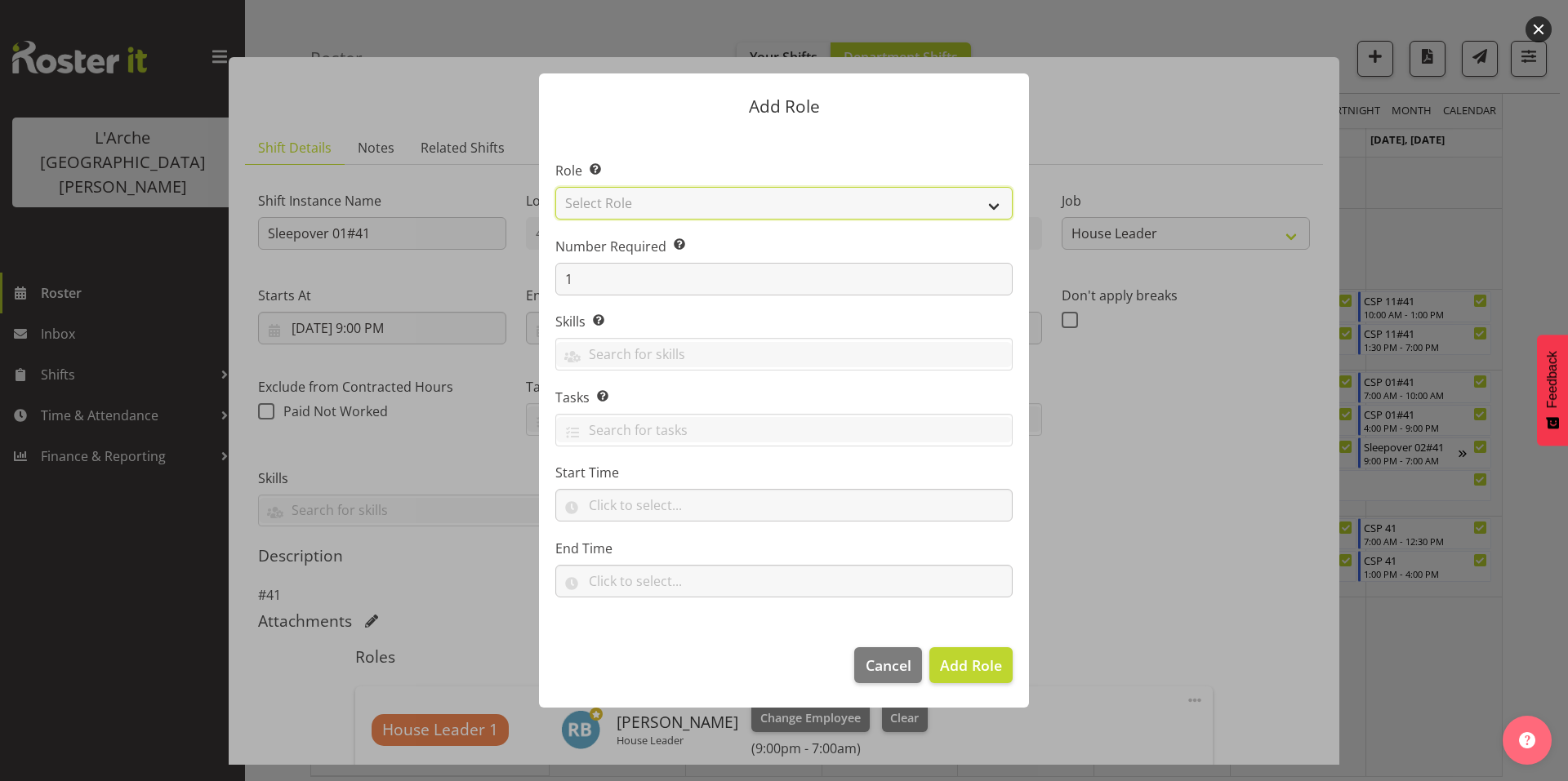
click at [674, 220] on select "Select Role Area Manager Art Coordination Community - SIL Community Leader Comm…" at bounding box center [784, 204] width 457 height 33
select select "13"
click at [555, 210] on select "Select Role Area Manager Art Coordination Community - SIL Community Leader Comm…" at bounding box center [784, 204] width 457 height 33
click at [983, 656] on span "Add Role" at bounding box center [970, 666] width 62 height 19
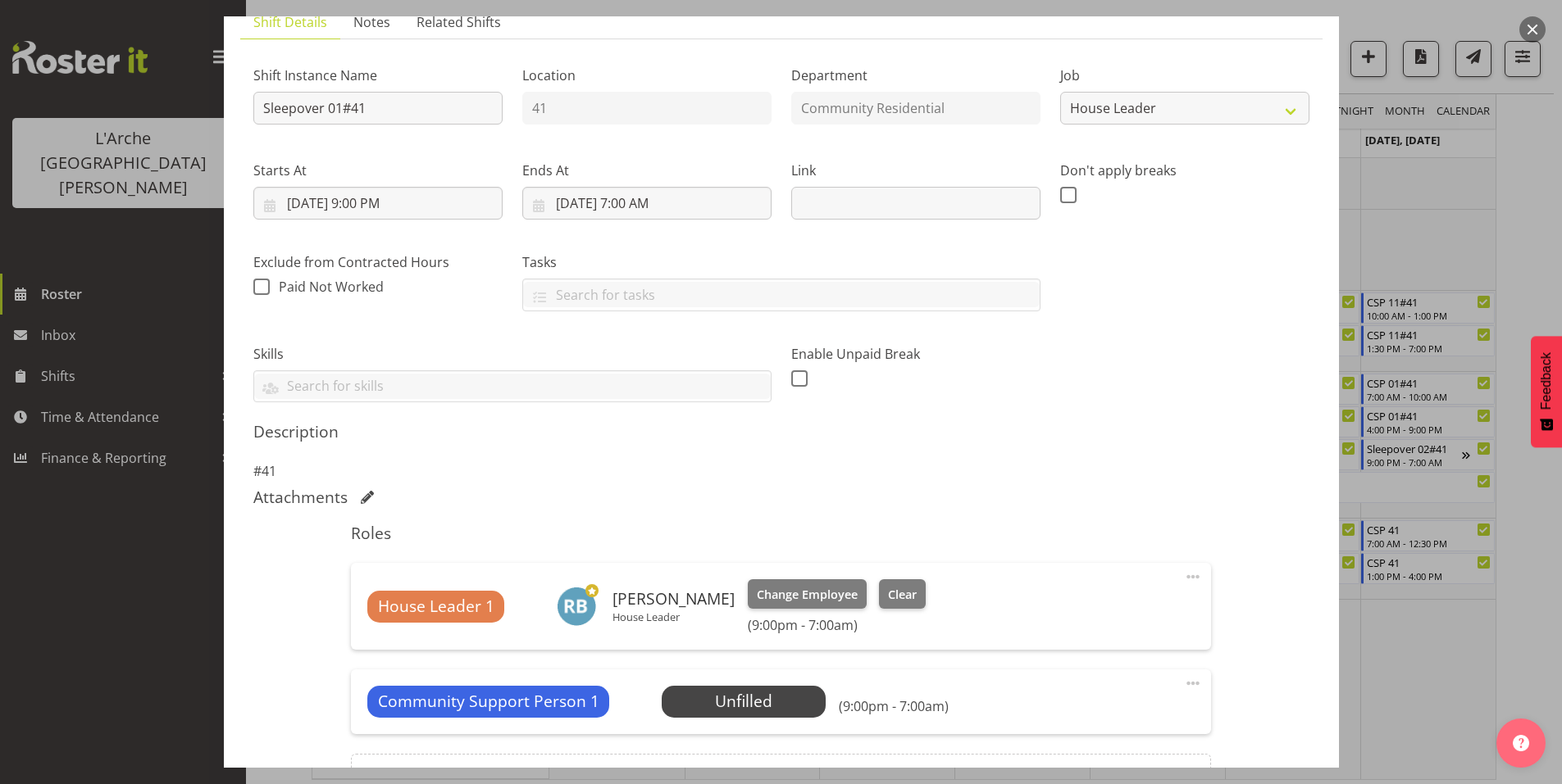
scroll to position [208, 0]
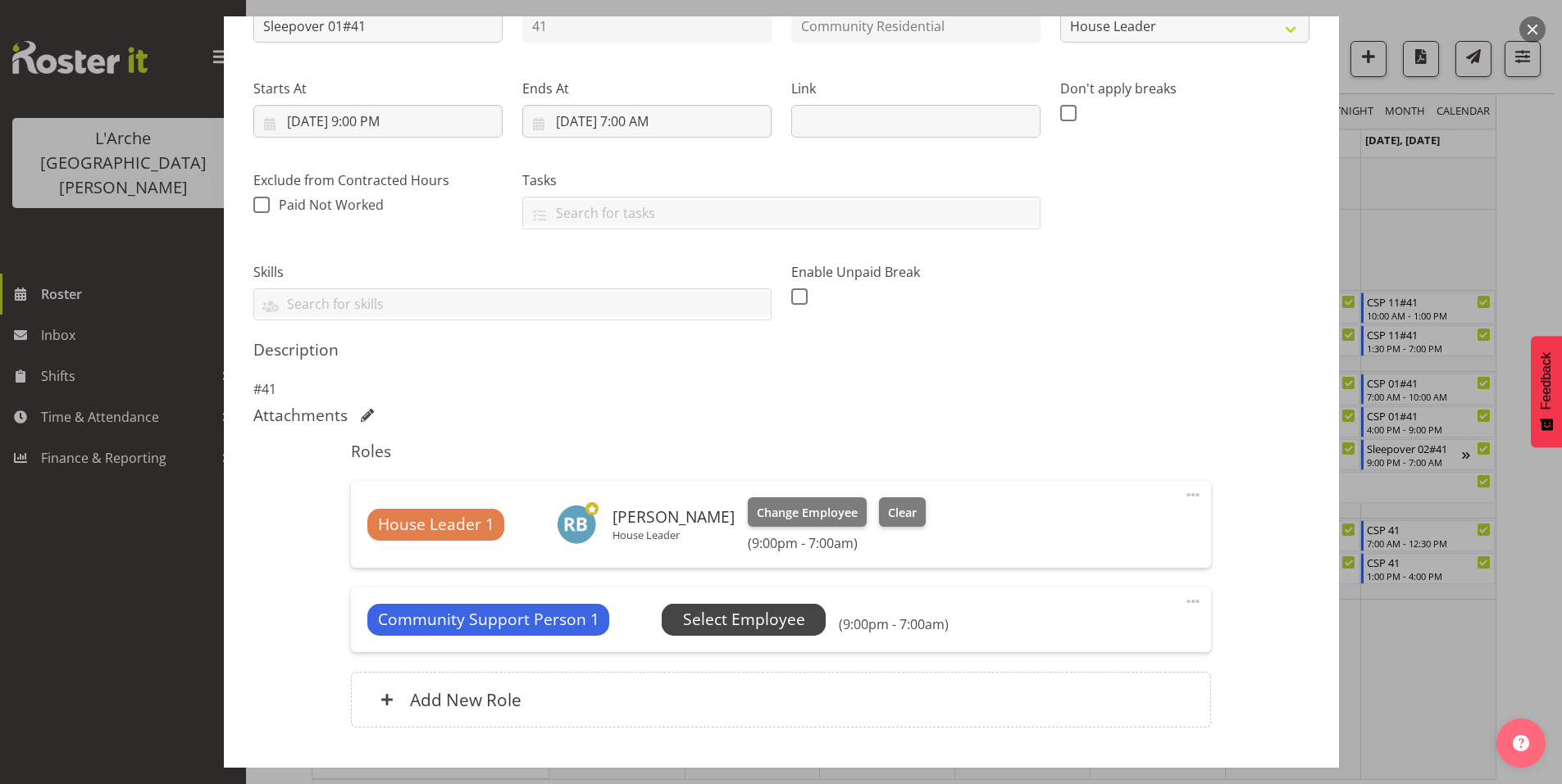
click at [756, 604] on span "Select Employee" at bounding box center [744, 619] width 164 height 31
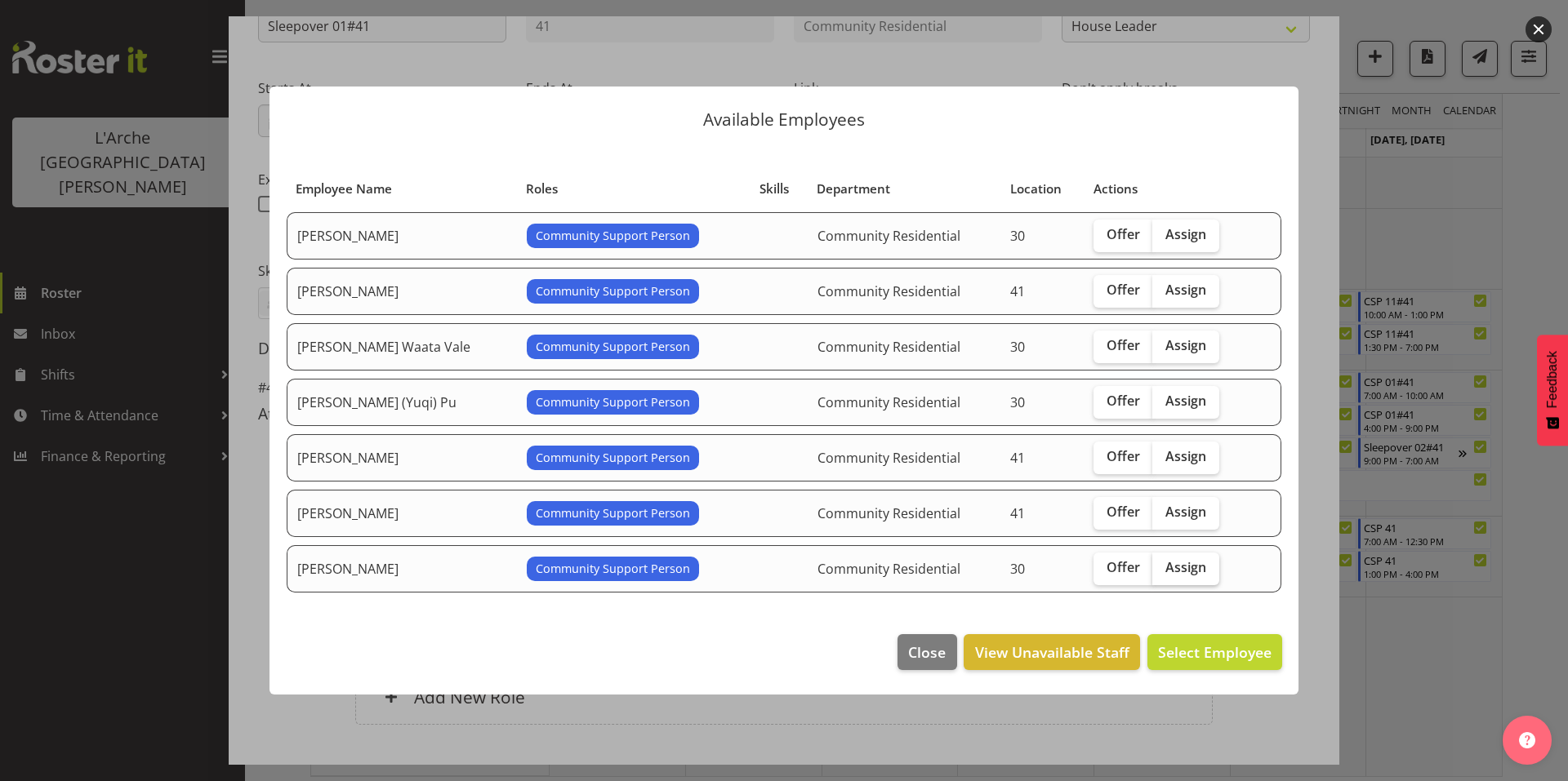
click at [1165, 559] on span "Assign" at bounding box center [1186, 567] width 41 height 16
click at [1161, 563] on input "Assign" at bounding box center [1157, 568] width 11 height 11
checkbox input "true"
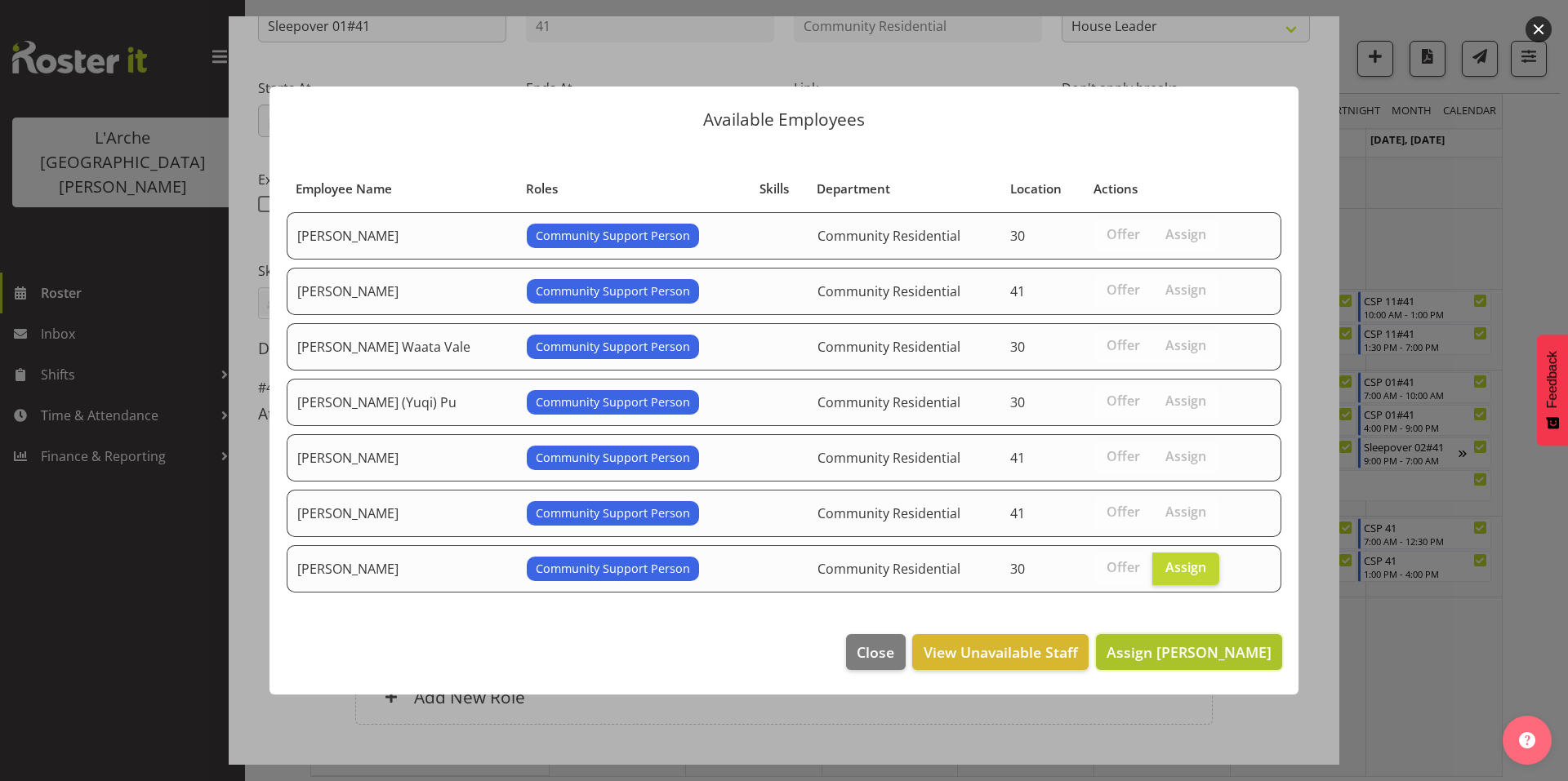
click at [1212, 643] on span "Assign [PERSON_NAME]" at bounding box center [1189, 652] width 165 height 19
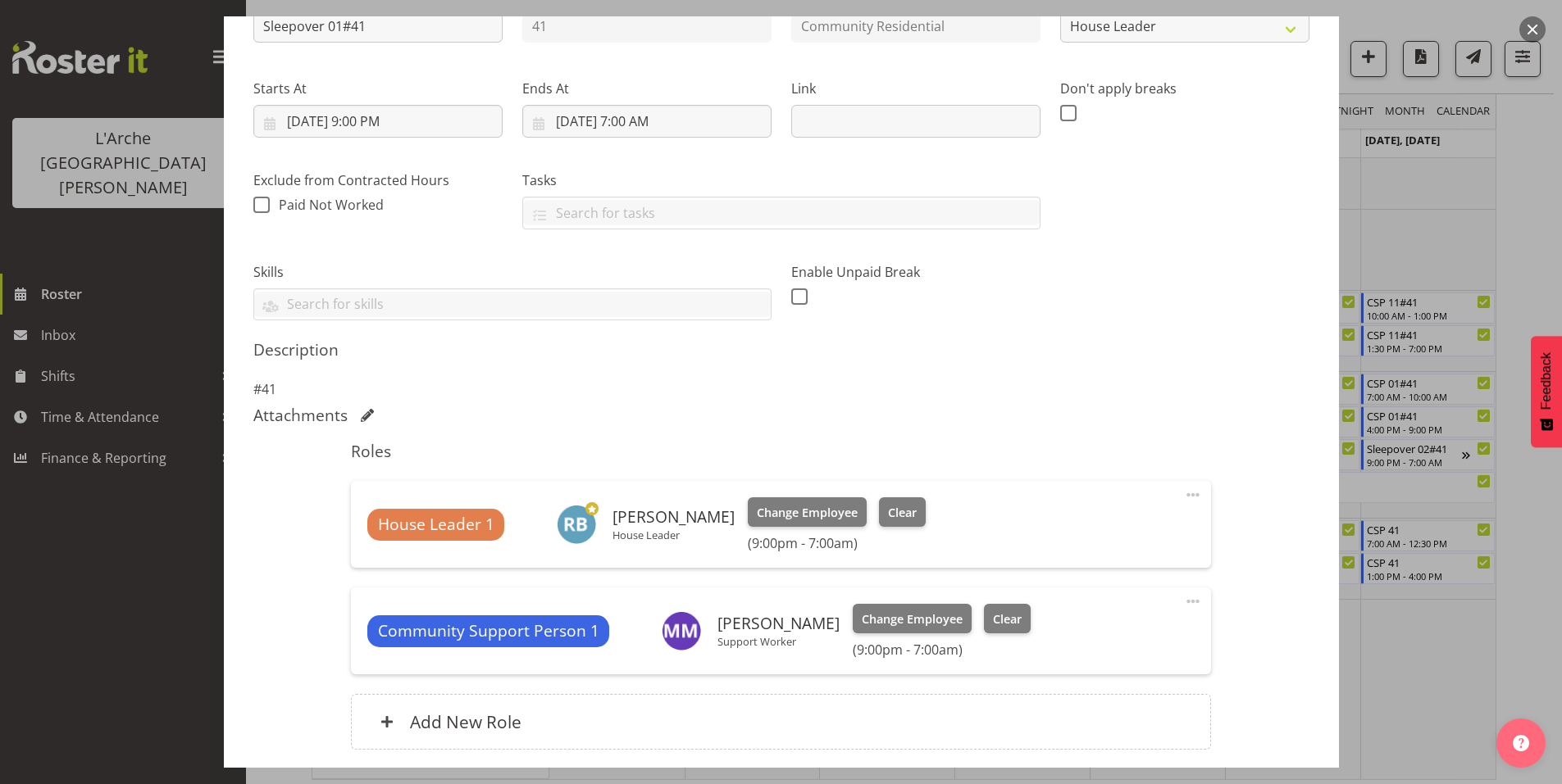
scroll to position [230, 0]
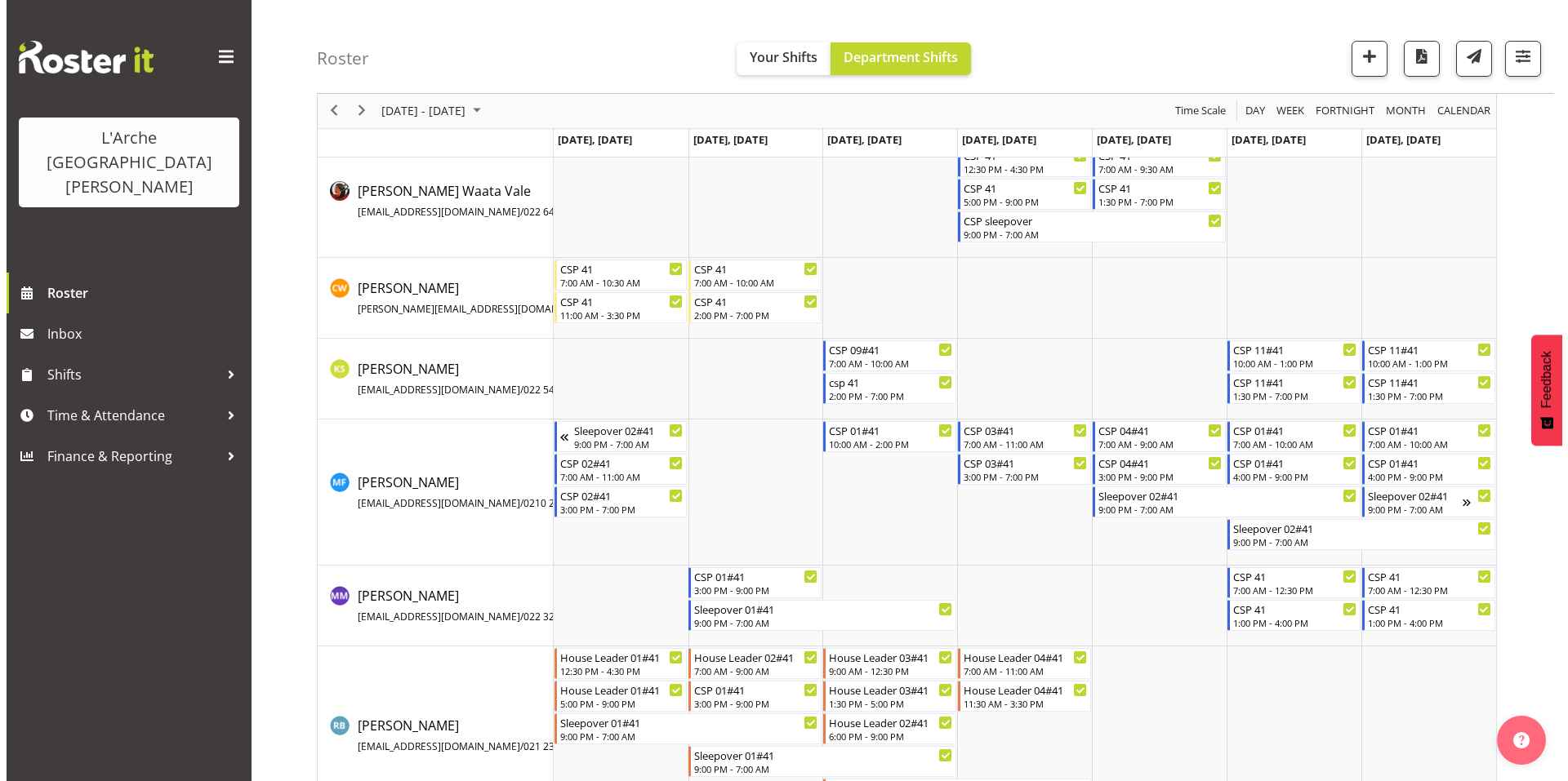
scroll to position [134, 0]
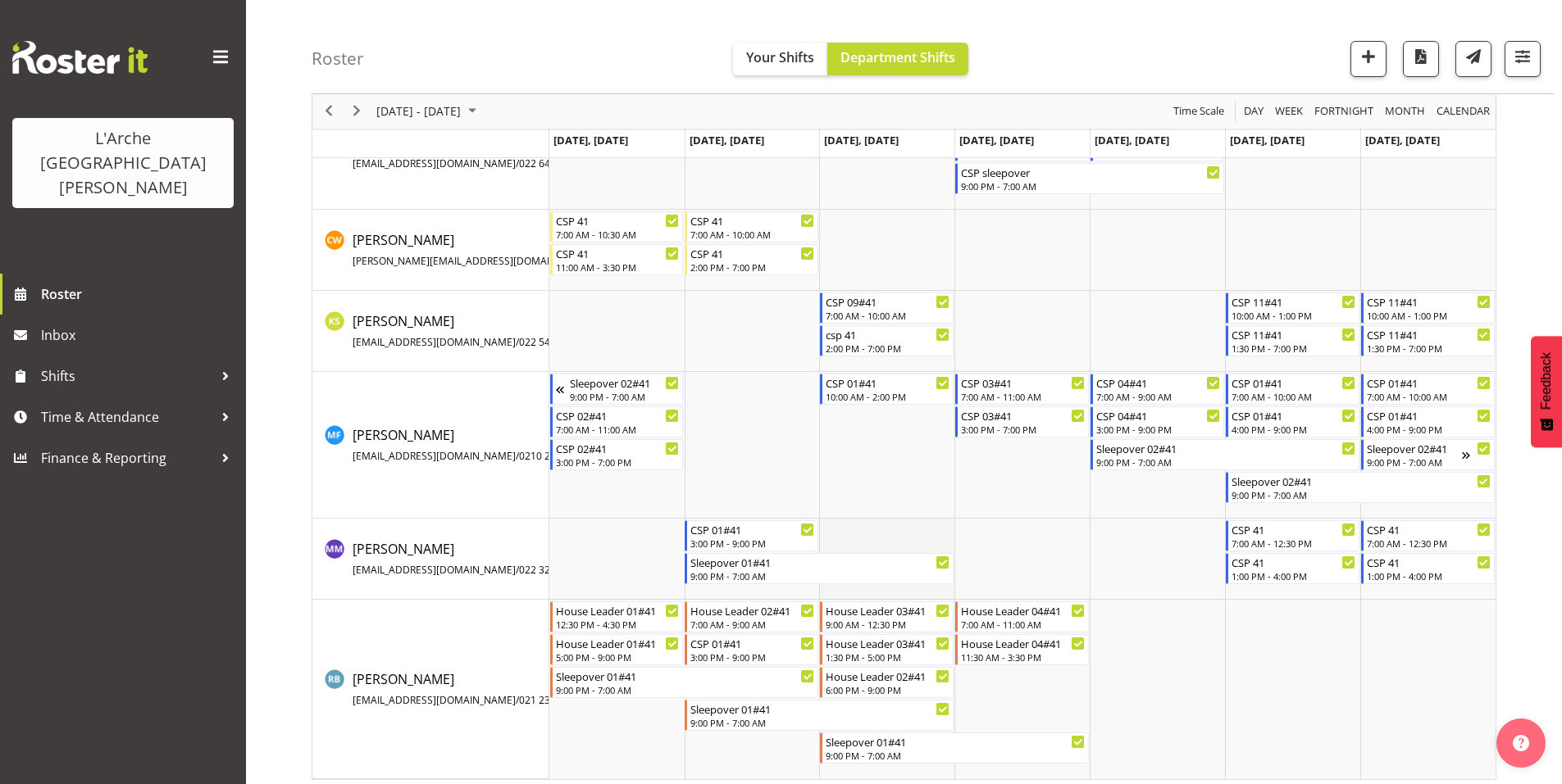
click at [869, 530] on td "Timeline Week of October 12, 2025" at bounding box center [887, 559] width 135 height 81
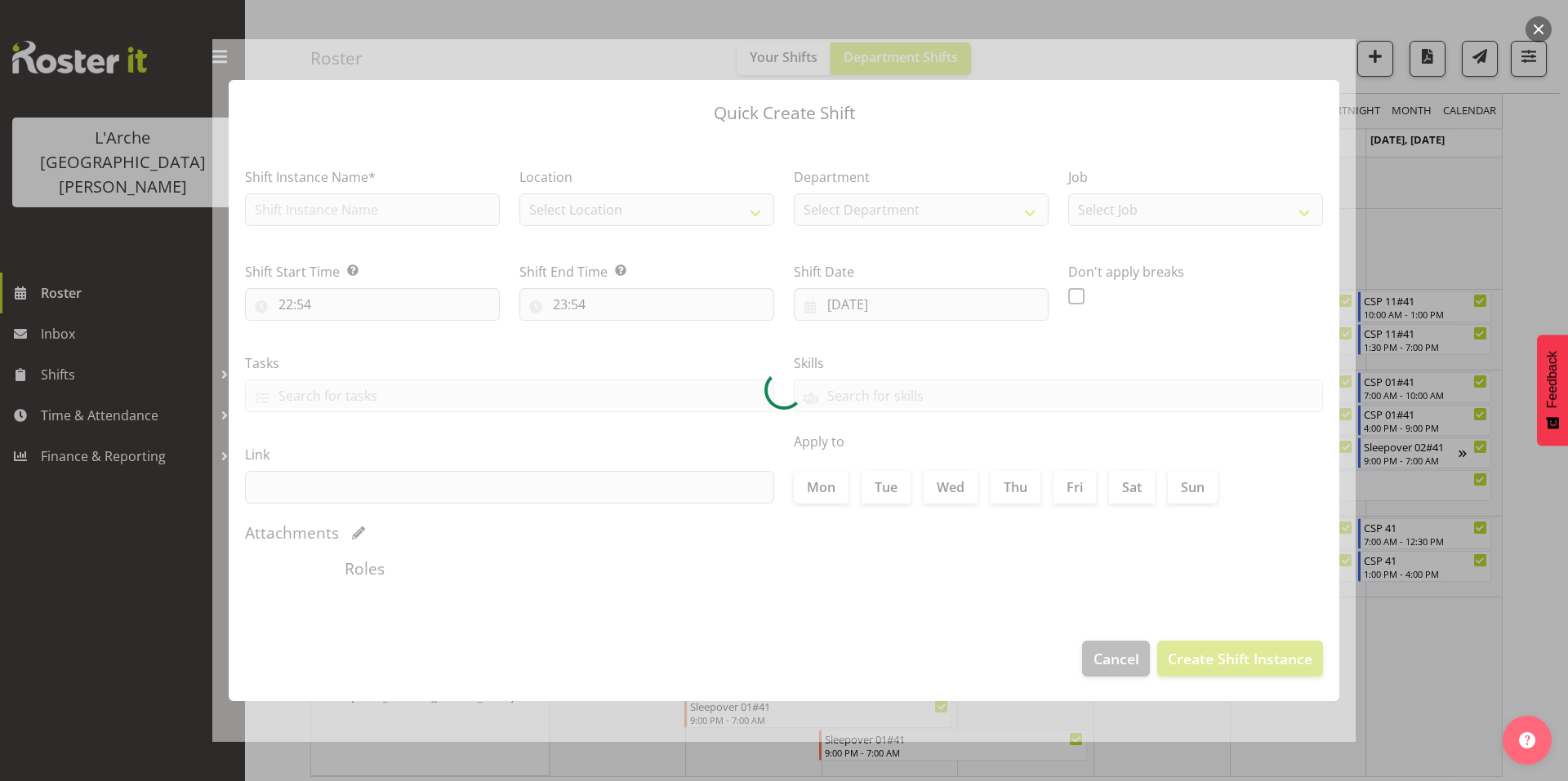
type input "[DATE]"
checkbox input "true"
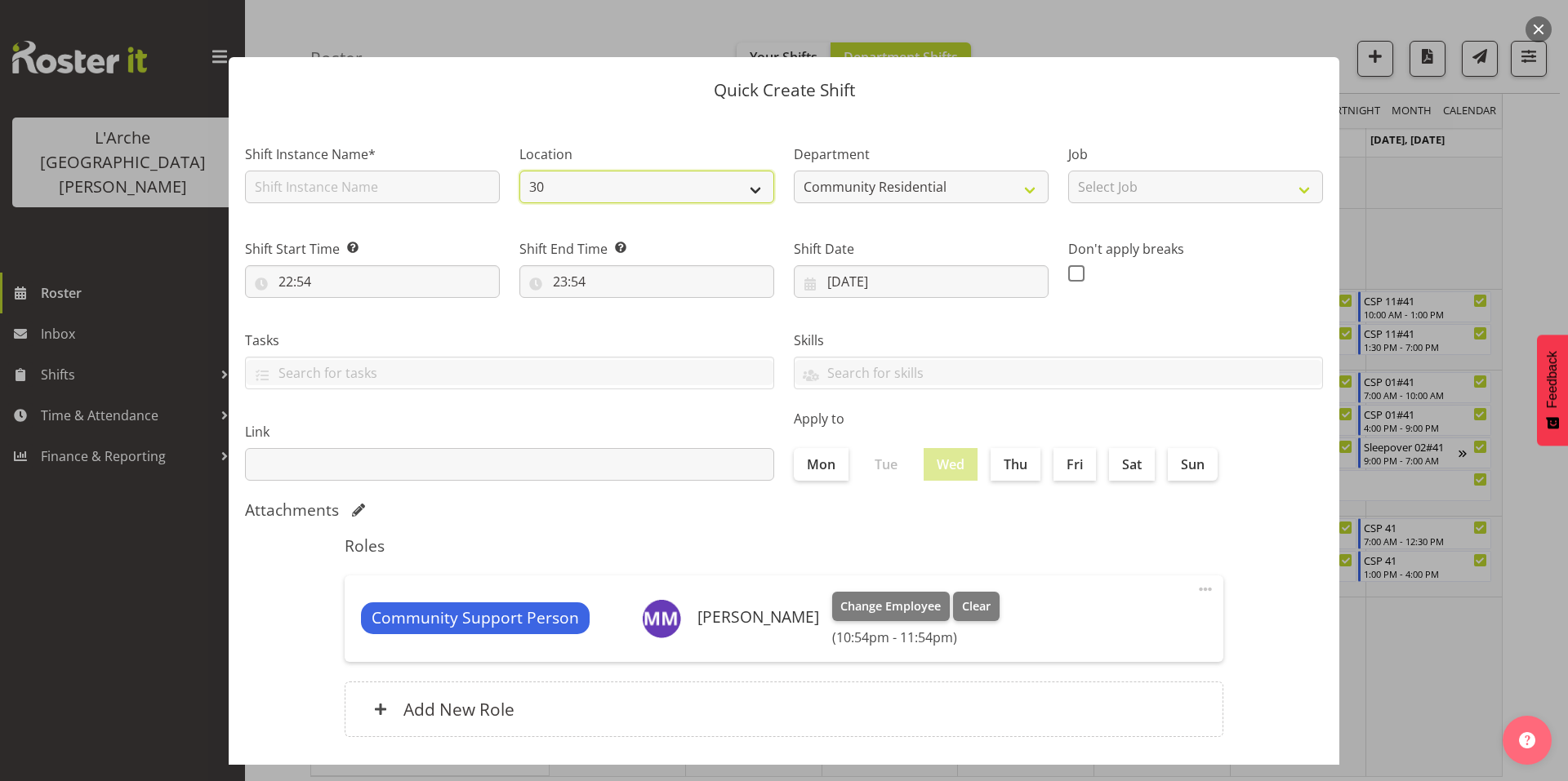
click at [636, 182] on select "30 65a 41" at bounding box center [647, 187] width 255 height 33
select select "15"
click at [520, 171] on select "30 65a 41" at bounding box center [647, 187] width 255 height 33
click at [428, 176] on input "text" at bounding box center [372, 187] width 255 height 33
type input "CSP 01#41"
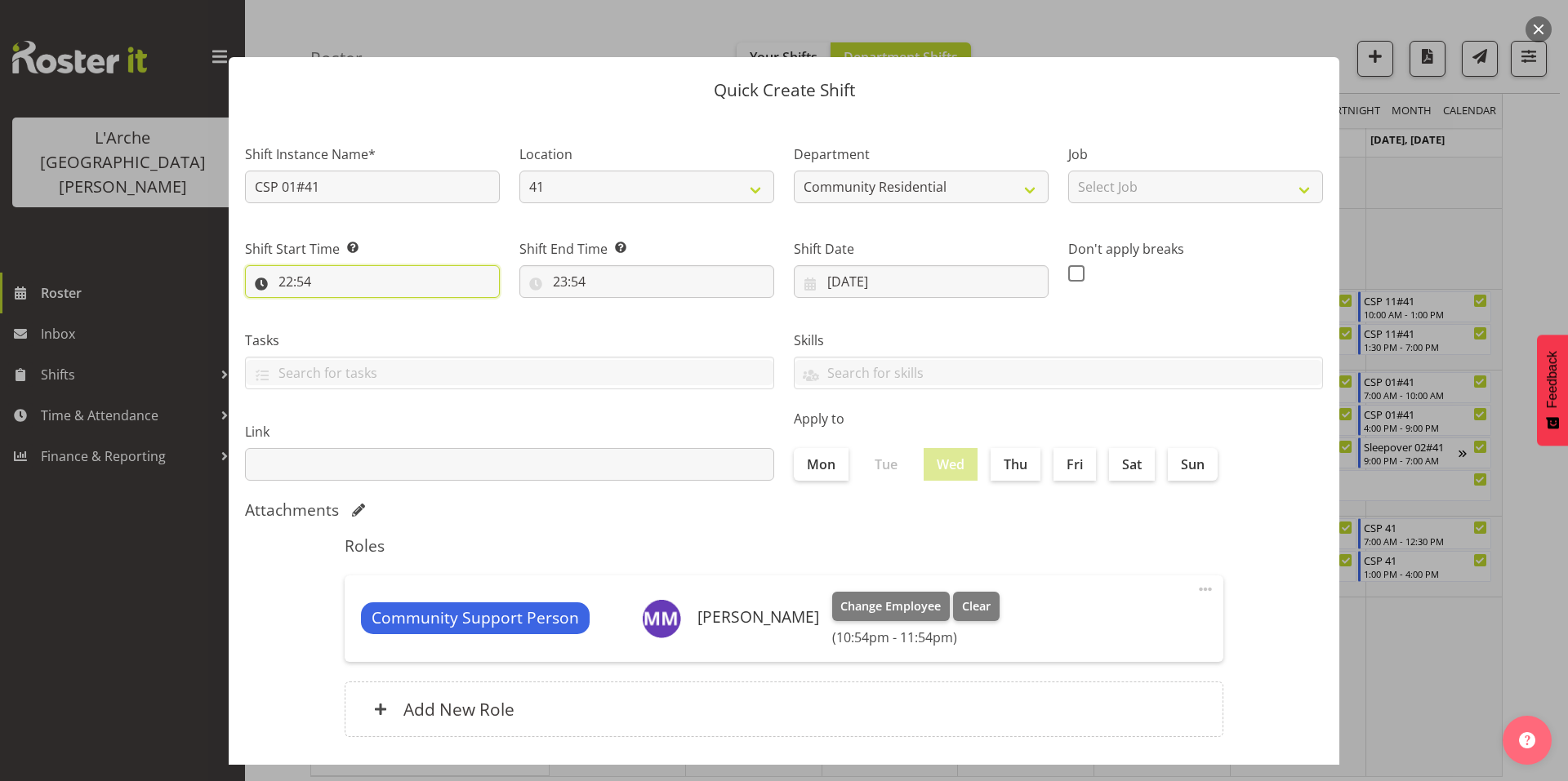
click at [373, 265] on input "22:54" at bounding box center [372, 281] width 255 height 33
click at [359, 307] on select "00 01 02 03 04 05 06 07 08 09 10 11 12 13 14 15 16 17 18 19 20 21 22 23" at bounding box center [356, 324] width 37 height 33
select select "7"
click at [341, 307] on select "00 01 02 03 04 05 06 07 08 09 10 11 12 13 14 15 16 17 18 19 20 21 22 23" at bounding box center [356, 324] width 37 height 33
type input "07:54"
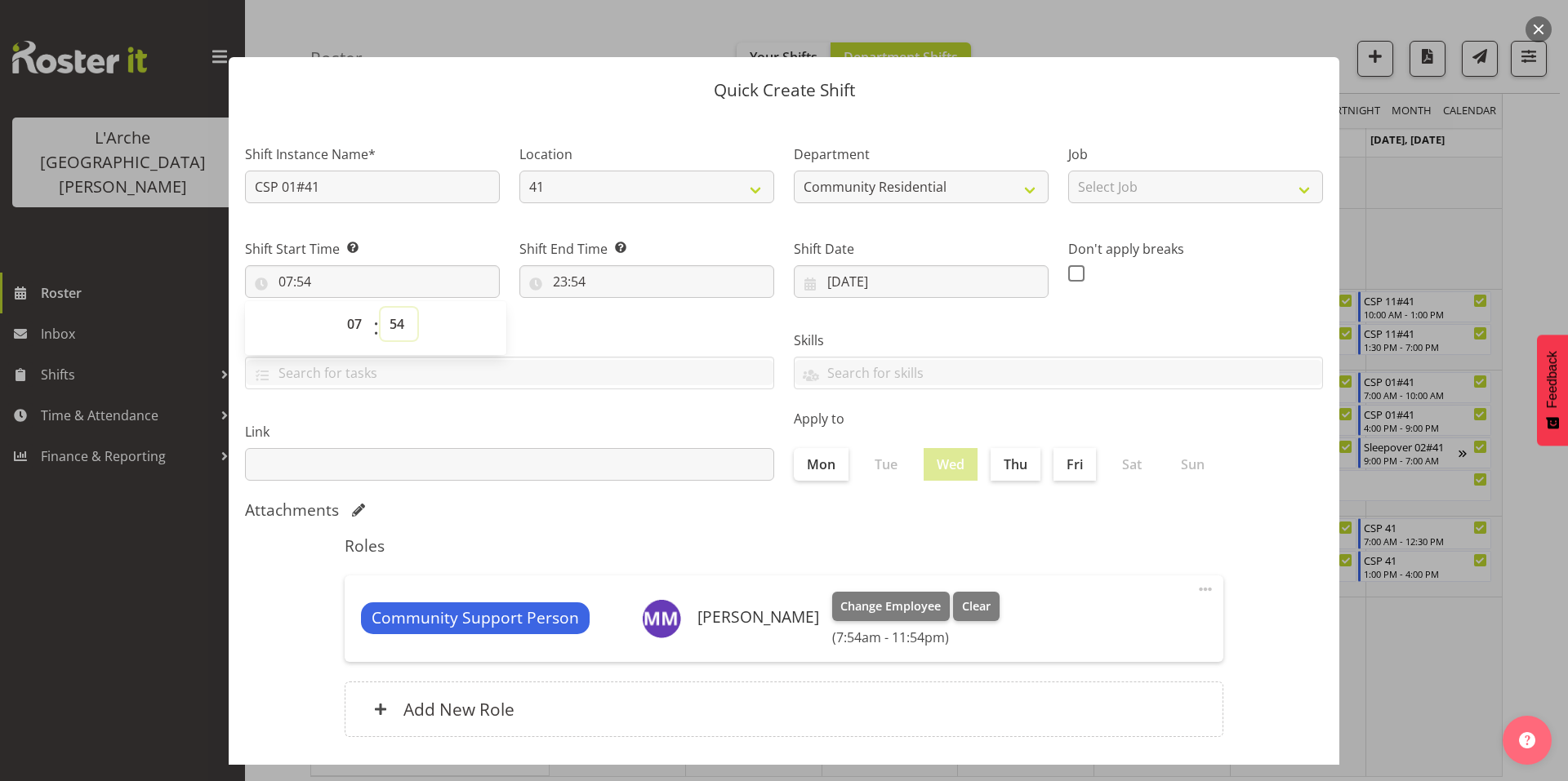
click at [400, 313] on select "00 01 02 03 04 05 06 07 08 09 10 11 12 13 14 15 16 17 18 19 20 21 22 23 24 25 2…" at bounding box center [399, 324] width 37 height 33
select select "0"
click at [380, 307] on select "00 01 02 03 04 05 06 07 08 09 10 11 12 13 14 15 16 17 18 19 20 21 22 23 24 25 2…" at bounding box center [399, 324] width 37 height 33
type input "07:00"
click at [575, 265] on input "23:54" at bounding box center [647, 281] width 255 height 33
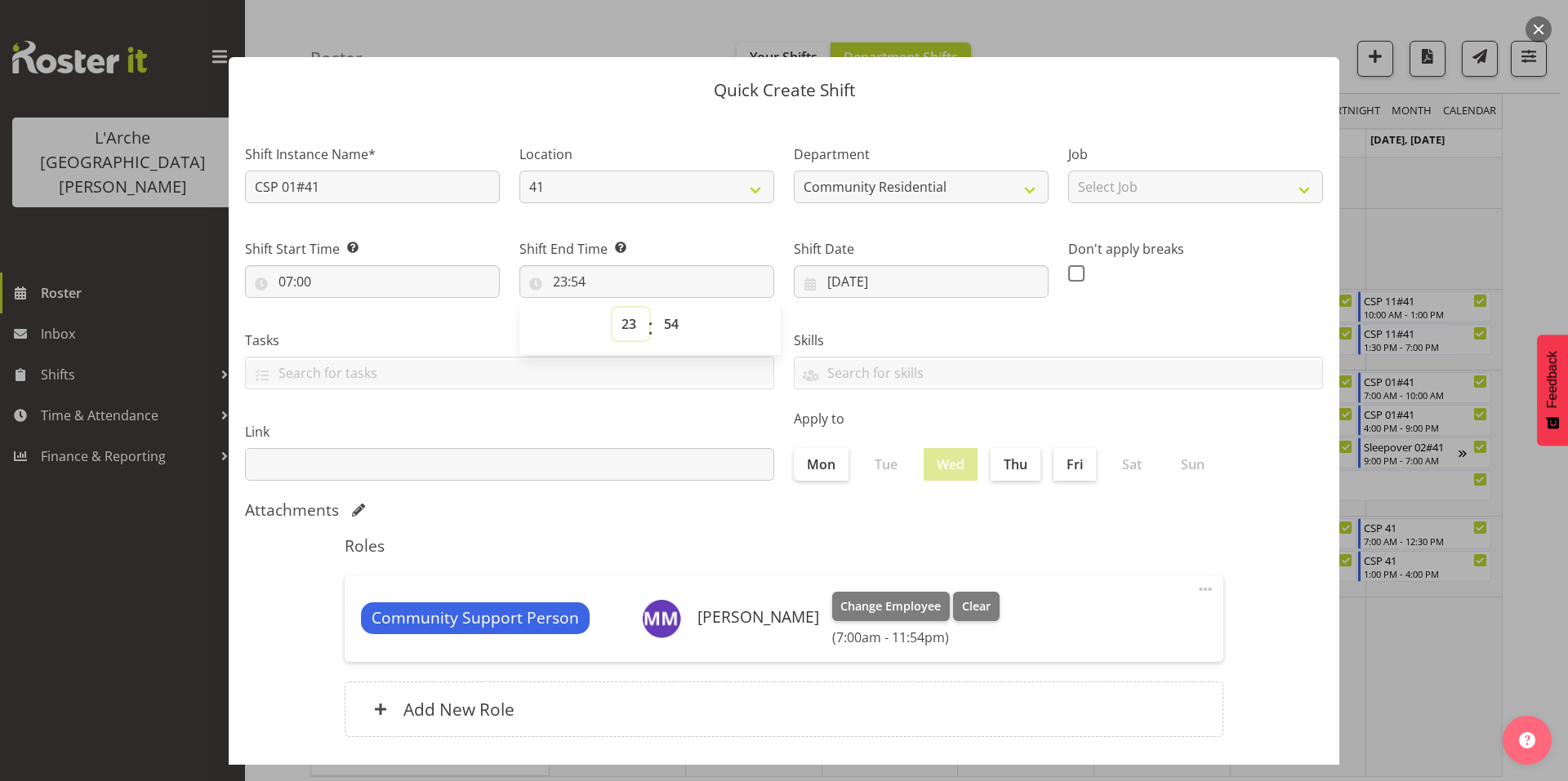
click at [629, 307] on select "00 01 02 03 04 05 06 07 08 09 10 11 12 13 14 15 16 17 18 19 20 21 22 23" at bounding box center [631, 324] width 37 height 33
select select "8"
click at [613, 307] on select "00 01 02 03 04 05 06 07 08 09 10 11 12 13 14 15 16 17 18 19 20 21 22 23" at bounding box center [631, 324] width 37 height 33
type input "08:54"
click at [667, 307] on select "00 01 02 03 04 05 06 07 08 09 10 11 12 13 14 15 16 17 18 19 20 21 22 23 24 25 2…" at bounding box center [674, 324] width 37 height 33
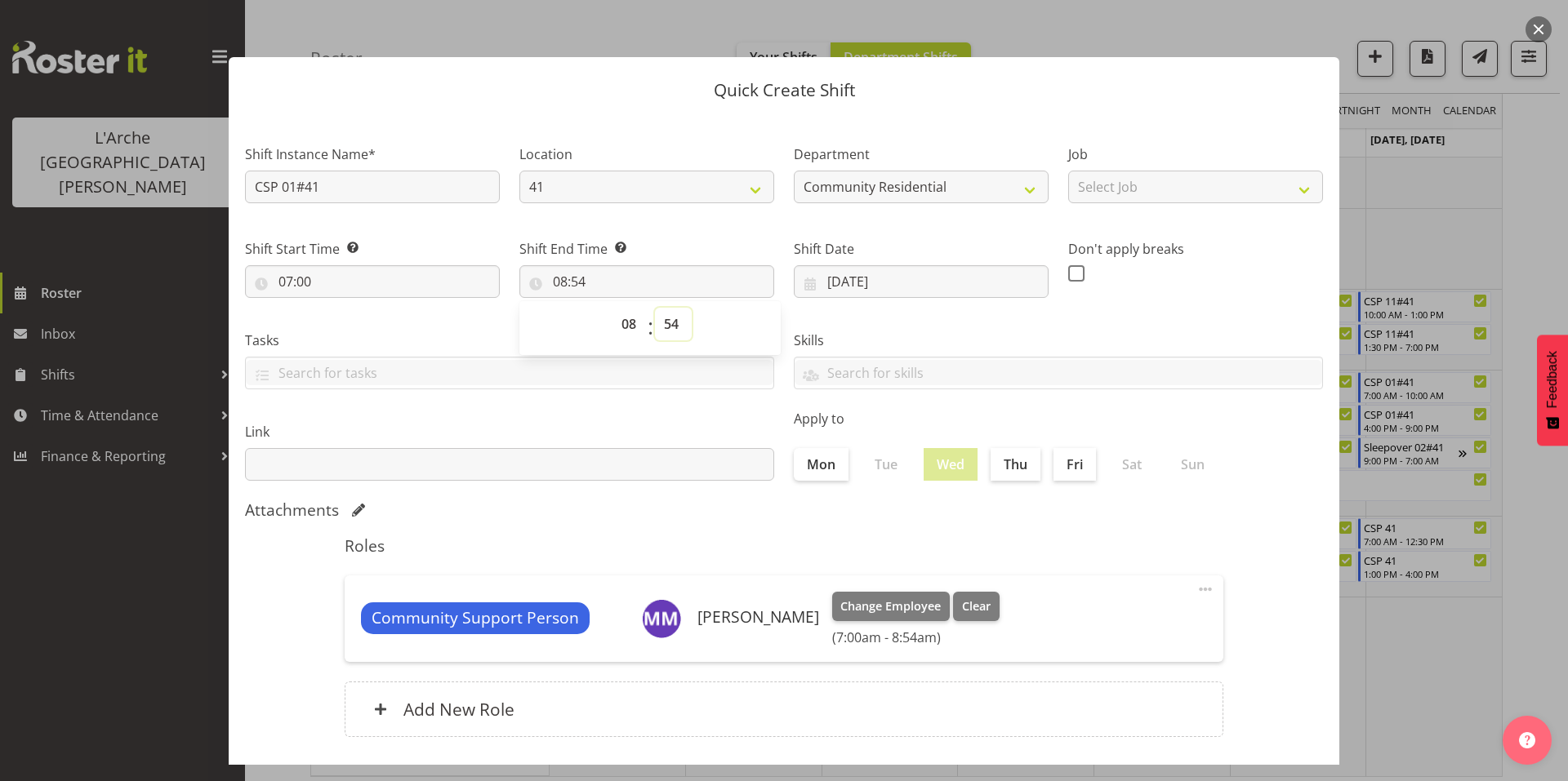
select select "0"
click at [655, 307] on select "00 01 02 03 04 05 06 07 08 09 10 11 12 13 14 15 16 17 18 19 20 21 22 23 24 25 2…" at bounding box center [674, 324] width 37 height 33
type input "08:00"
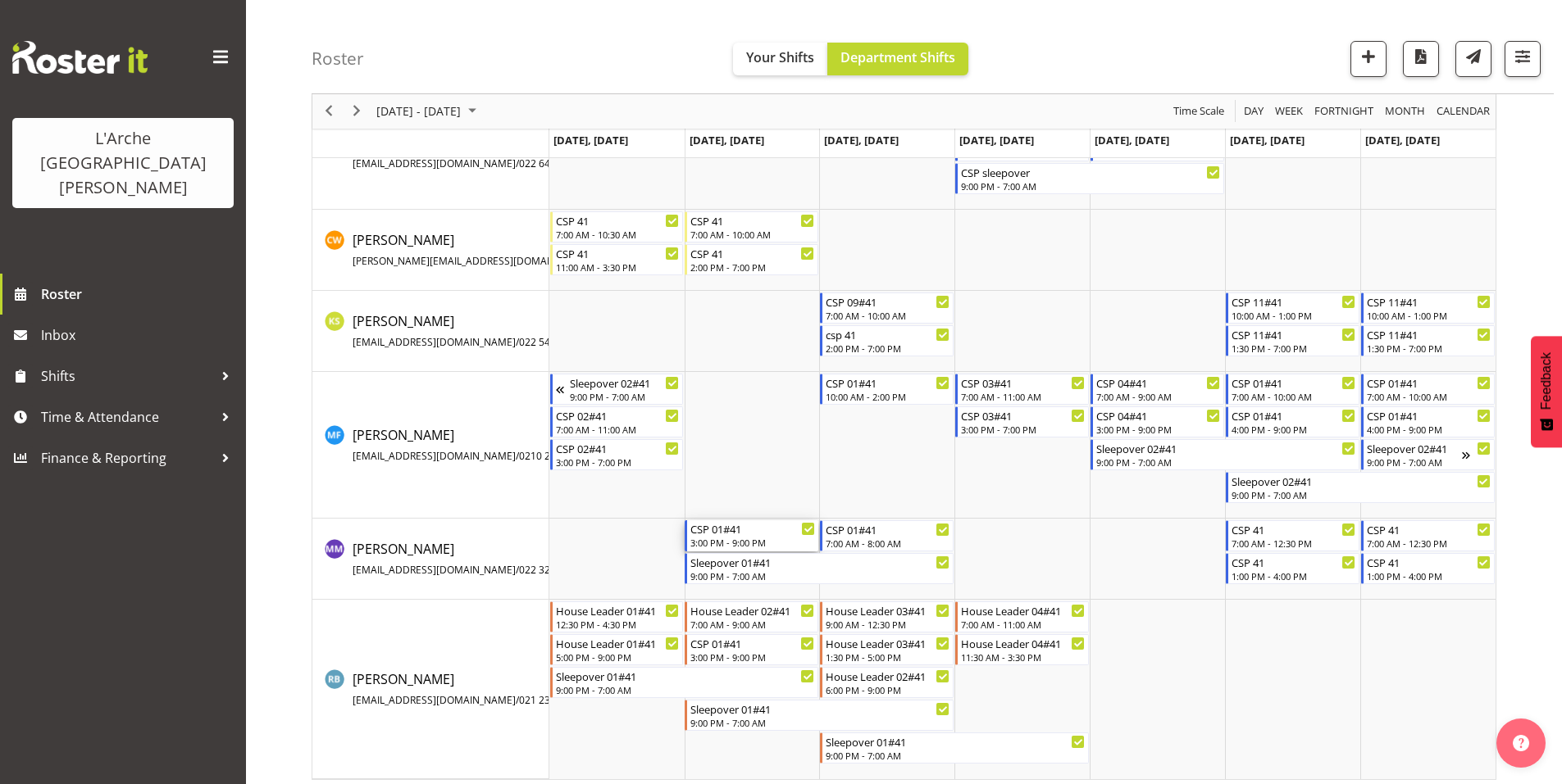
click at [742, 536] on div "3:00 PM - 9:00 PM" at bounding box center [753, 543] width 124 height 14
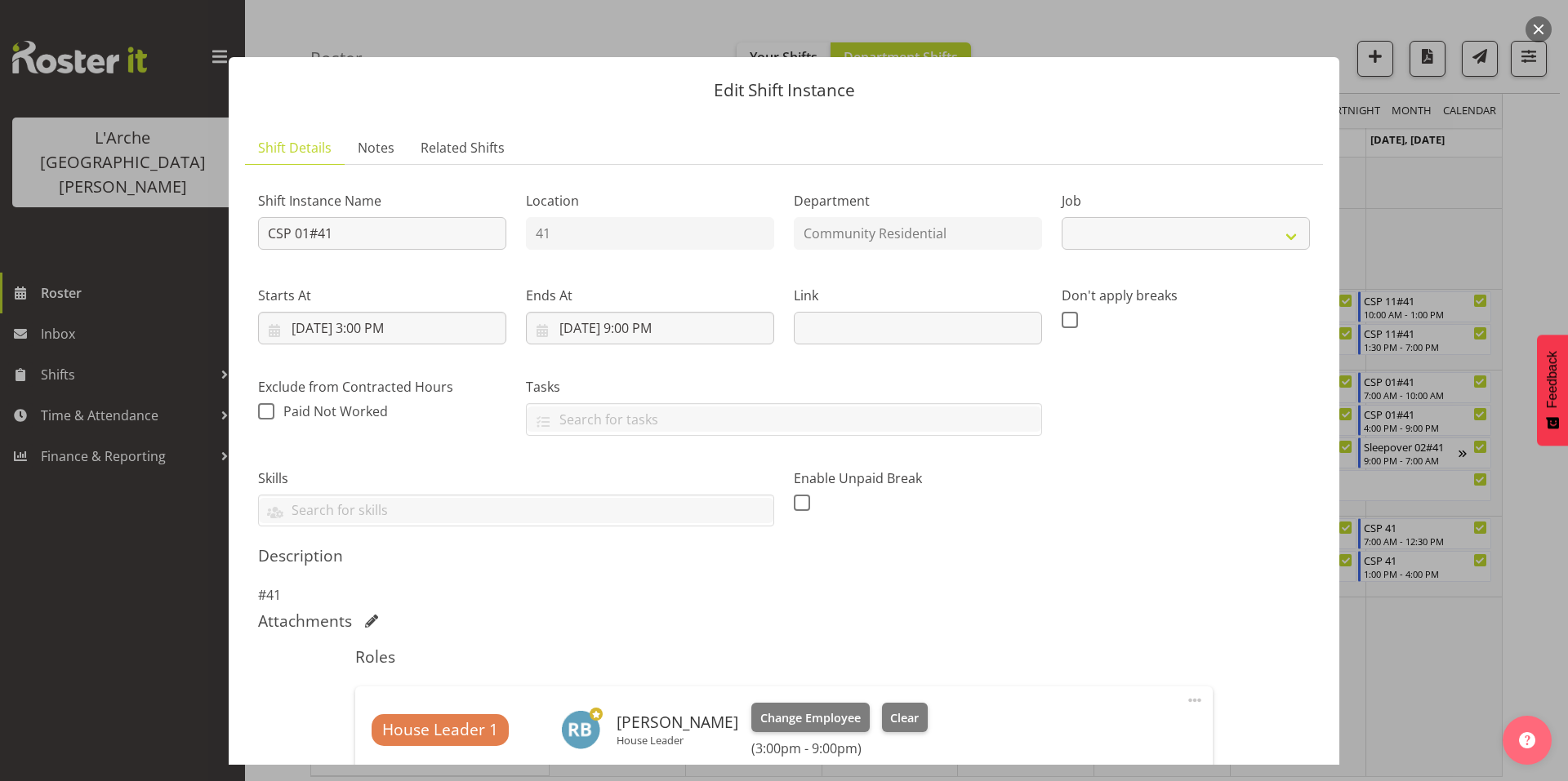
select select "1"
click at [1179, 26] on div "Edit Shift Instance Shift Details Notes Related Shifts Shift Instance Name CSP …" at bounding box center [784, 390] width 1143 height 748
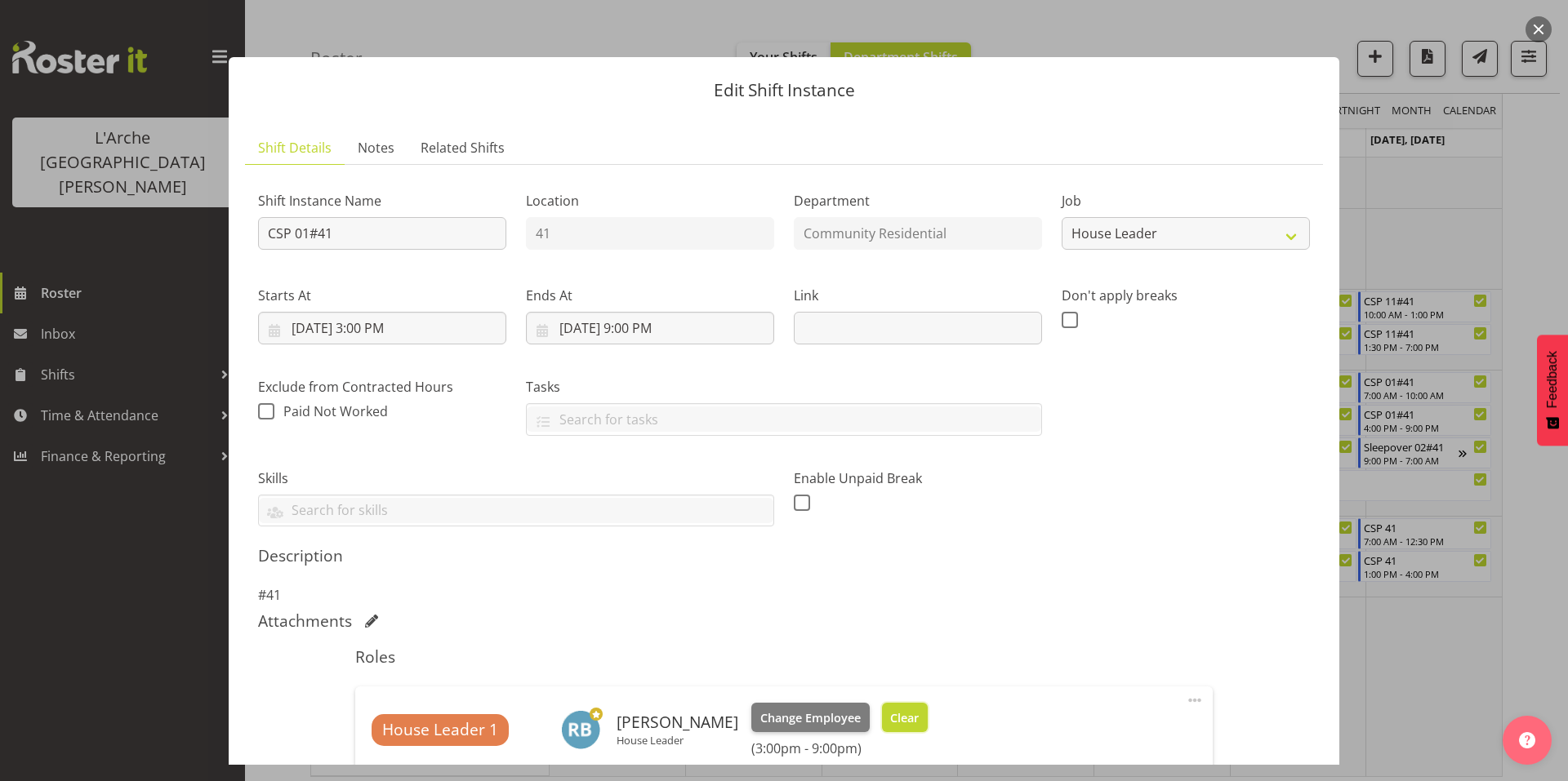
click at [891, 710] on span "Clear" at bounding box center [905, 719] width 29 height 18
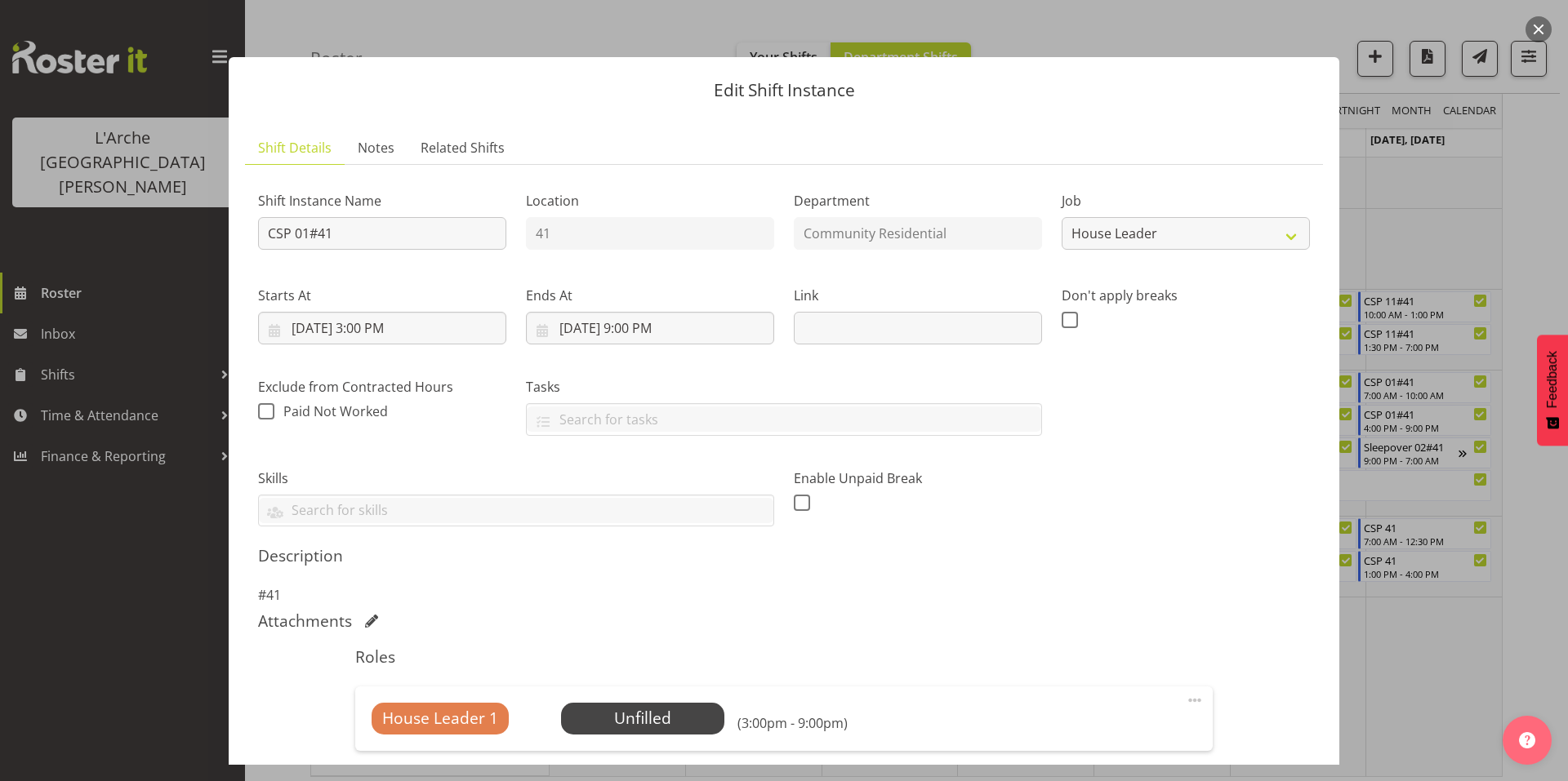
scroll to position [207, 0]
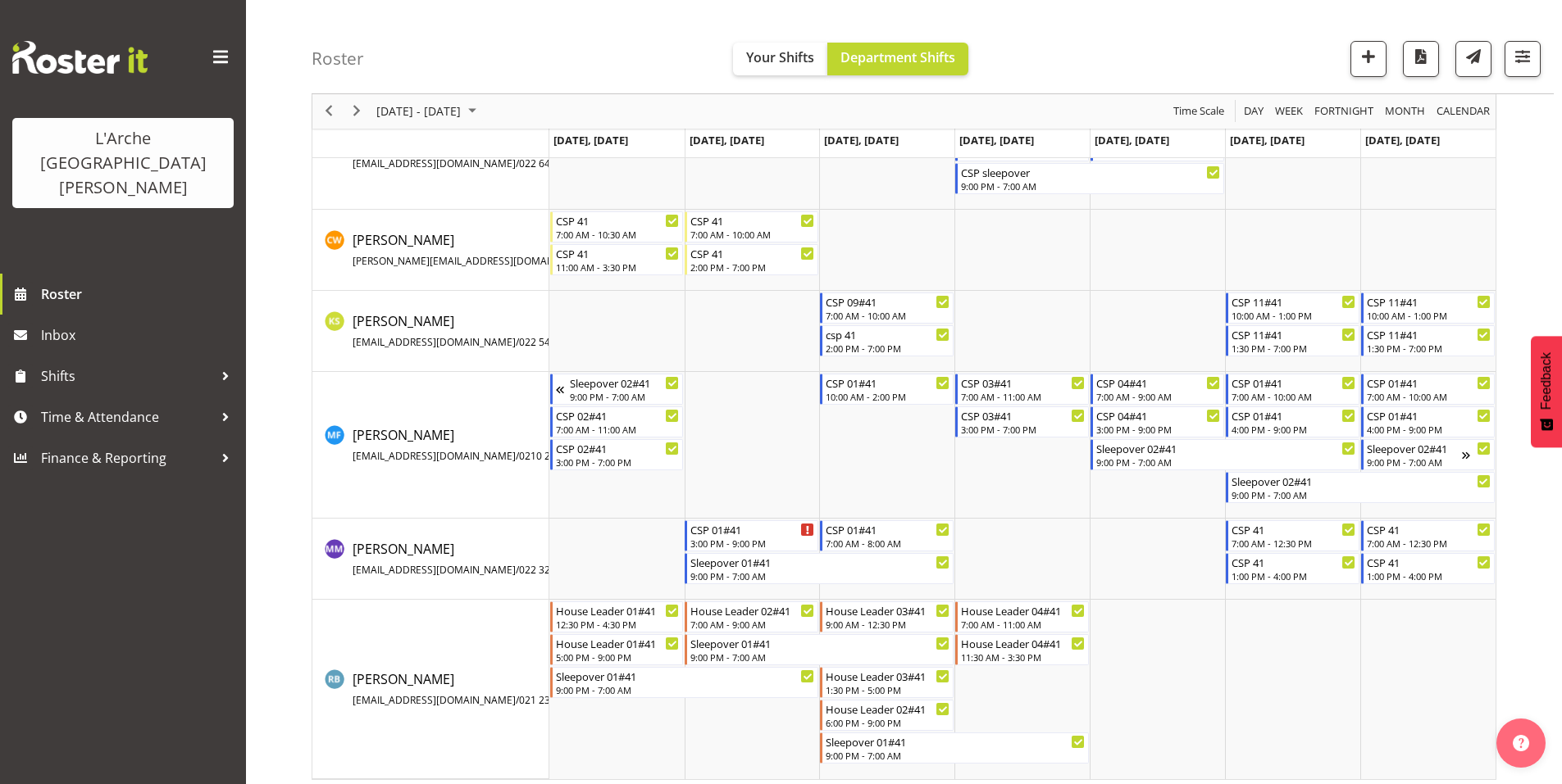
scroll to position [0, 0]
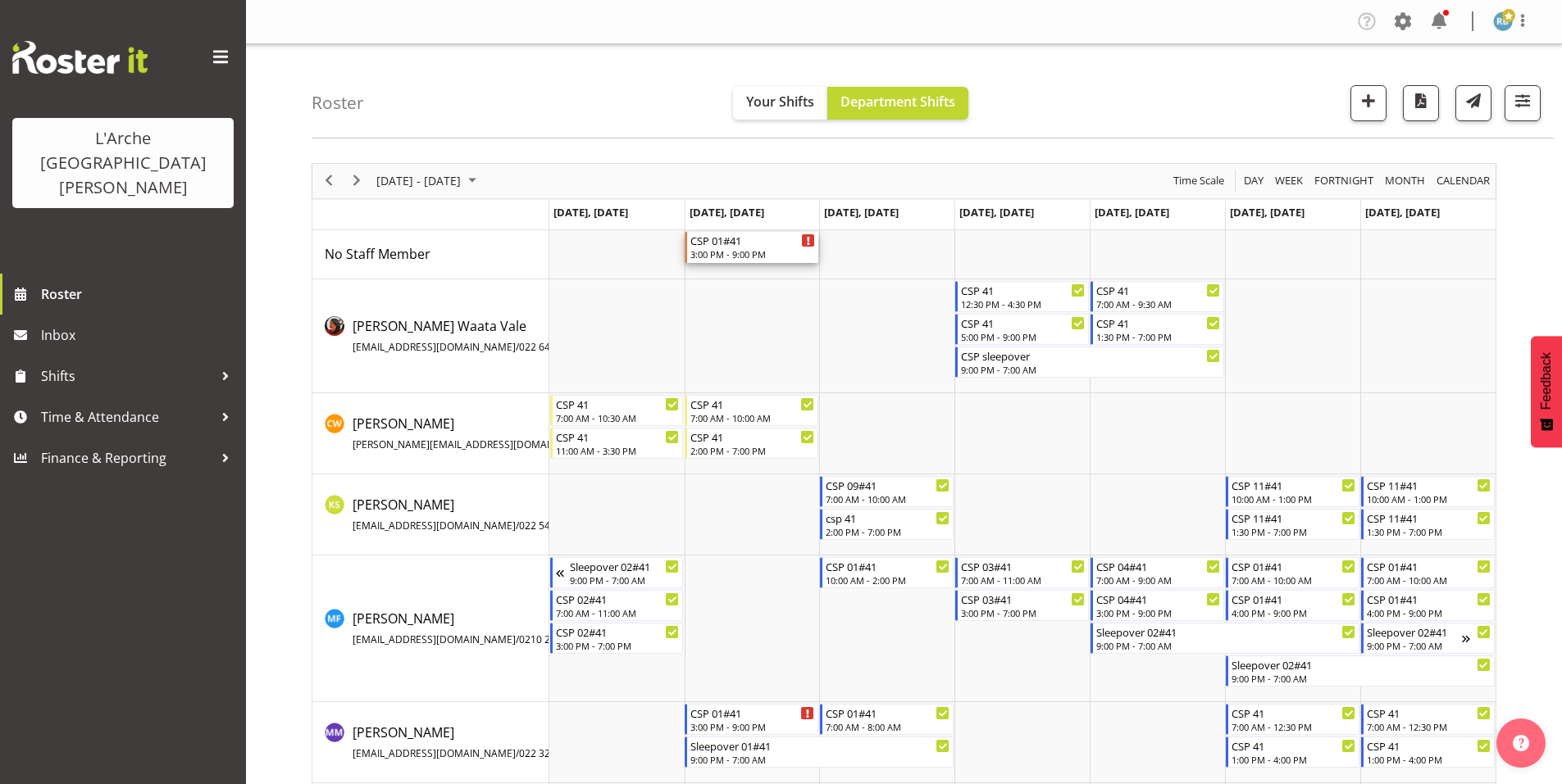
click at [731, 232] on div "CSP 01#41" at bounding box center [753, 240] width 124 height 16
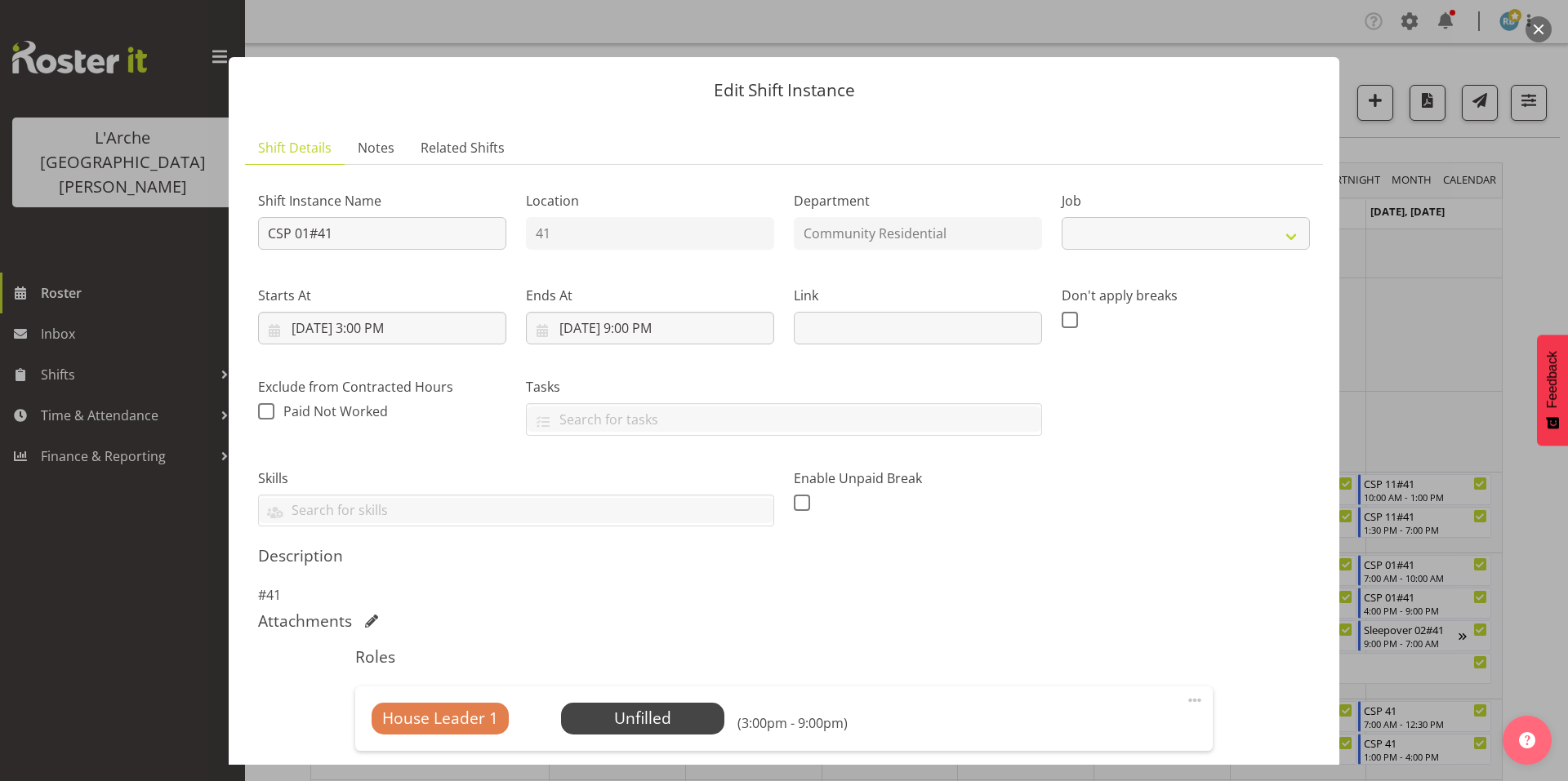
select select "1"
click at [647, 707] on span "Select Employee" at bounding box center [642, 719] width 122 height 24
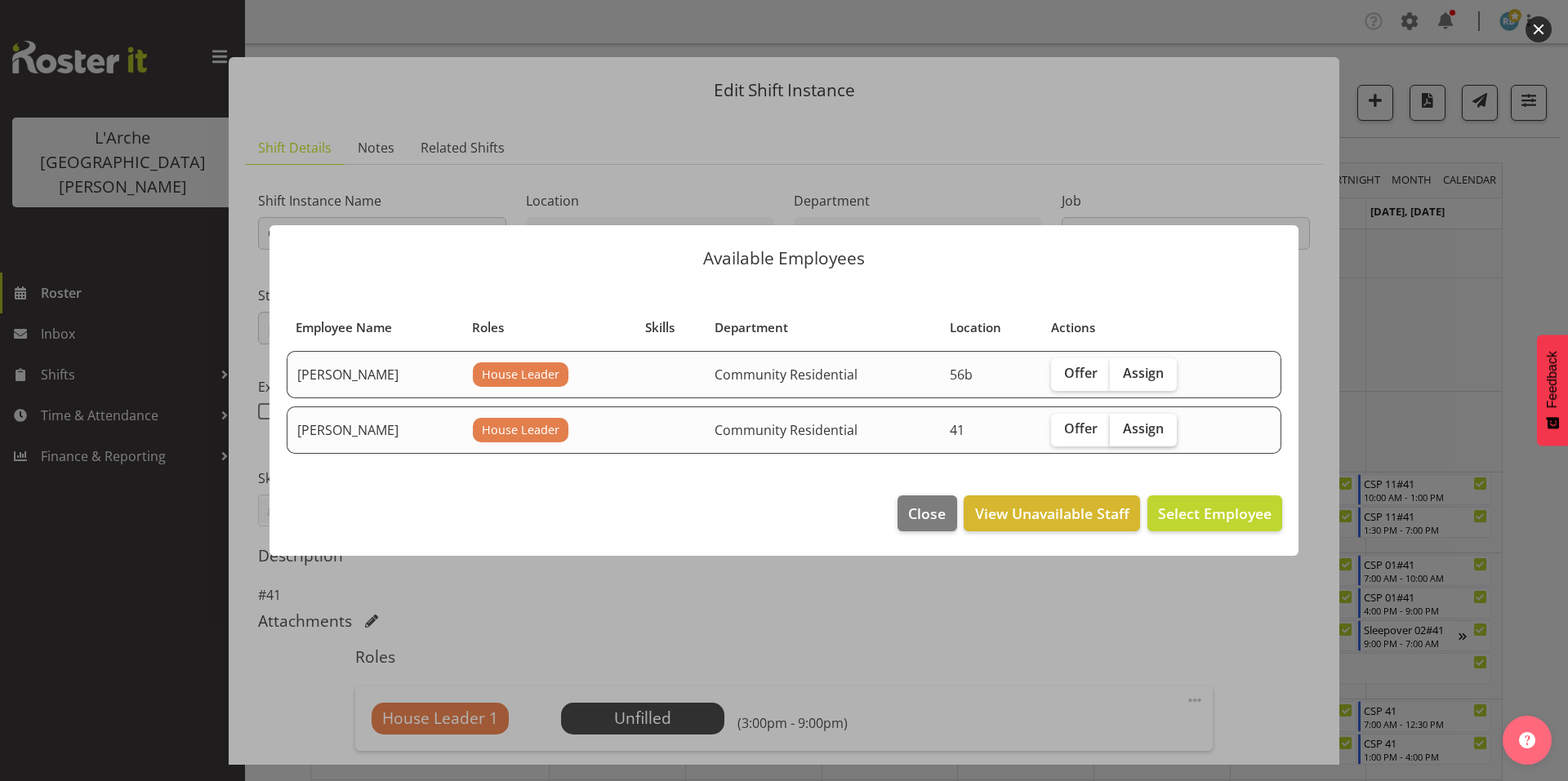
click at [1133, 424] on span "Assign" at bounding box center [1143, 428] width 41 height 16
click at [1120, 424] on input "Assign" at bounding box center [1115, 428] width 11 height 11
checkbox input "true"
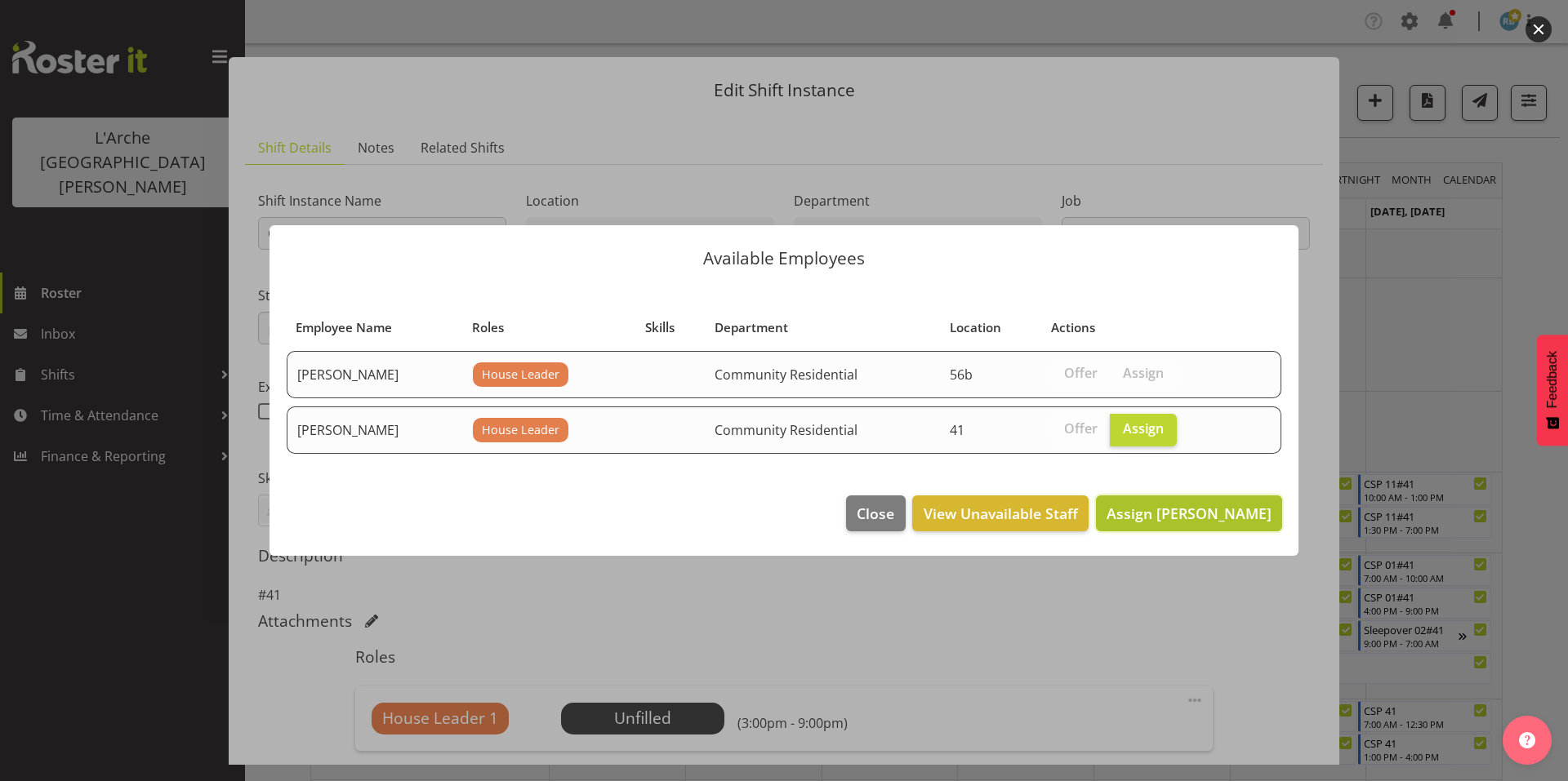
click at [1203, 503] on span "Assign [PERSON_NAME]" at bounding box center [1189, 513] width 165 height 19
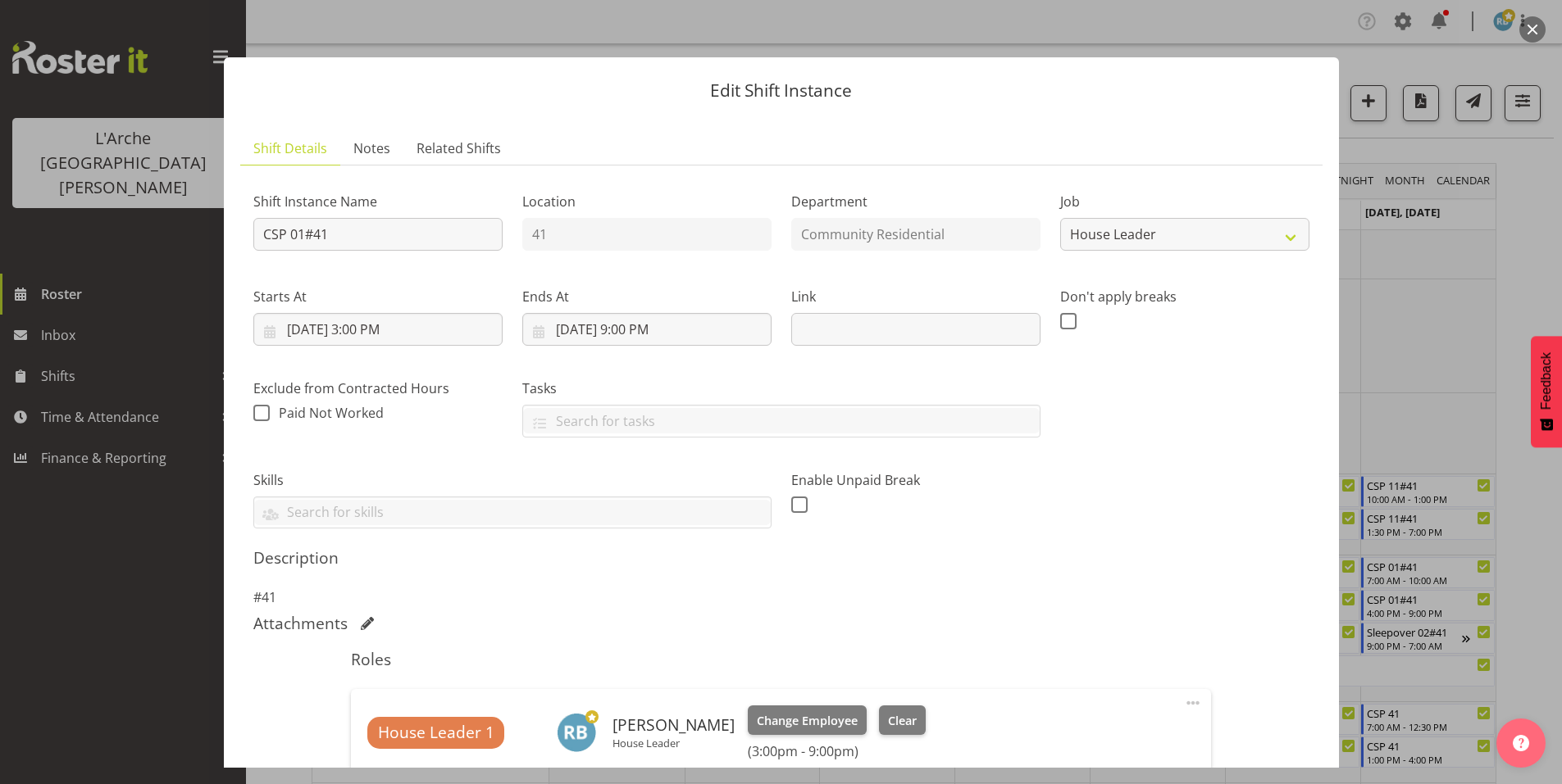
scroll to position [230, 0]
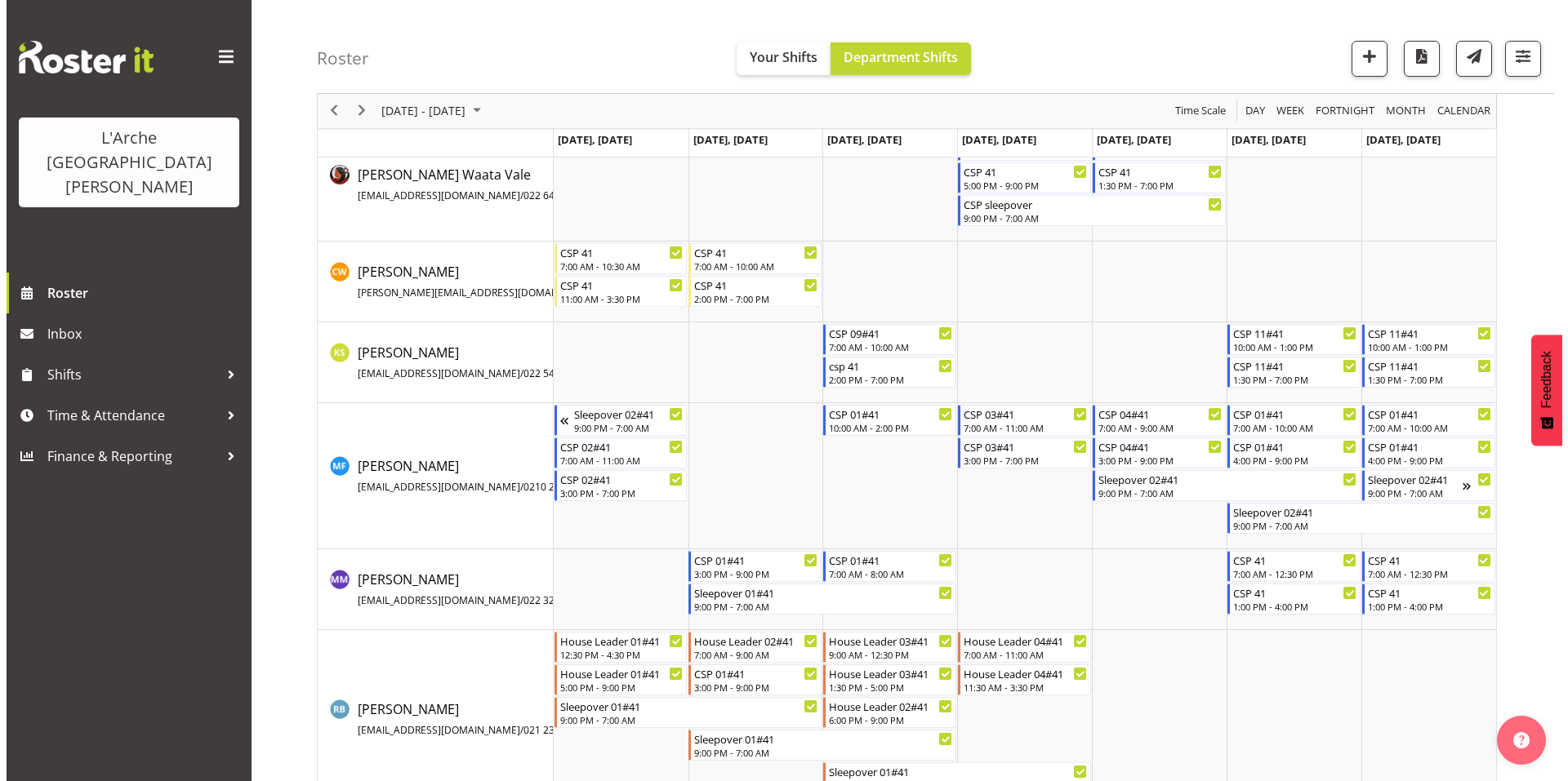
scroll to position [134, 0]
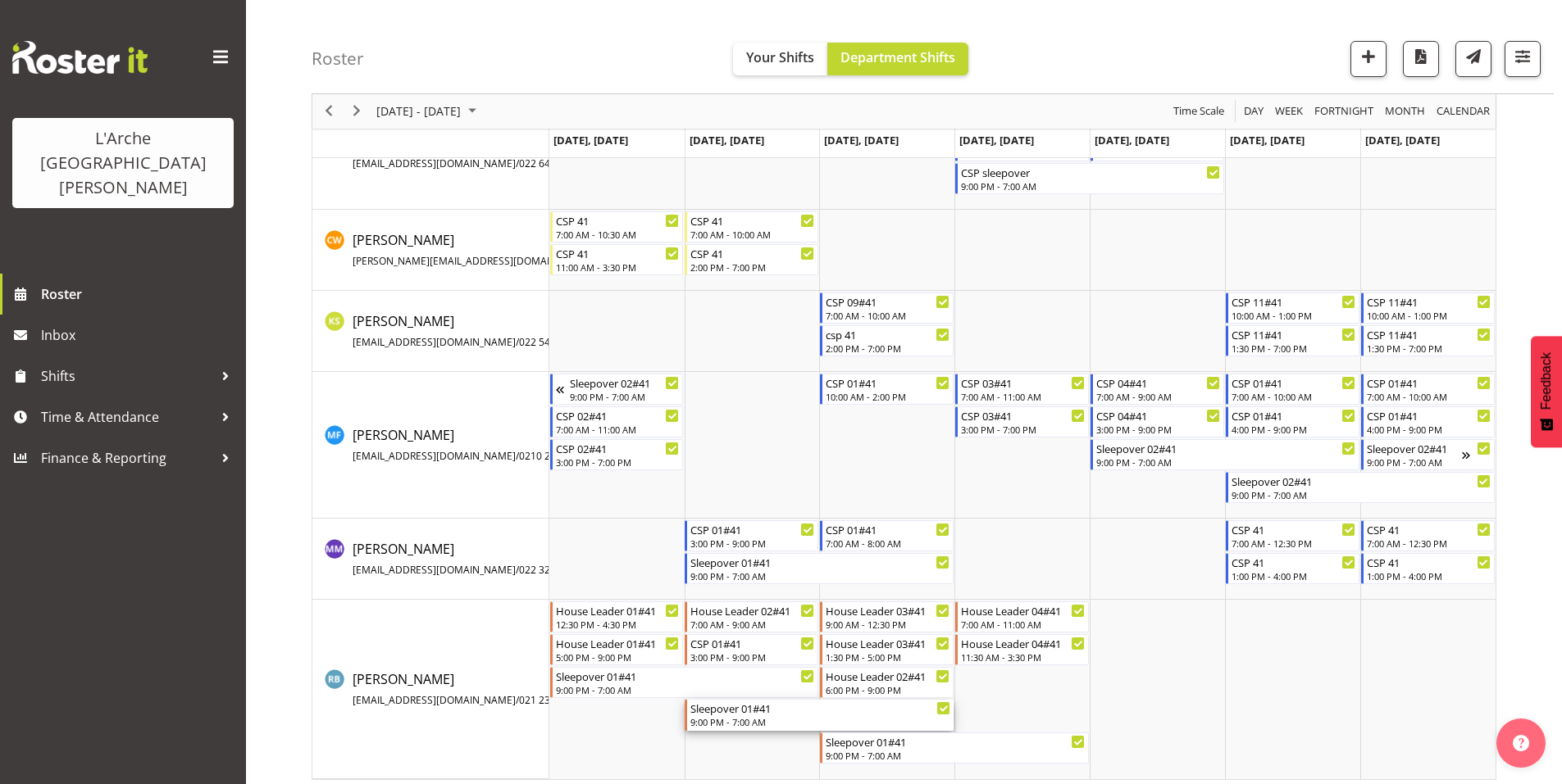
click at [719, 706] on div "Sleepover 01#41" at bounding box center [820, 708] width 260 height 16
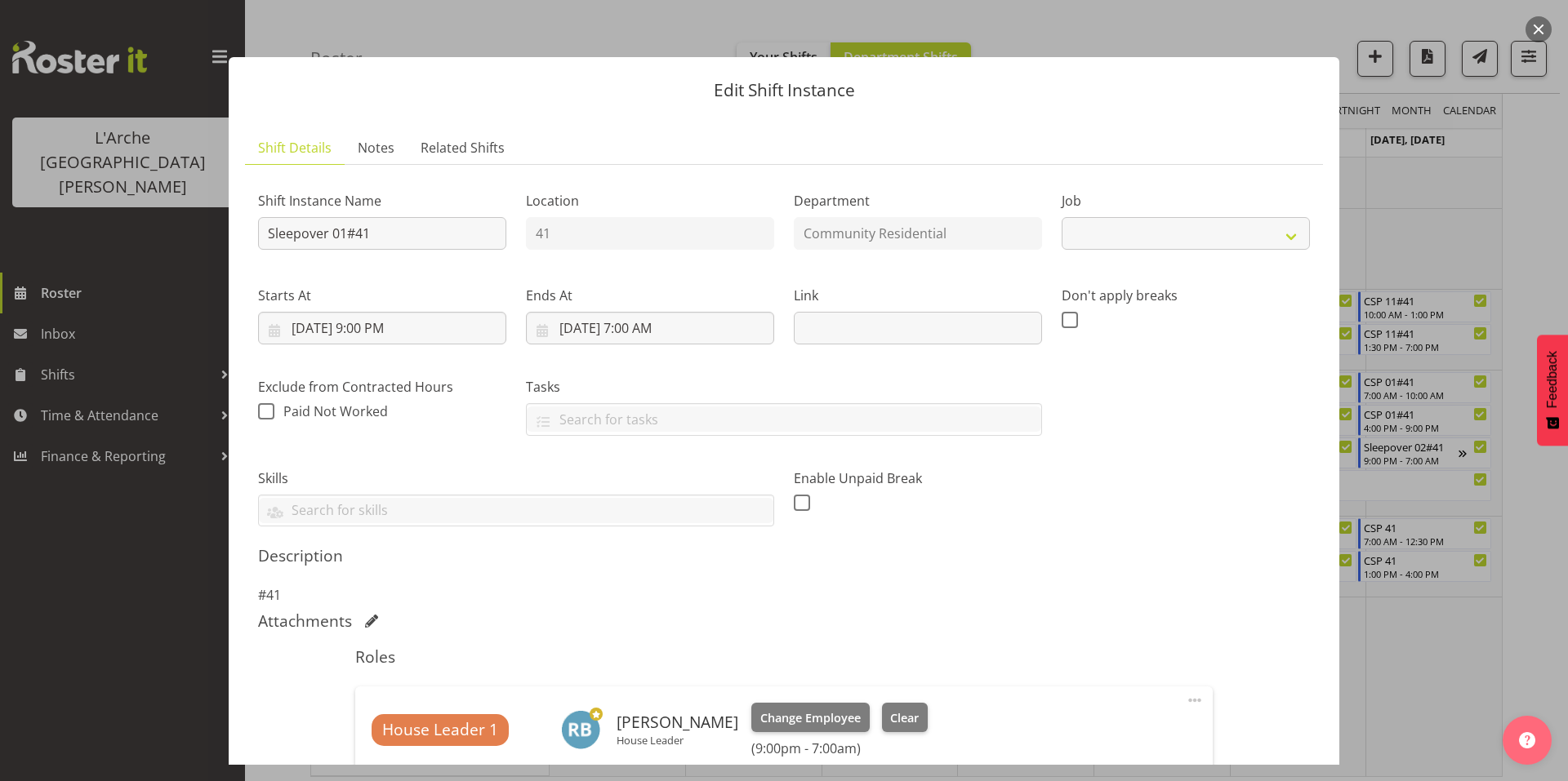
select select "1"
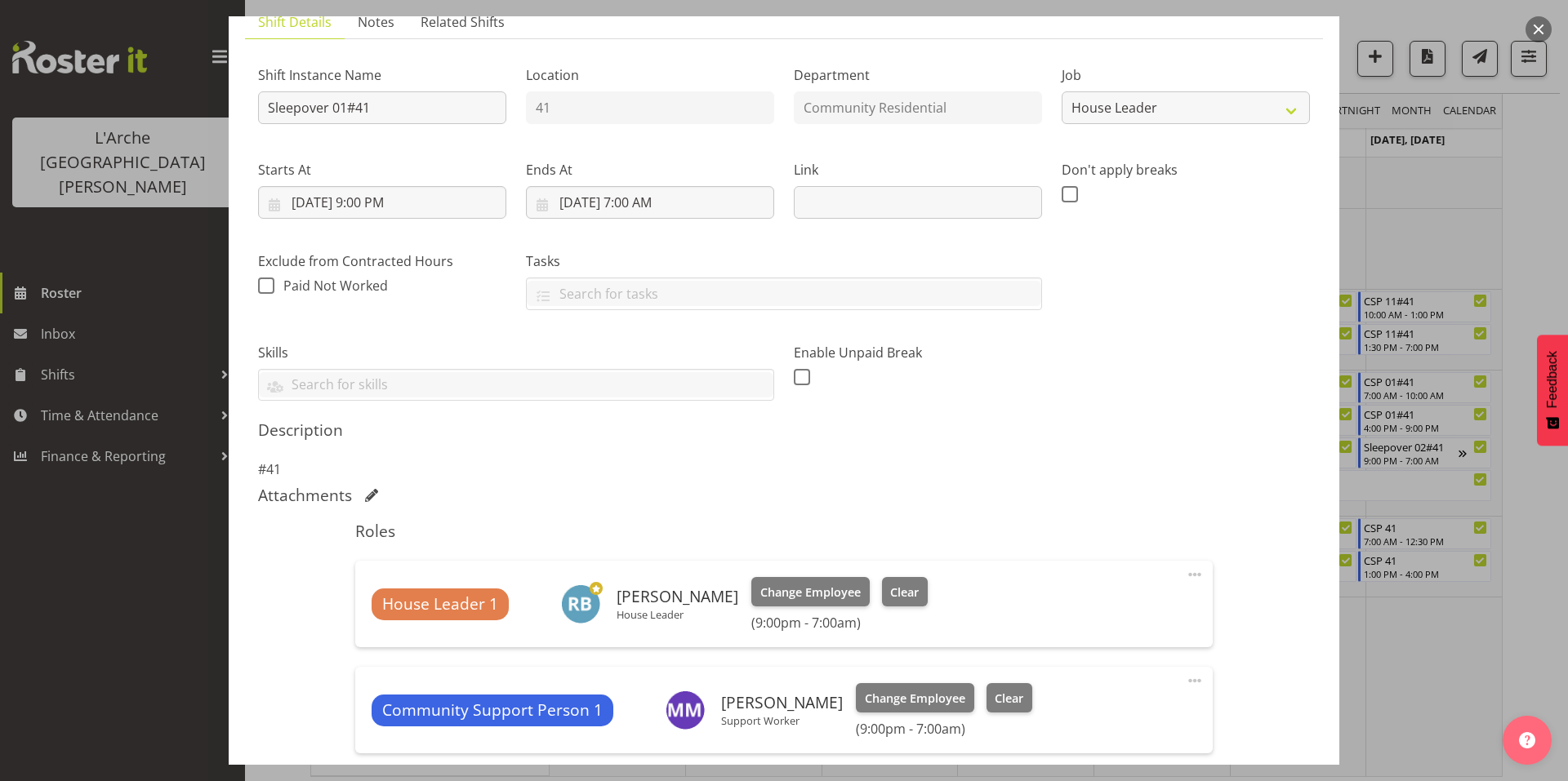
scroll to position [130, 0]
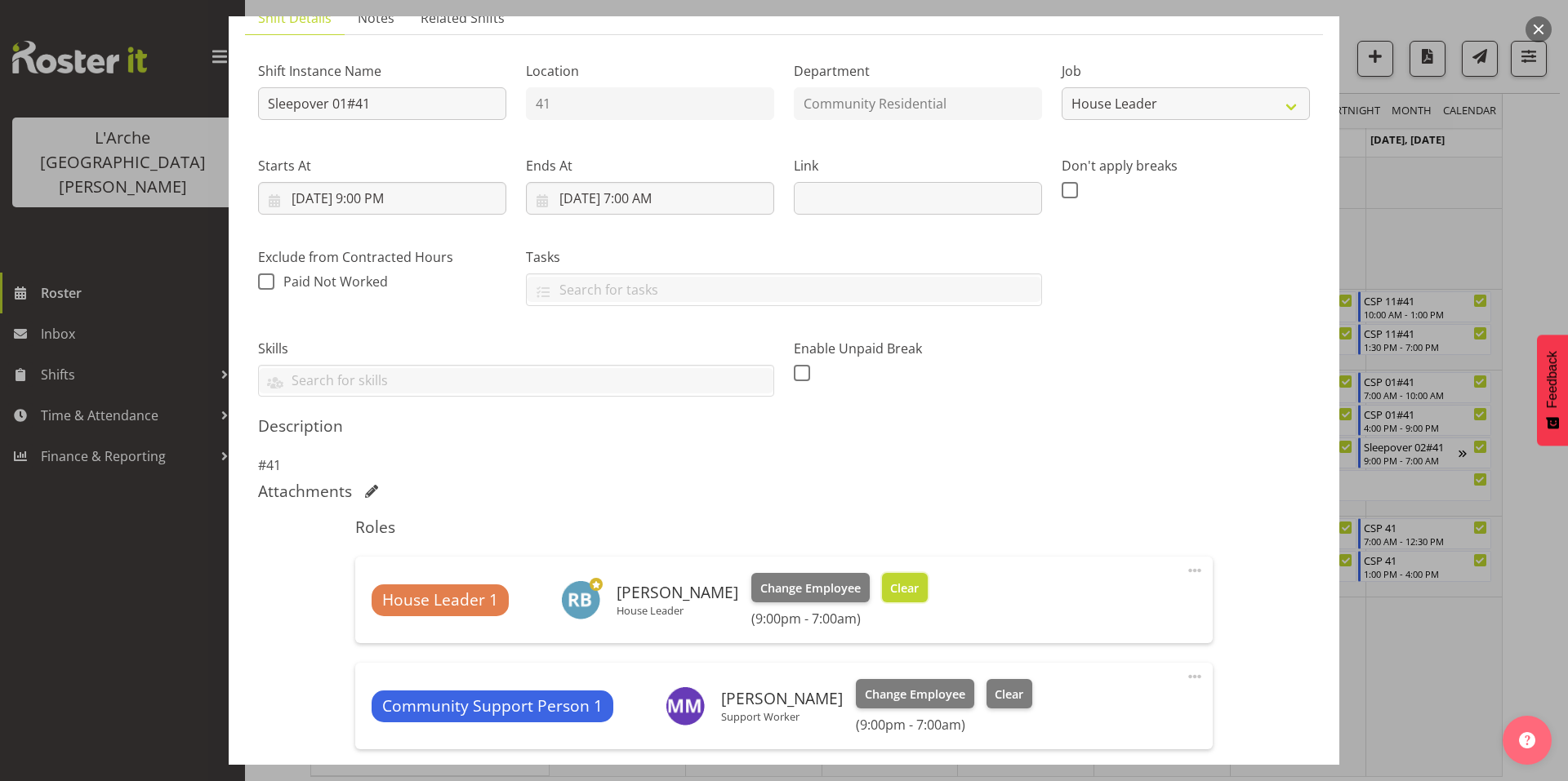
click at [891, 580] on span "Clear" at bounding box center [905, 589] width 29 height 18
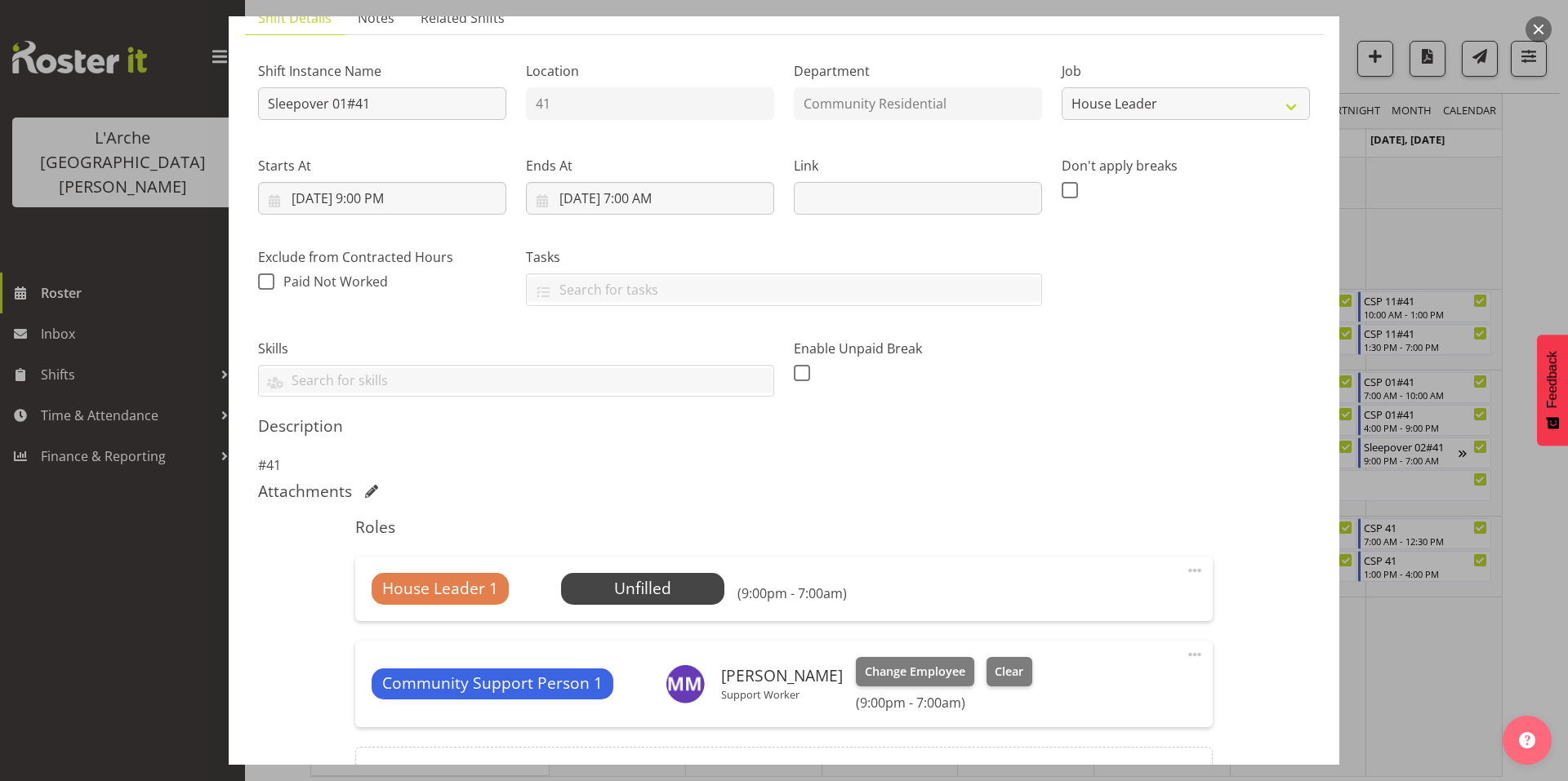
scroll to position [207, 0]
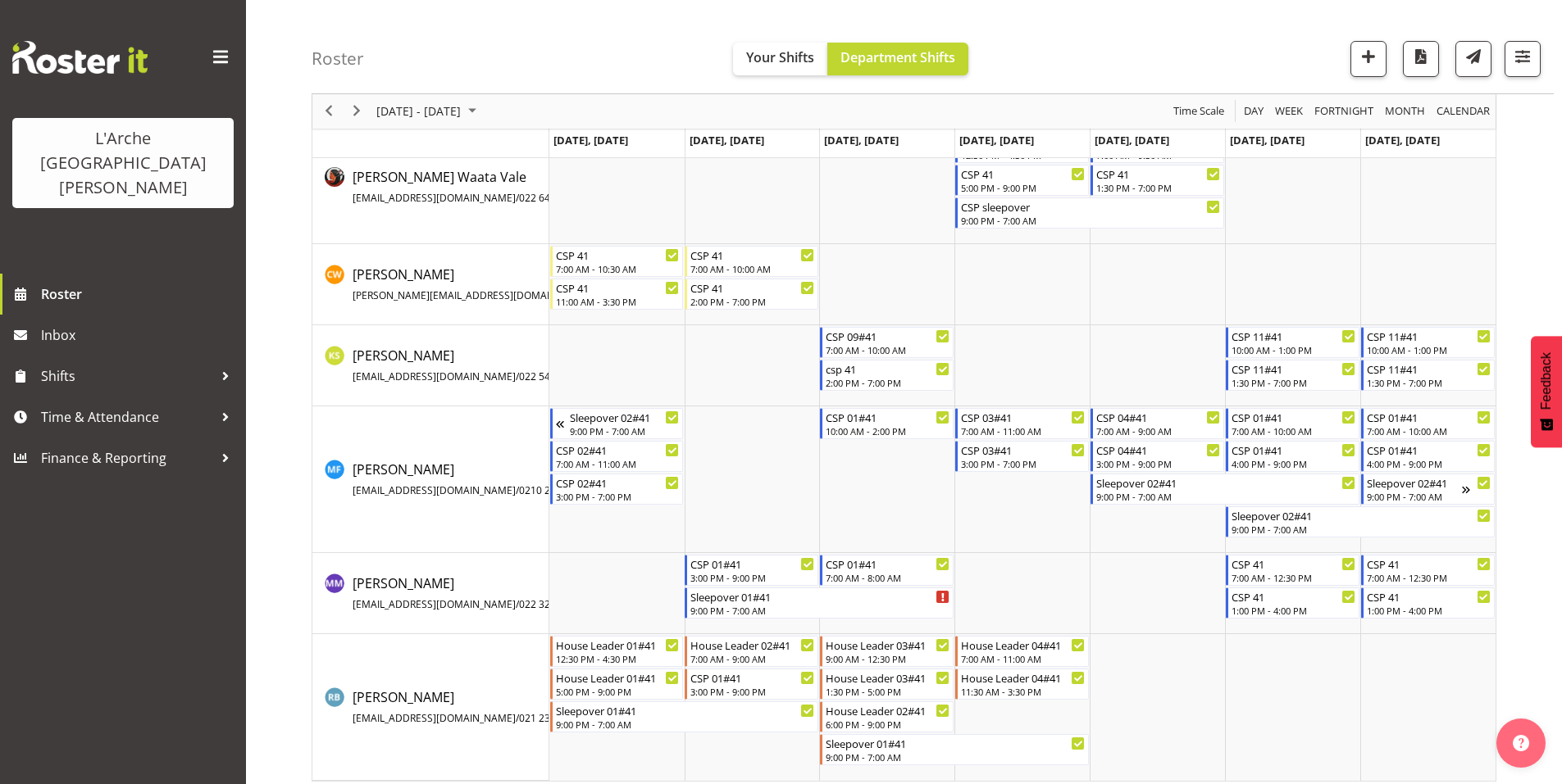
scroll to position [150, 0]
click at [905, 593] on div "Sleepover 01#41" at bounding box center [820, 594] width 260 height 16
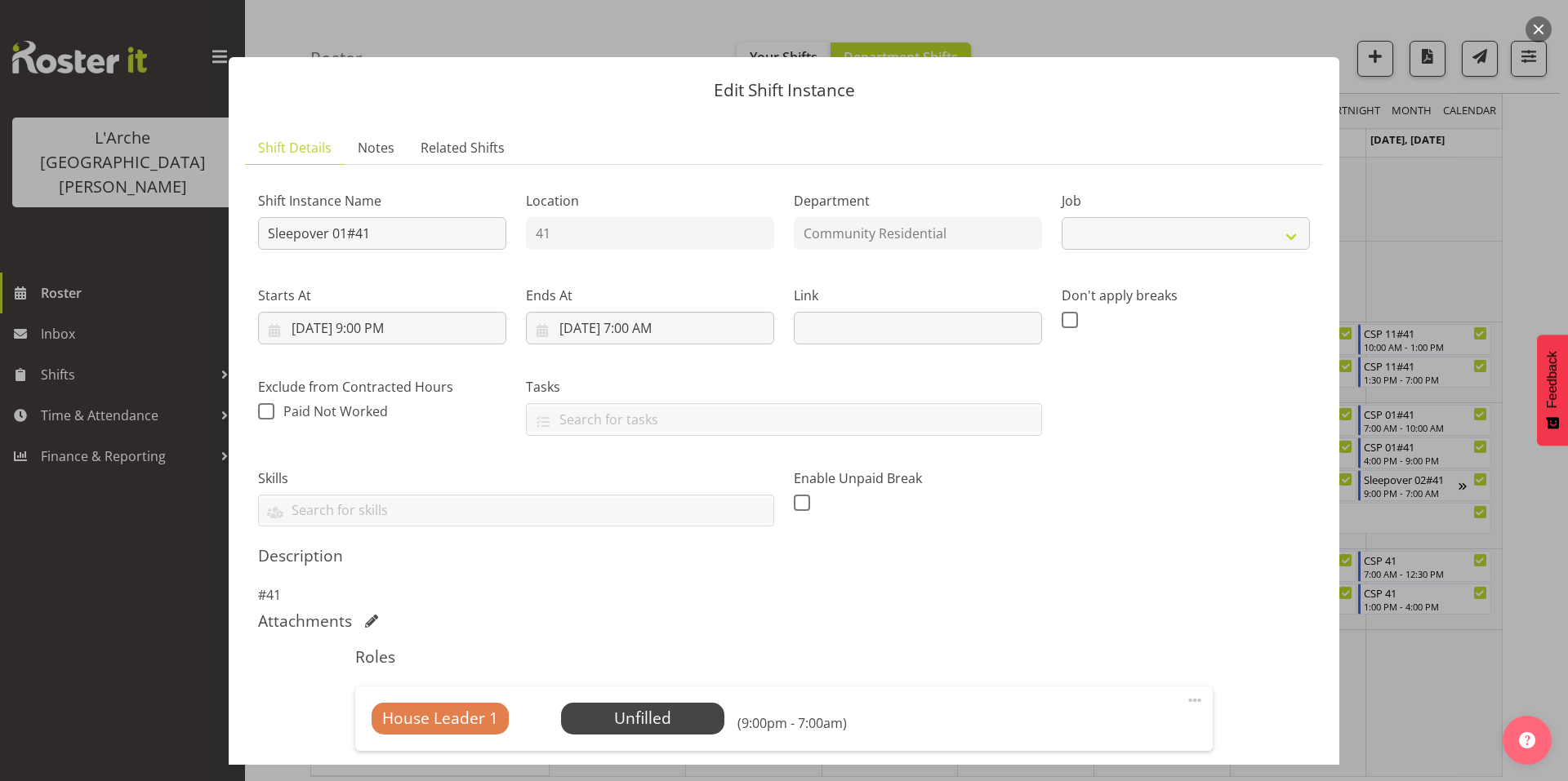
select select "1"
click at [1074, 15] on div at bounding box center [784, 390] width 1568 height 781
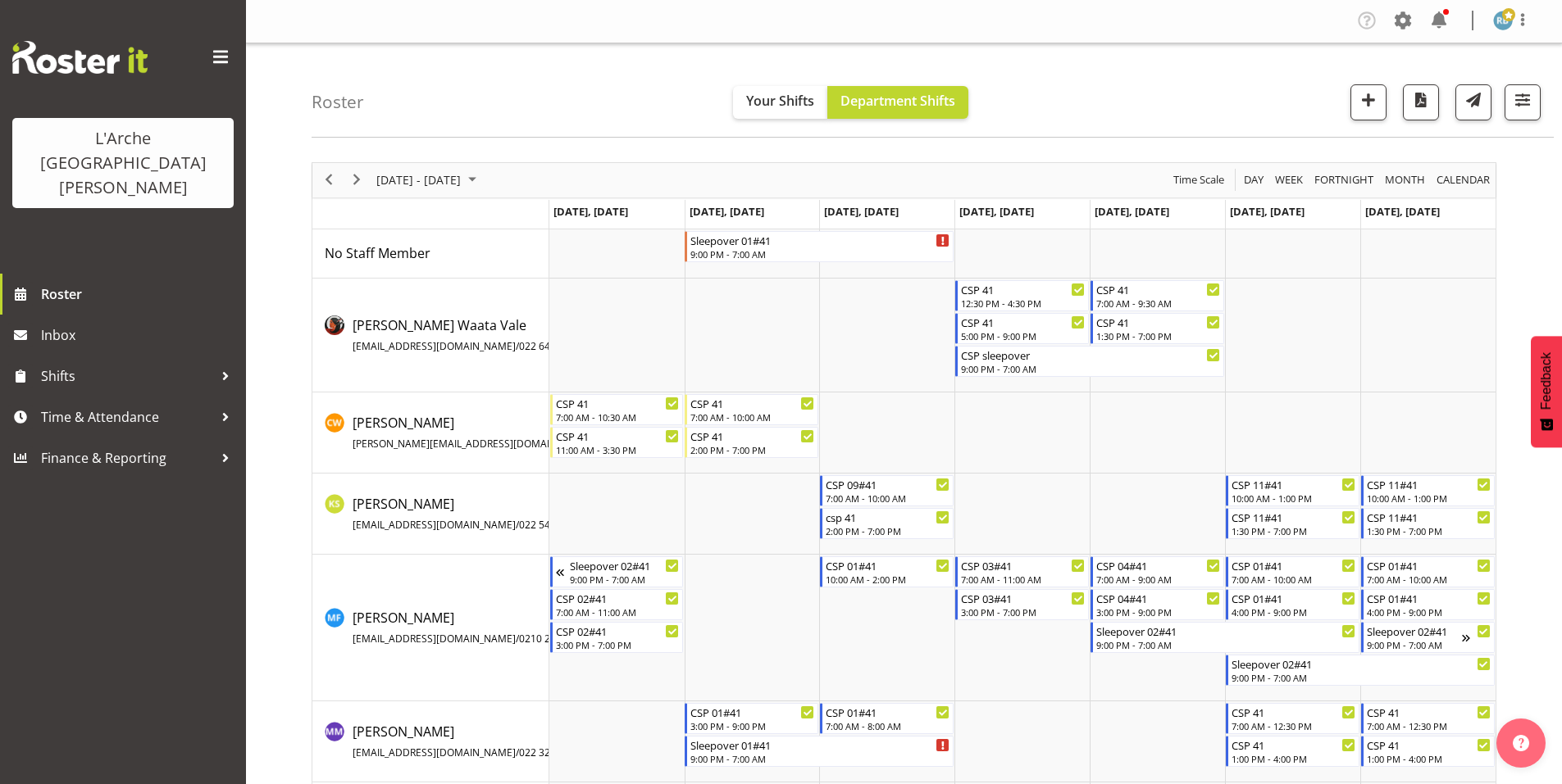
scroll to position [0, 0]
click at [894, 232] on div "Sleepover 01#41" at bounding box center [820, 240] width 260 height 16
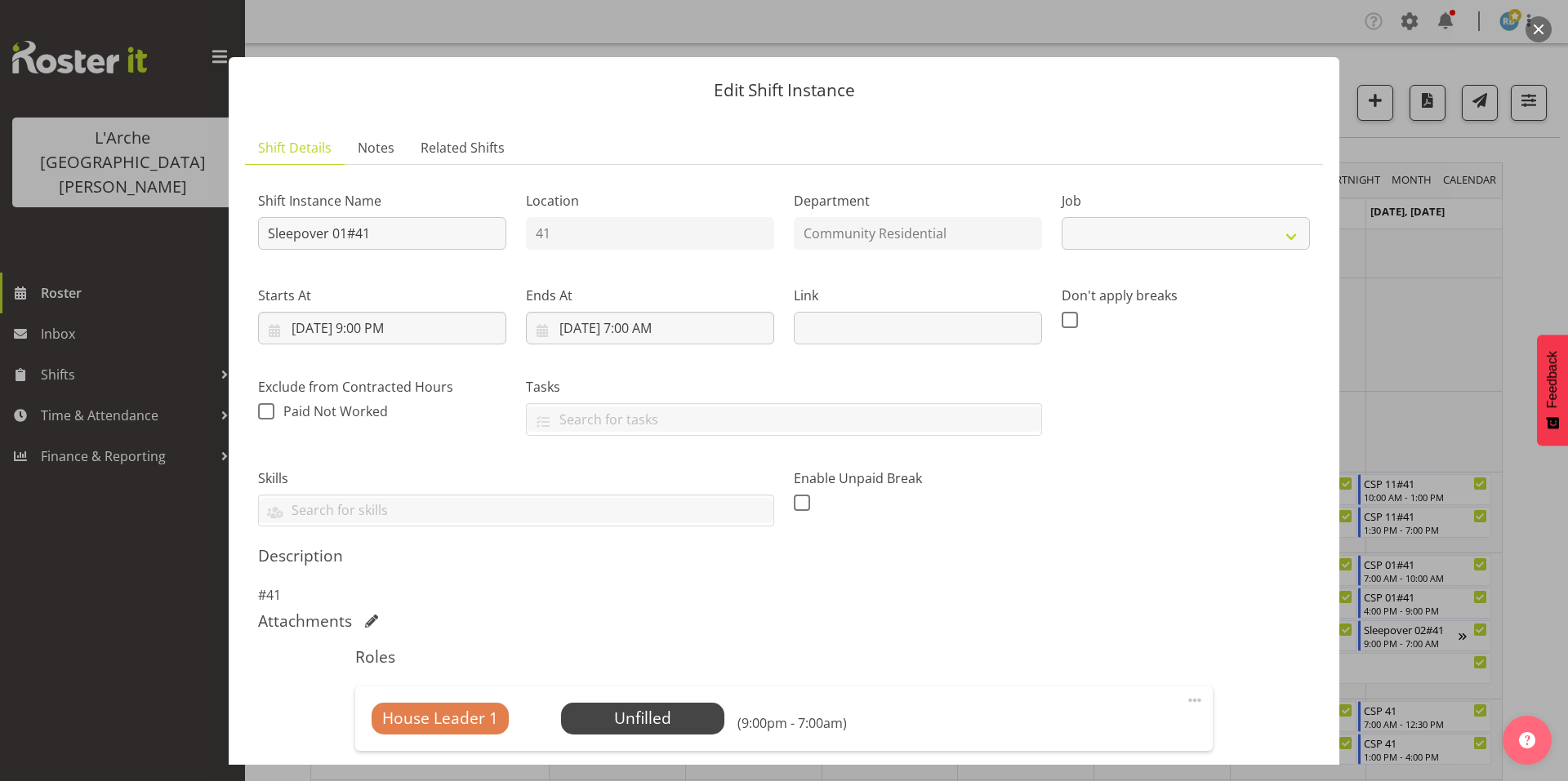
select select "1"
click at [646, 707] on span "Select Employee" at bounding box center [642, 719] width 122 height 24
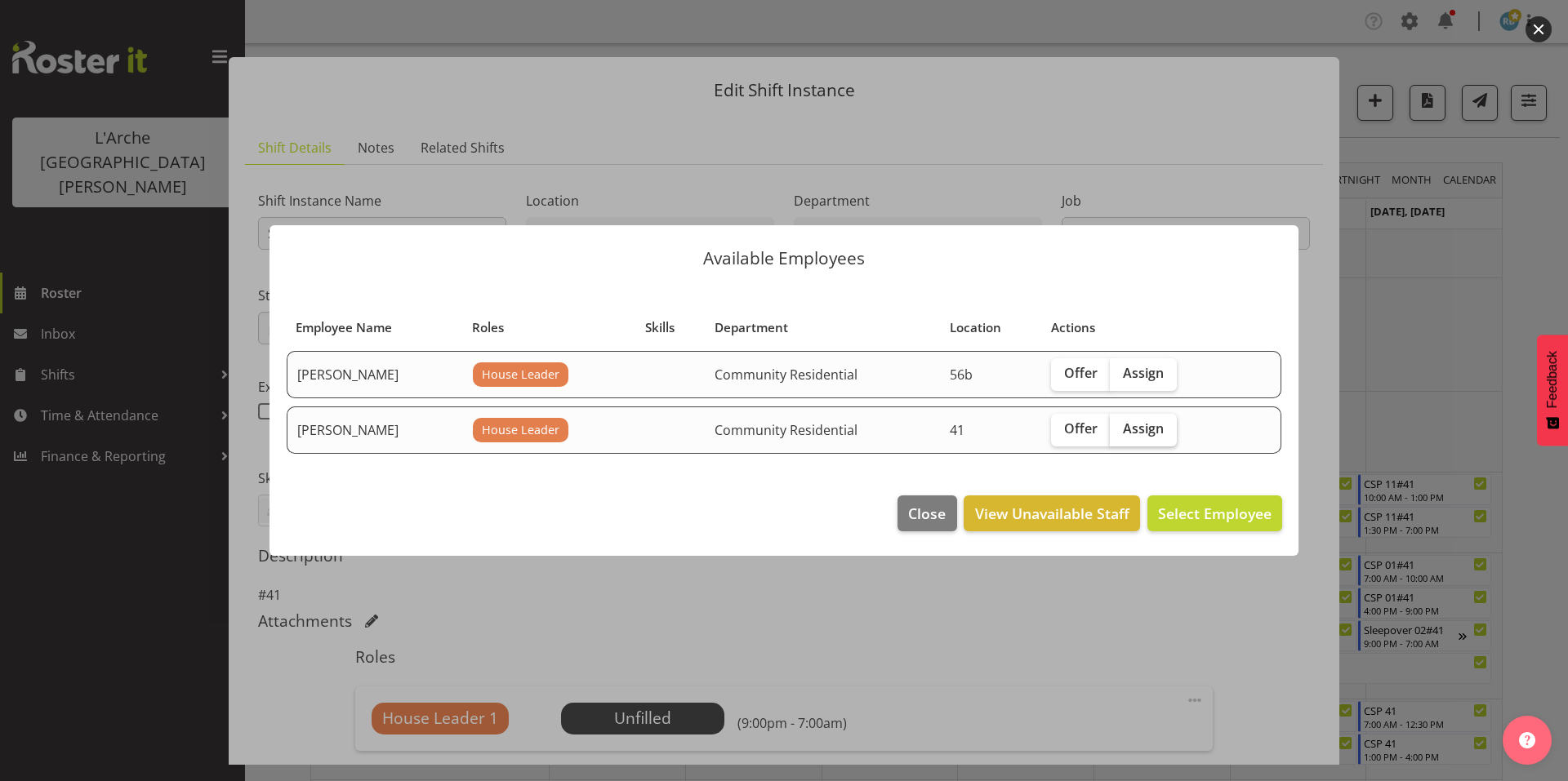
click at [1139, 425] on span "Assign" at bounding box center [1143, 428] width 41 height 16
click at [1120, 425] on input "Assign" at bounding box center [1115, 428] width 11 height 11
checkbox input "true"
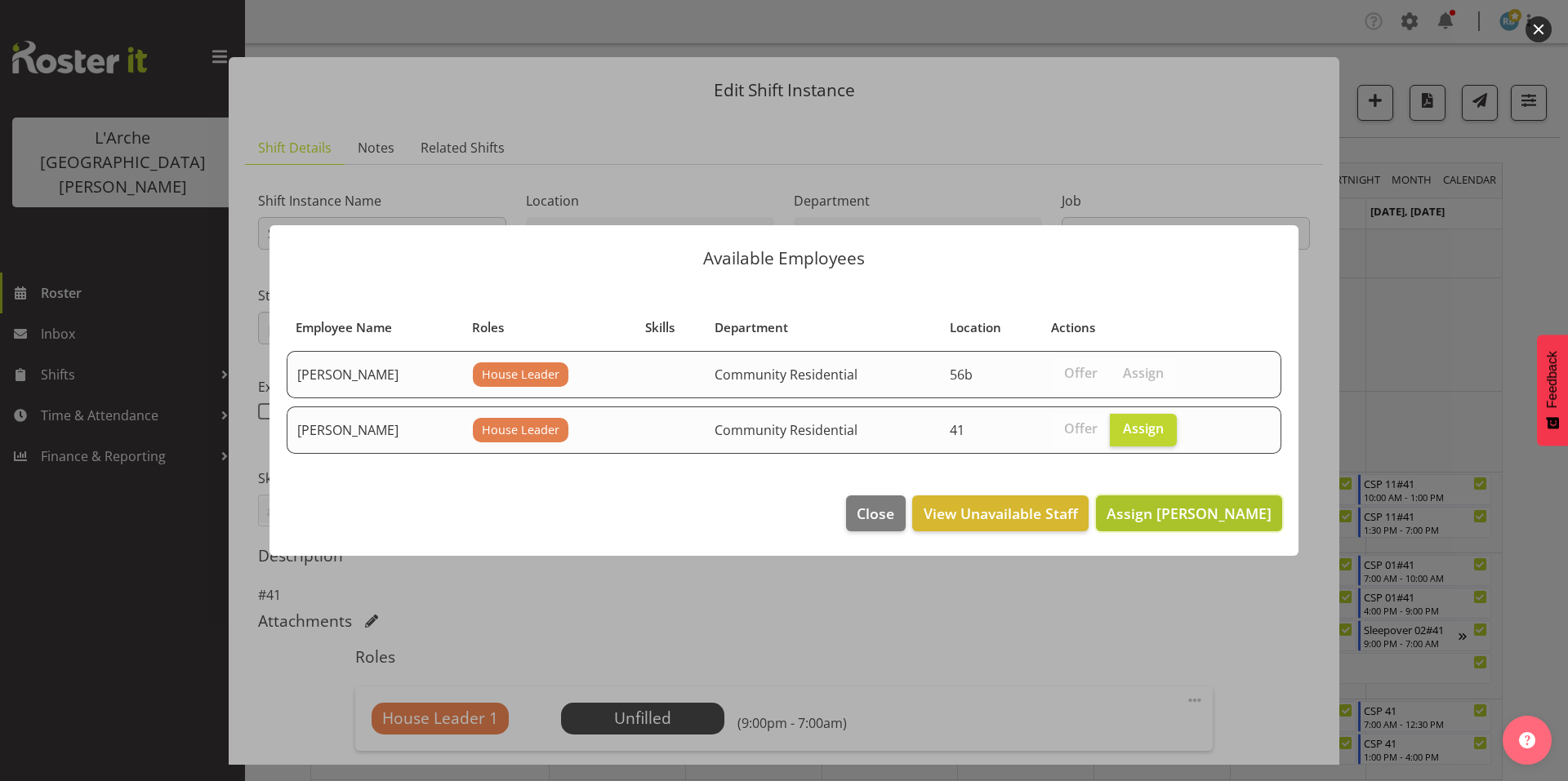
click at [1197, 503] on span "Assign [PERSON_NAME]" at bounding box center [1189, 513] width 165 height 19
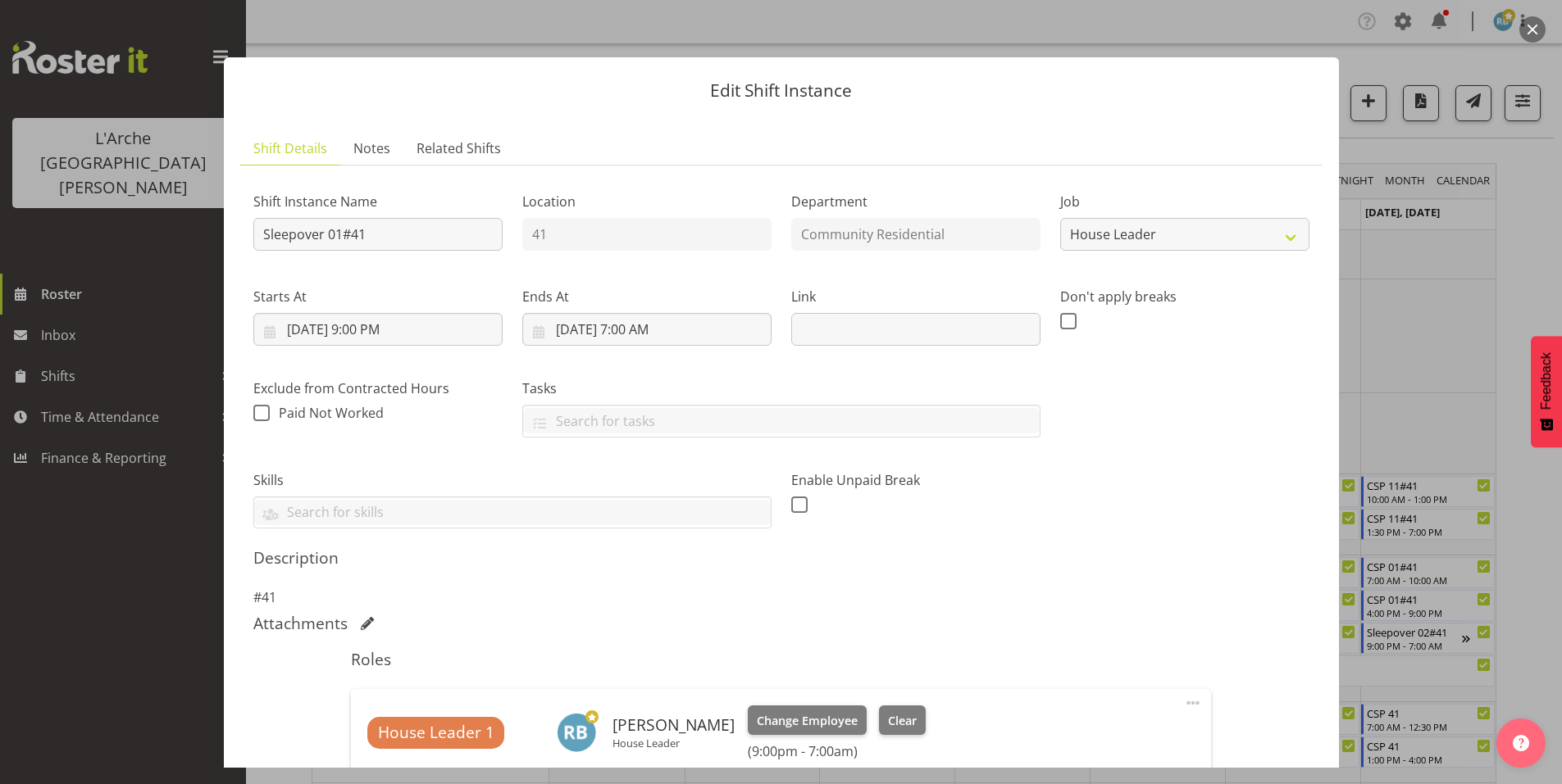
click at [1113, 13] on div at bounding box center [781, 392] width 1562 height 784
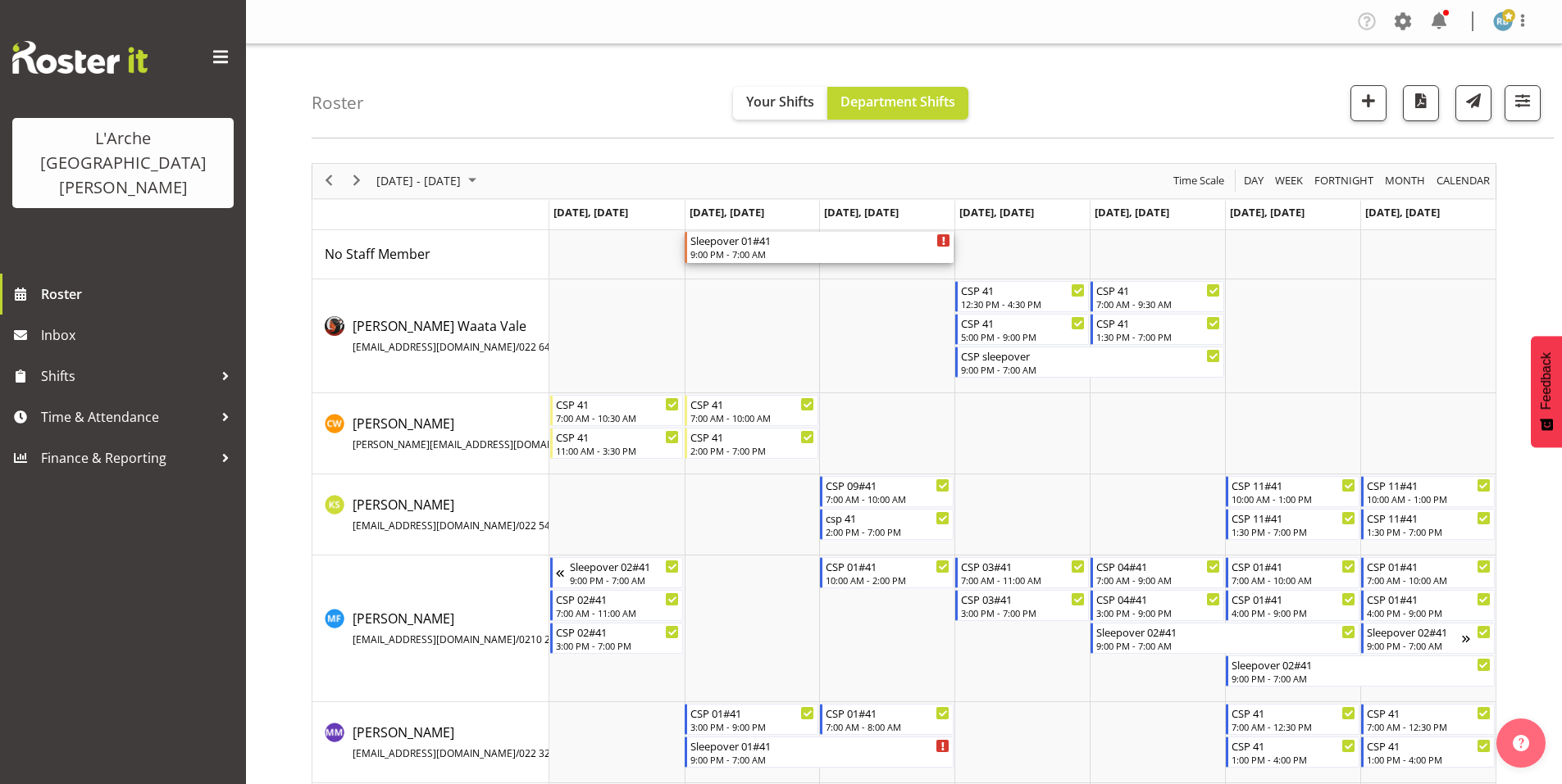
click at [854, 232] on div "Sleepover 01#41" at bounding box center [820, 240] width 260 height 16
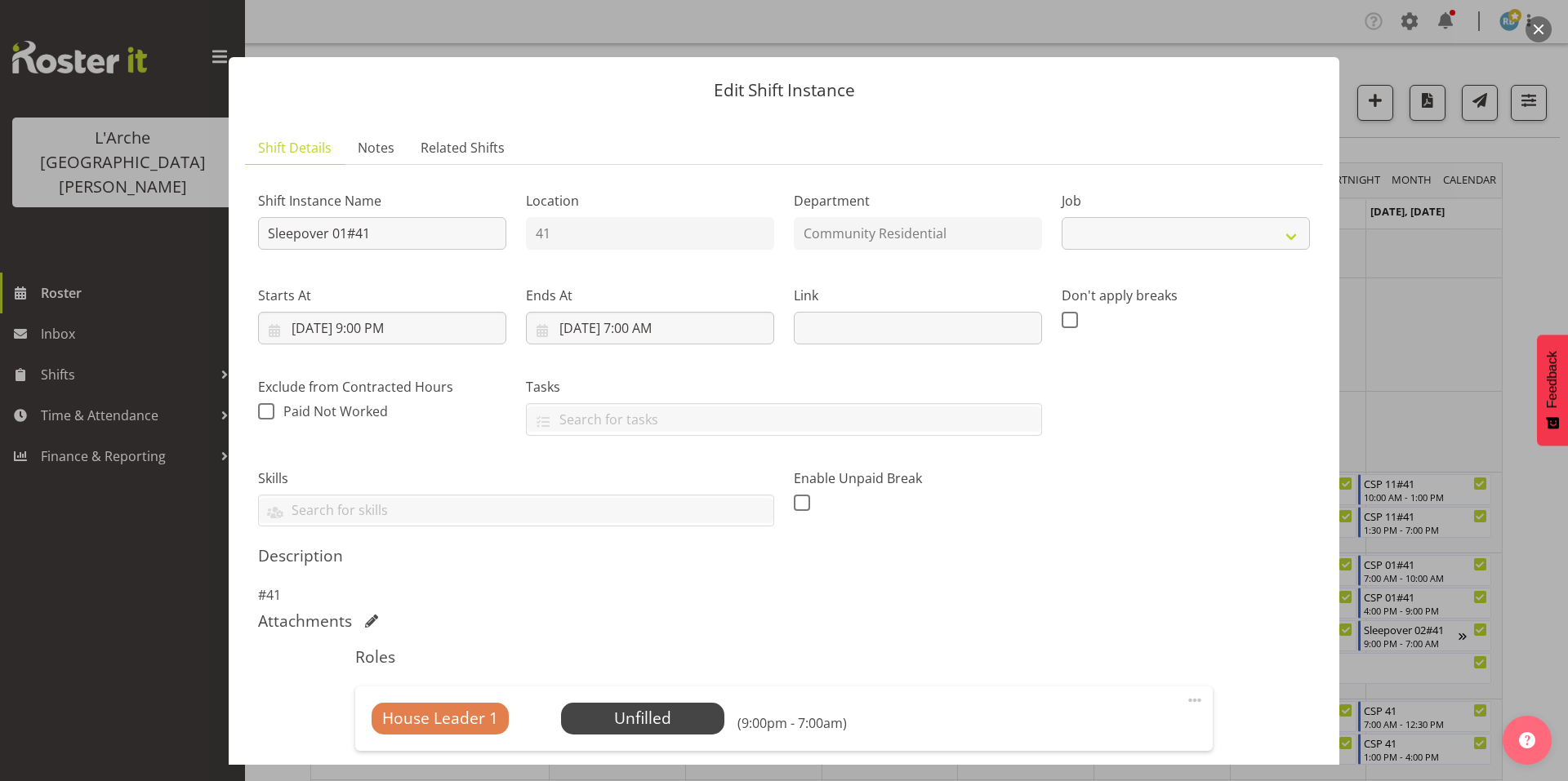
select select "1"
click at [638, 707] on span "Select Employee" at bounding box center [642, 719] width 122 height 24
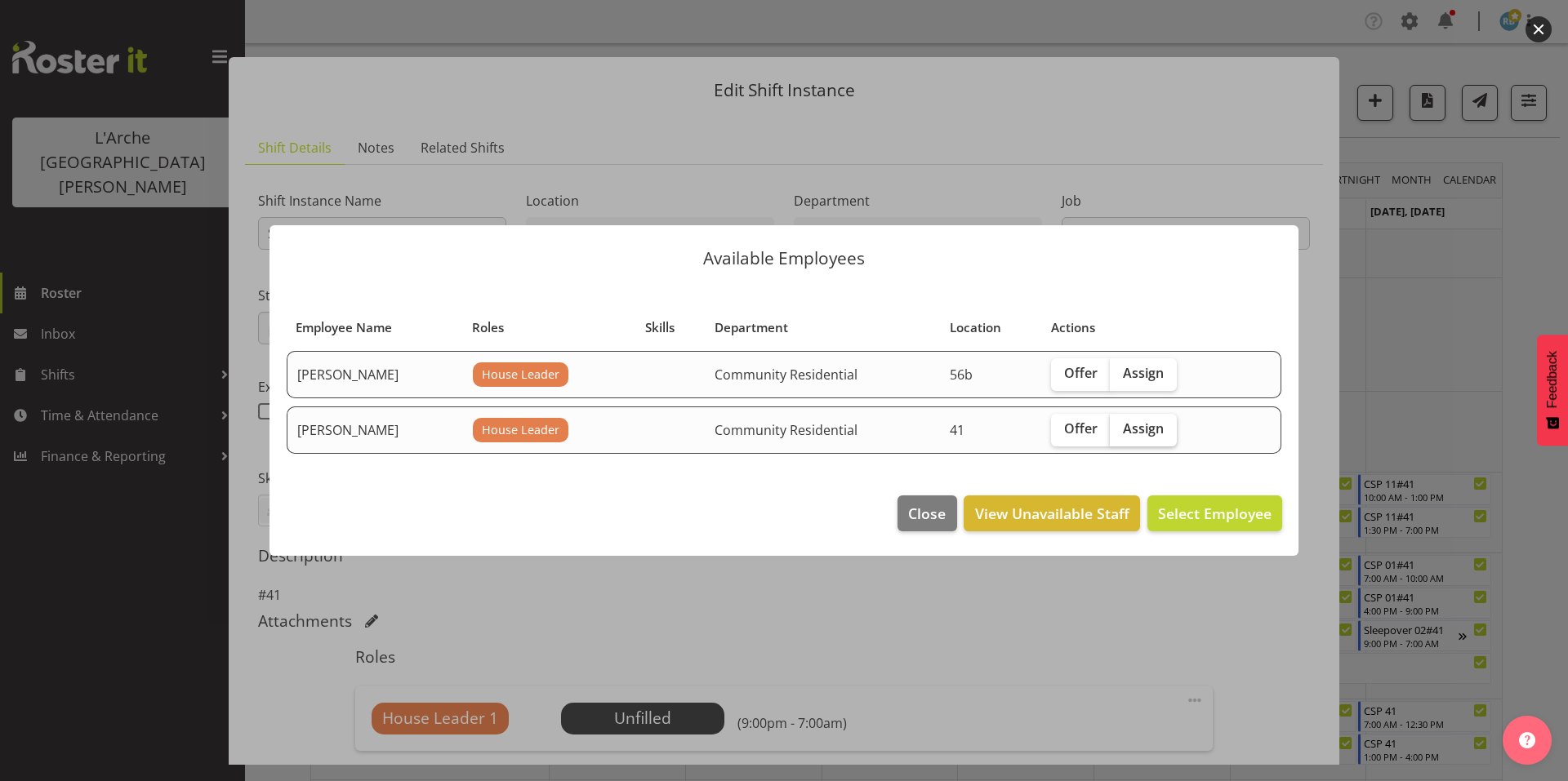
click at [1124, 422] on span "Assign" at bounding box center [1143, 428] width 41 height 16
click at [1120, 424] on input "Assign" at bounding box center [1115, 428] width 11 height 11
checkbox input "true"
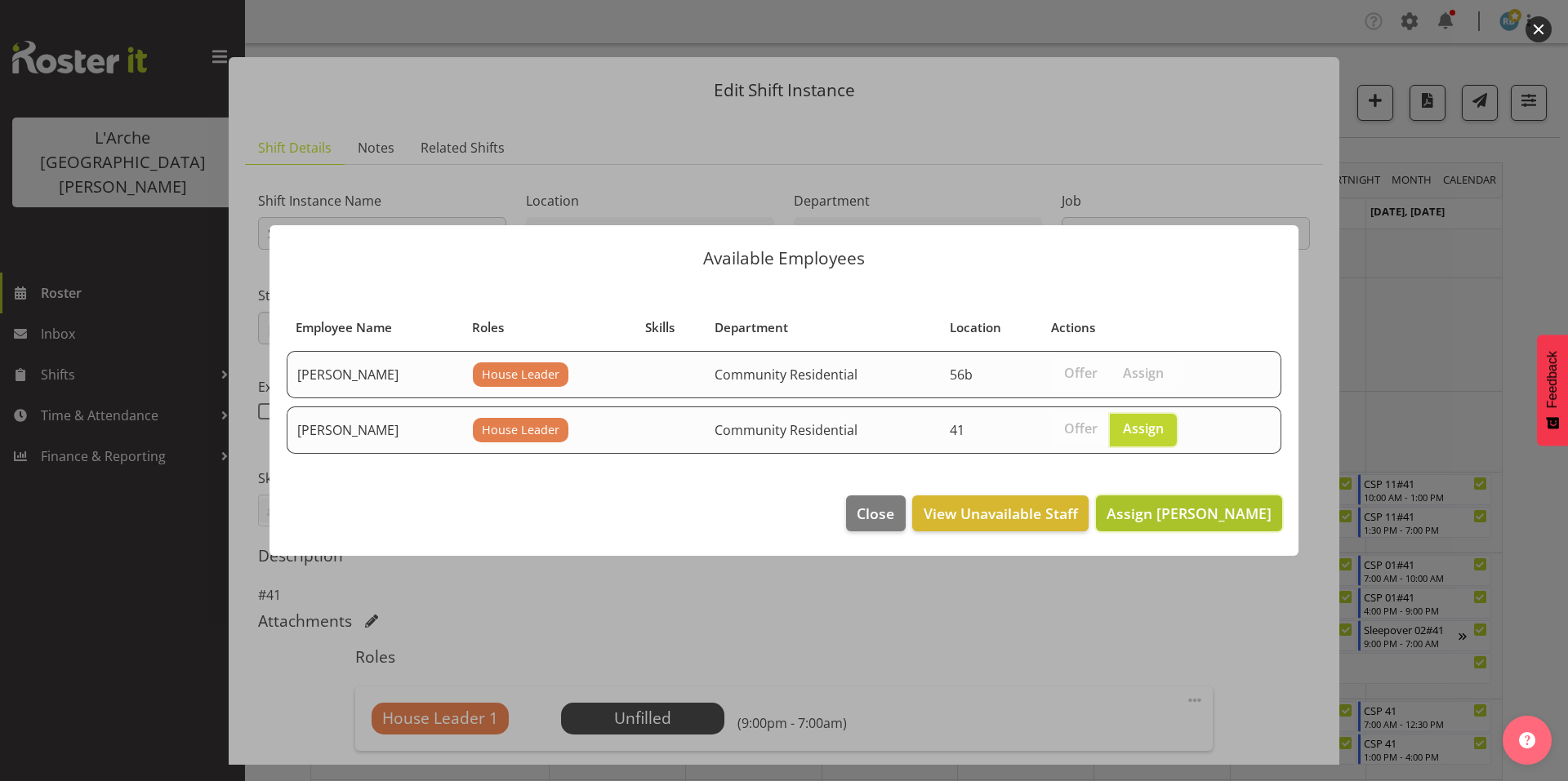
click at [1198, 496] on button "Assign [PERSON_NAME]" at bounding box center [1189, 513] width 186 height 36
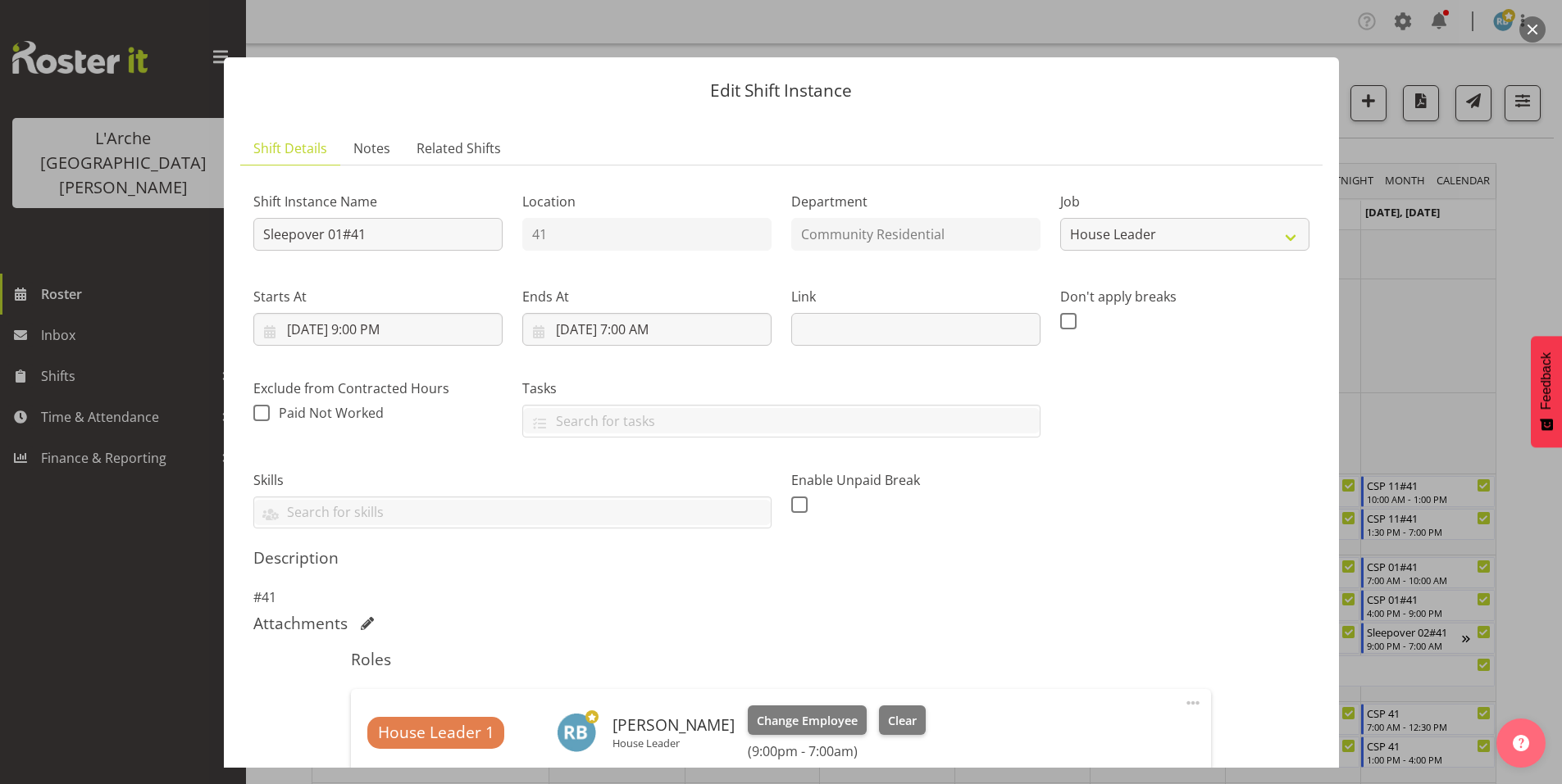
scroll to position [230, 0]
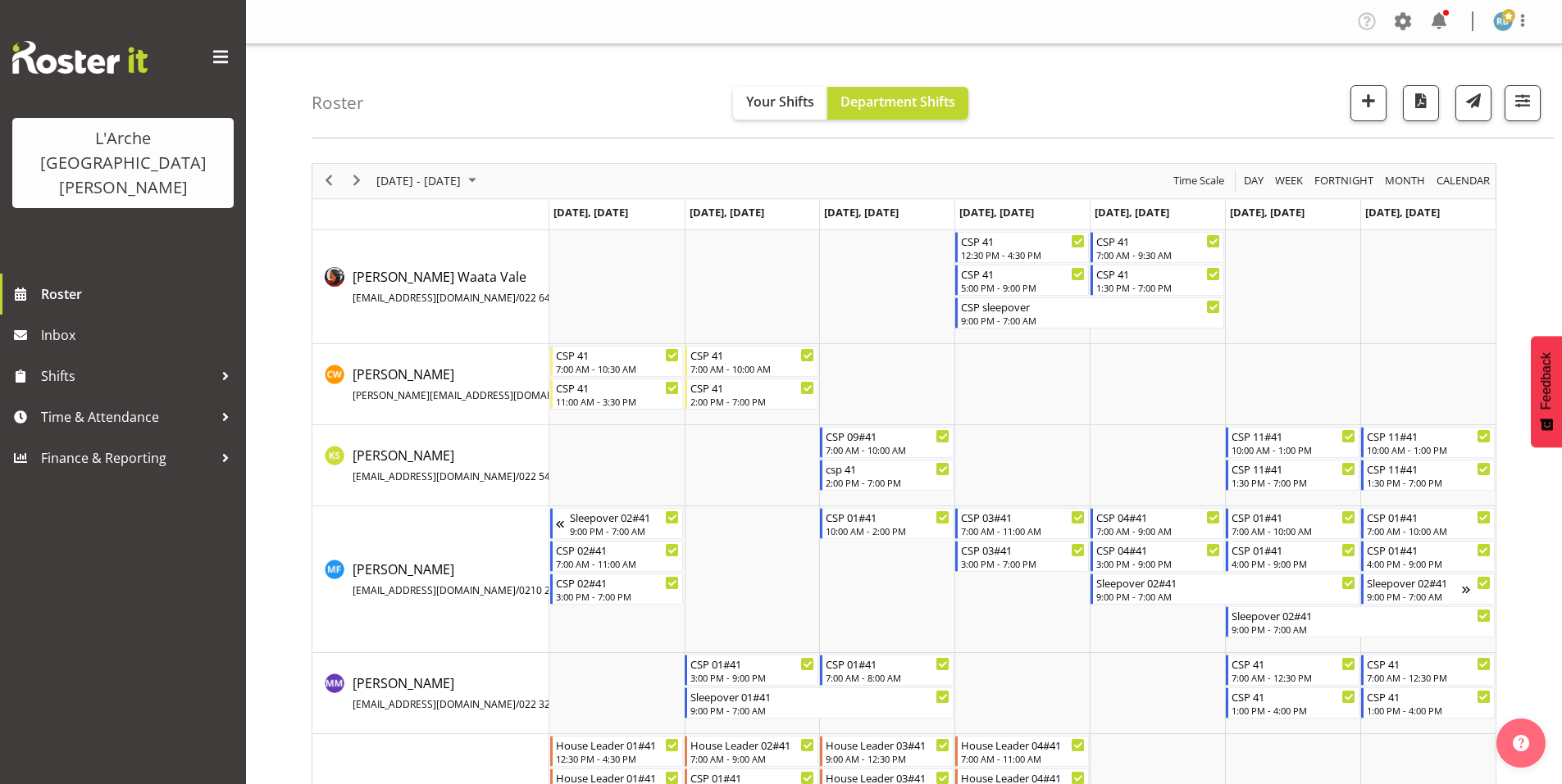
scroll to position [134, 0]
